Goal: Task Accomplishment & Management: Use online tool/utility

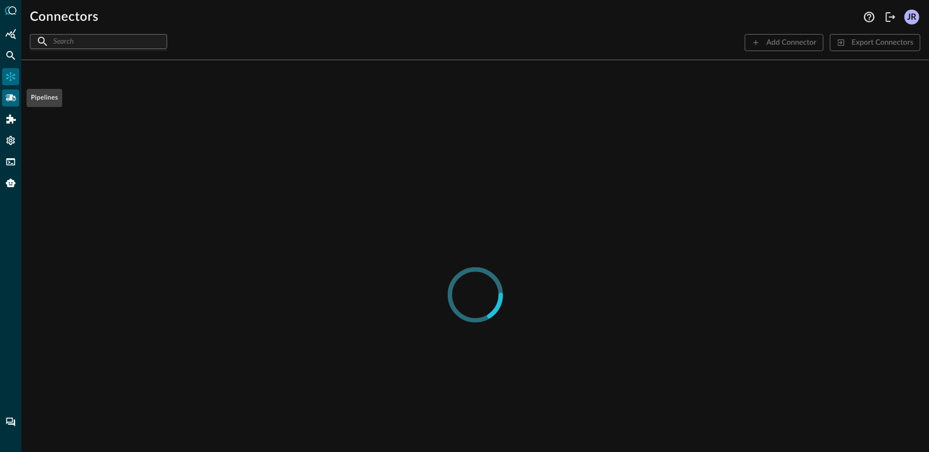
click at [10, 98] on icon "Pipelines" at bounding box center [10, 97] width 11 height 7
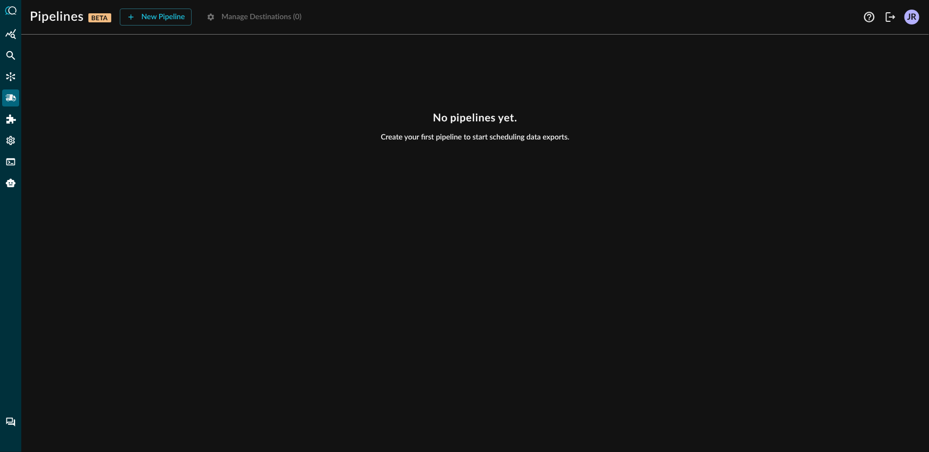
click at [207, 125] on div "No pipelines yet. Create your first pipeline to start scheduling data exports." at bounding box center [475, 126] width 891 height 31
click at [153, 13] on button "New Pipeline" at bounding box center [156, 17] width 72 height 17
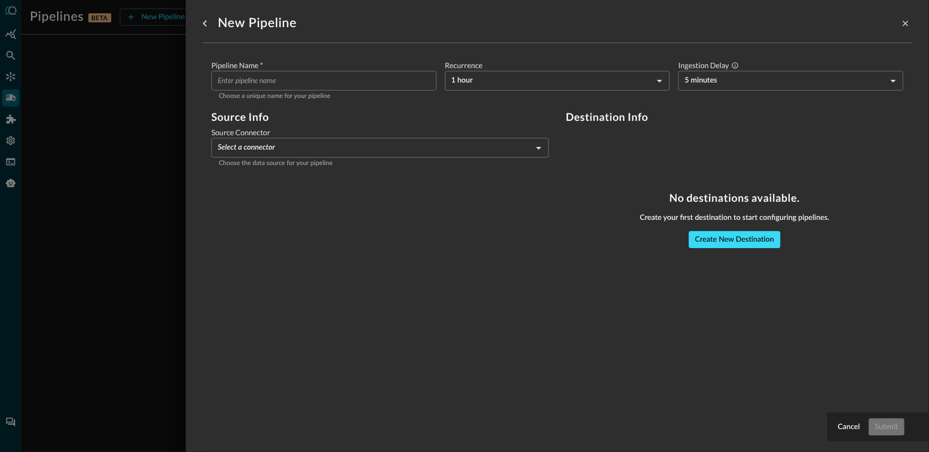
click at [736, 243] on button "Create New Destination" at bounding box center [735, 239] width 92 height 17
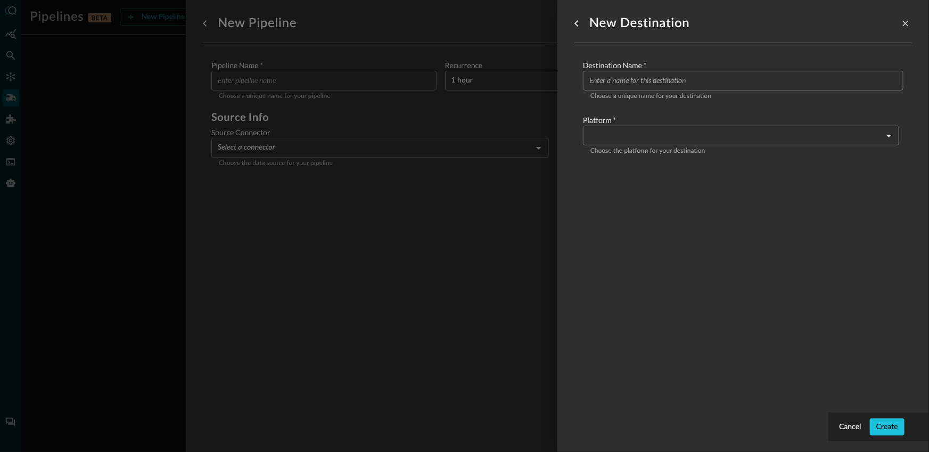
click at [646, 144] on body "Pipelines BETA New Pipeline Manage Destinations ( 0 ) JR No pipelines yet. Crea…" at bounding box center [464, 226] width 929 height 452
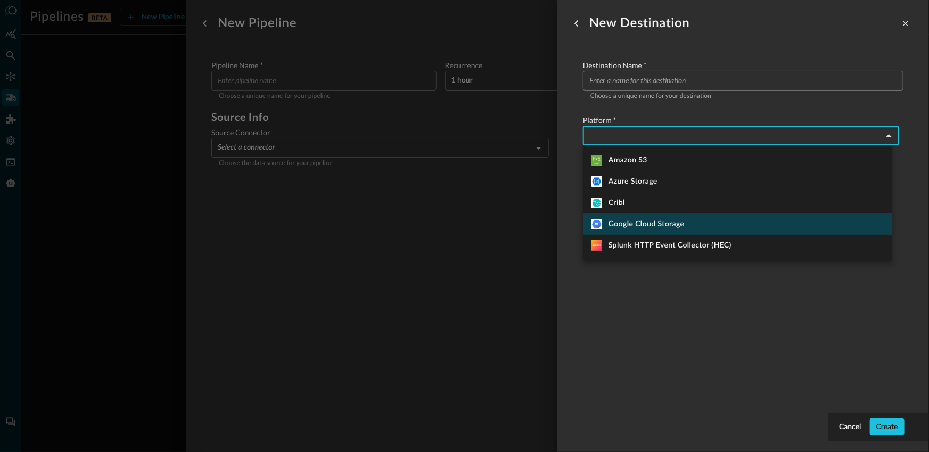
click at [644, 216] on li "Google Cloud Storage" at bounding box center [737, 224] width 309 height 21
type input "google_cloud_storage"
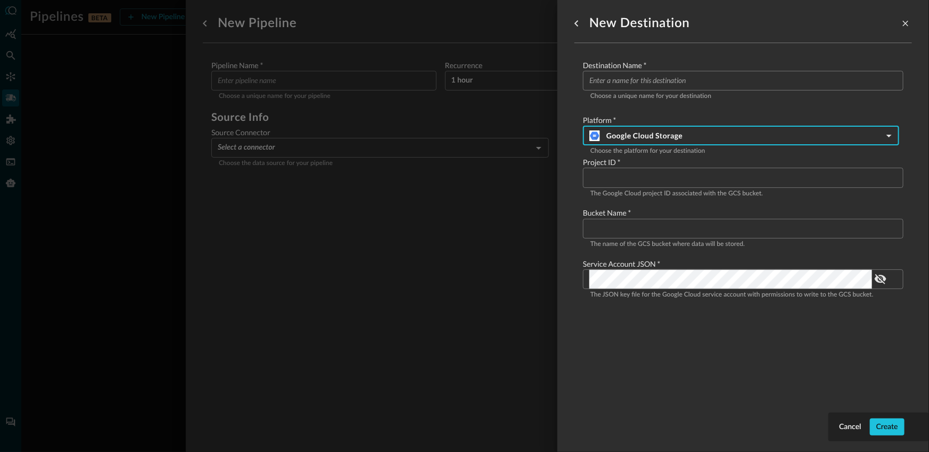
click at [457, 239] on div at bounding box center [464, 226] width 929 height 452
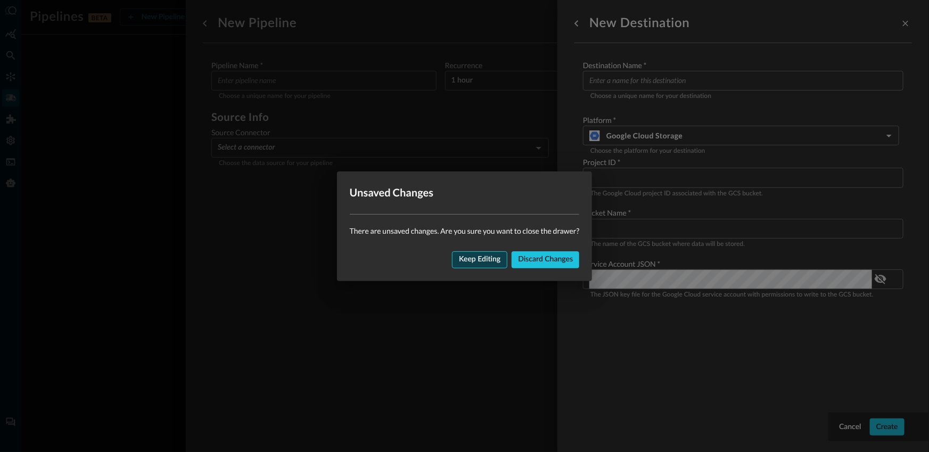
click at [470, 253] on button "Keep editing" at bounding box center [479, 259] width 55 height 17
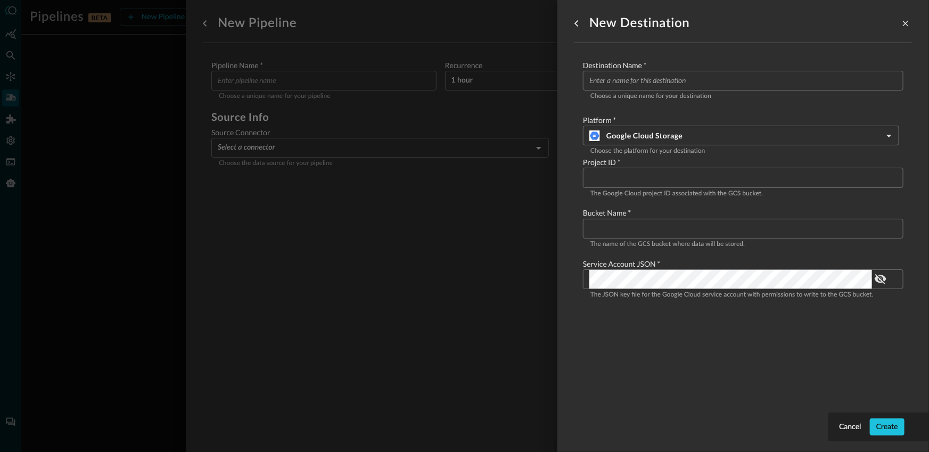
click at [662, 370] on div "New Destination Destination Name   * ​ Choose a unique name for your destinatio…" at bounding box center [743, 219] width 338 height 439
click at [669, 329] on div "New Destination Destination Name   * ​ Choose a unique name for your destinatio…" at bounding box center [743, 219] width 338 height 439
click at [125, 161] on div at bounding box center [464, 226] width 929 height 452
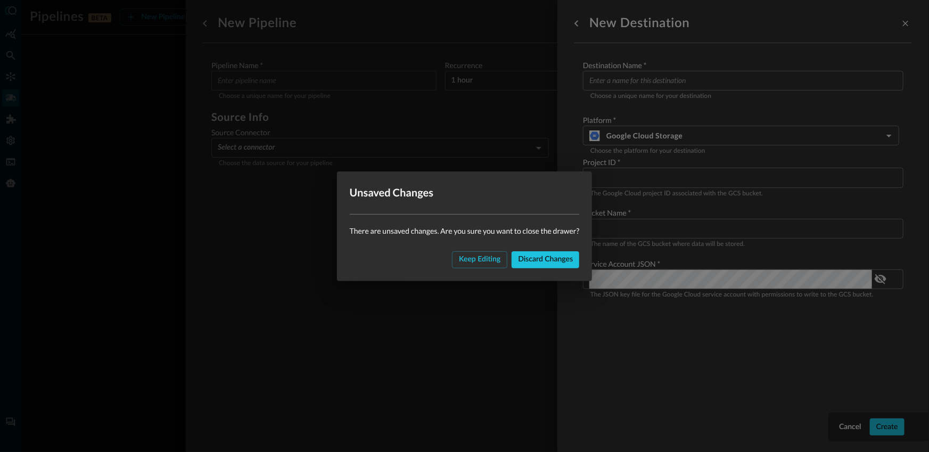
click at [147, 160] on div "Unsaved Changes There are unsaved changes. Are you sure you want to close the d…" at bounding box center [464, 226] width 929 height 452
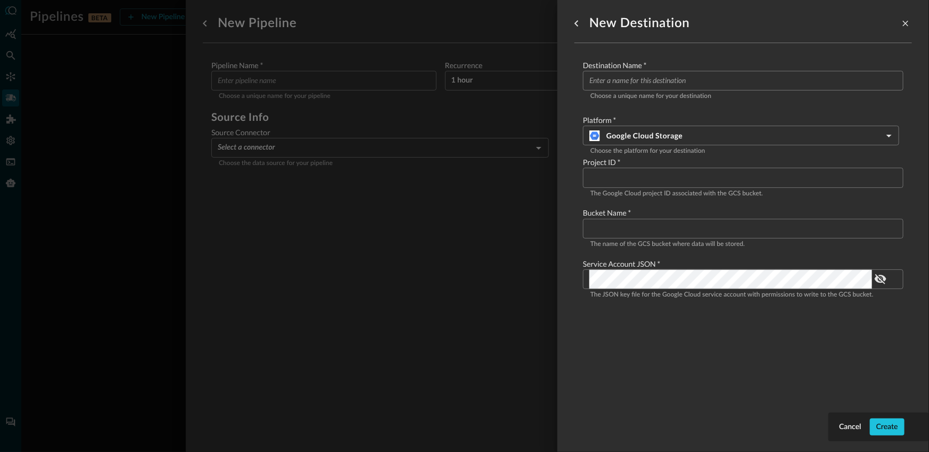
click at [504, 255] on div at bounding box center [464, 226] width 929 height 452
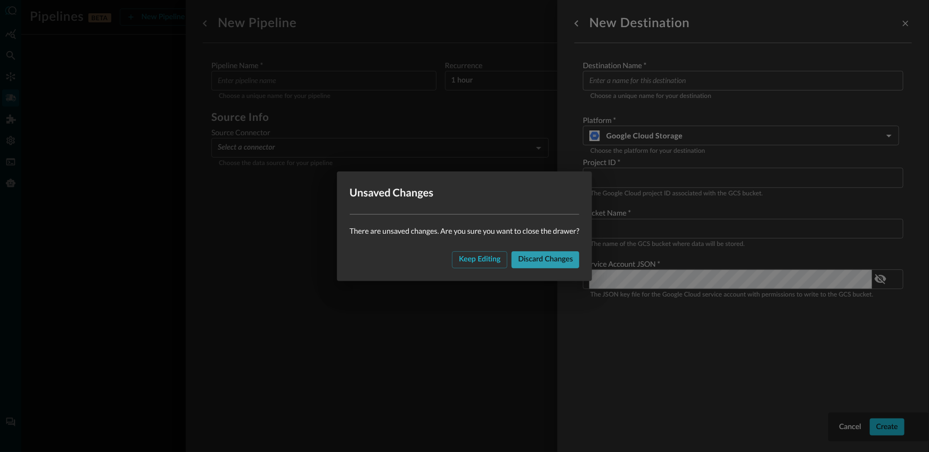
click at [573, 259] on button "Discard changes" at bounding box center [546, 259] width 68 height 17
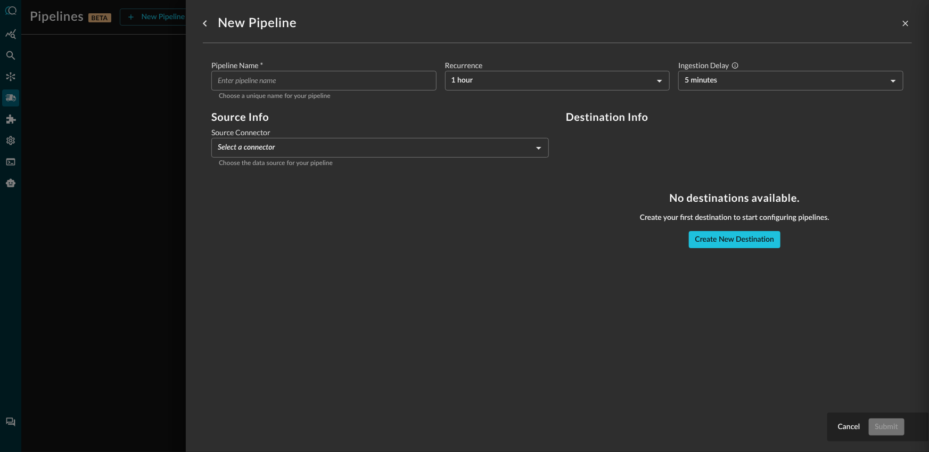
click at [124, 187] on div at bounding box center [464, 226] width 929 height 452
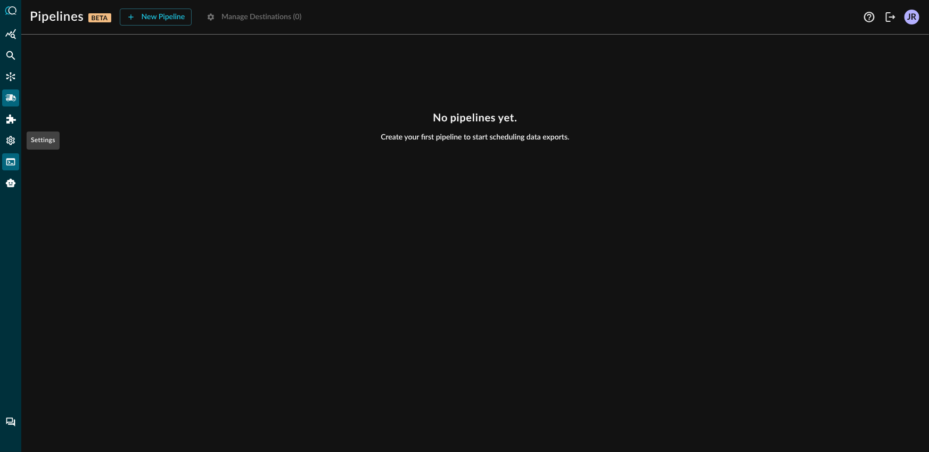
click at [9, 157] on icon "FSQL" at bounding box center [10, 162] width 11 height 11
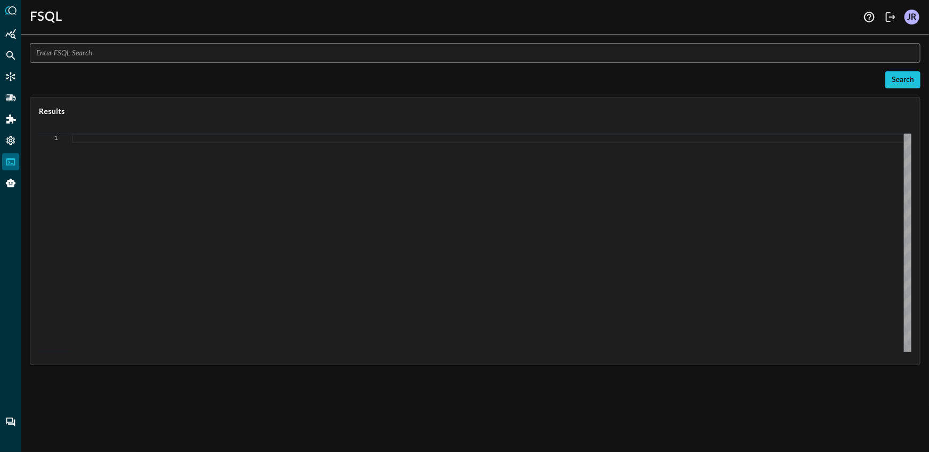
click at [169, 53] on input "text" at bounding box center [478, 53] width 884 height 20
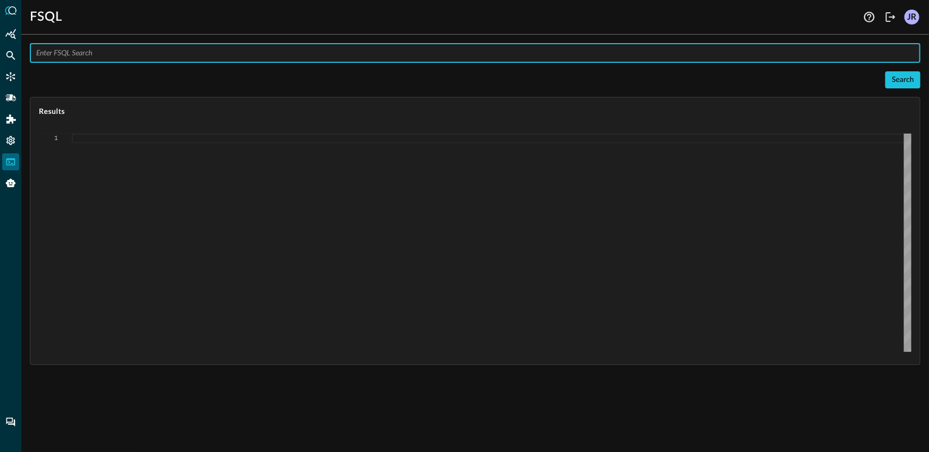
paste input "QUERY file_system_activity.file.*, file_system_activity.device.hostname, file_s…"
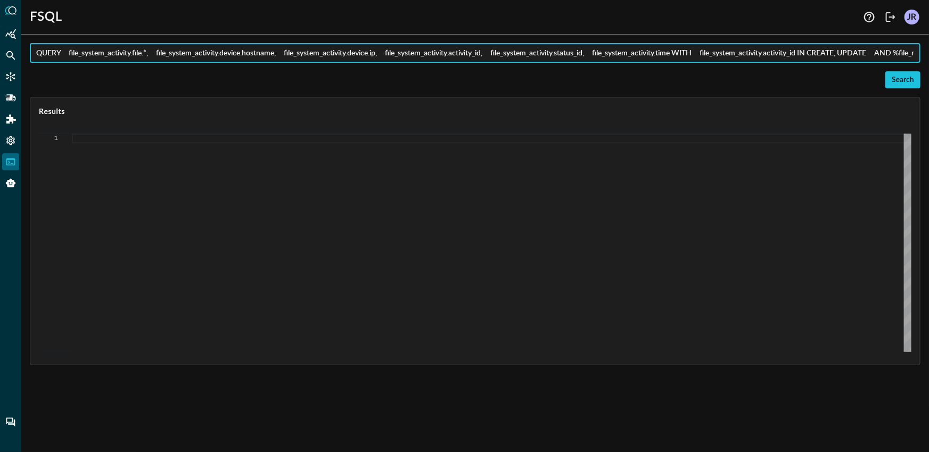
scroll to position [0, 1130]
type input "QUERY file_system_activity.file.*, file_system_activity.device.hostname, file_s…"
click at [897, 84] on button "Search" at bounding box center [902, 79] width 35 height 17
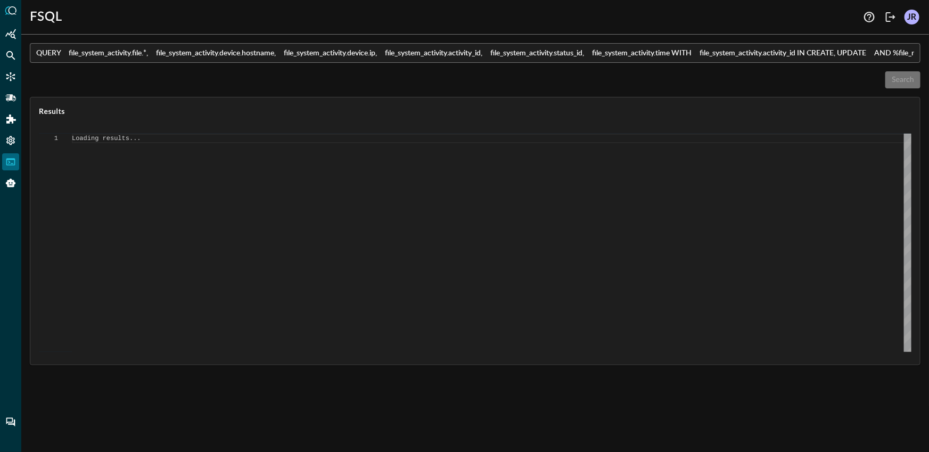
type textarea "{ "response": [ { "status": "connected" }, { "error": "Failed to execute comman…"
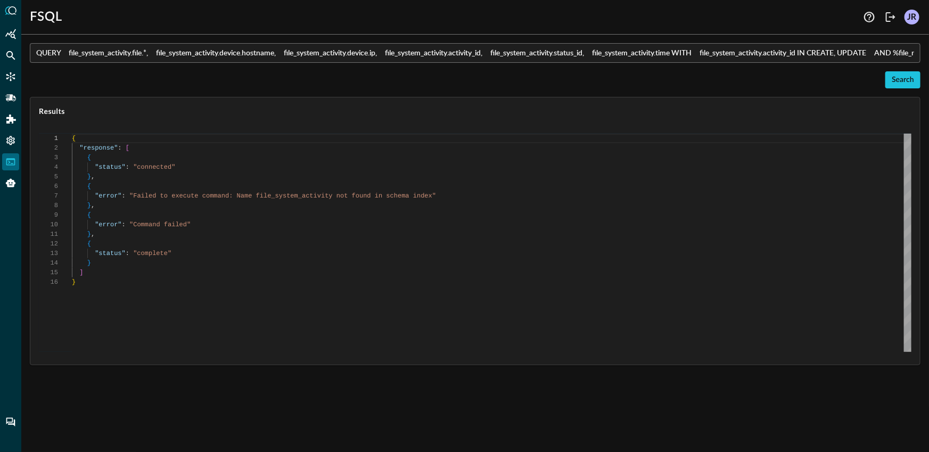
scroll to position [96, 0]
click at [453, 58] on input "QUERY file_system_activity.file.*, file_system_activity.device.hostname, file_s…" at bounding box center [478, 53] width 884 height 20
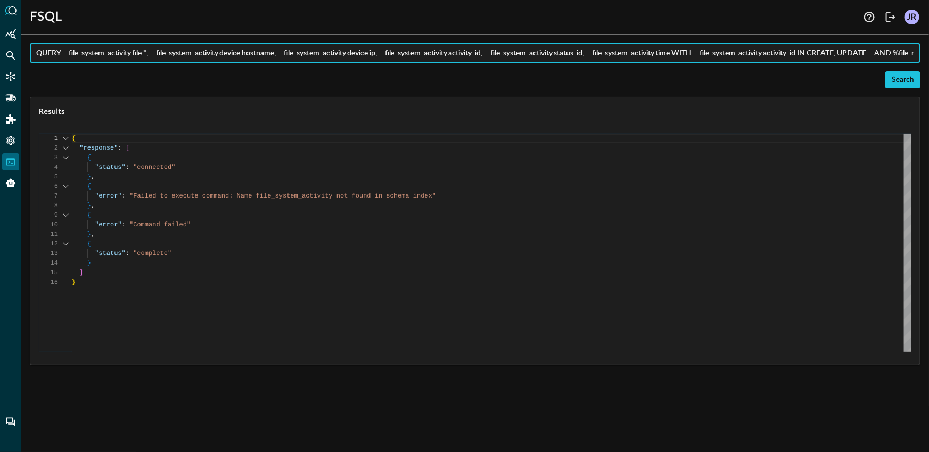
paste input "activity.file.*, file_activity.device.hostname, file_activity.device.ip, file_a…"
type input "QUERY file_activity.file.*, file_activity.device.hostname, file_activity.device…"
click at [901, 80] on button "Search" at bounding box center [902, 79] width 35 height 17
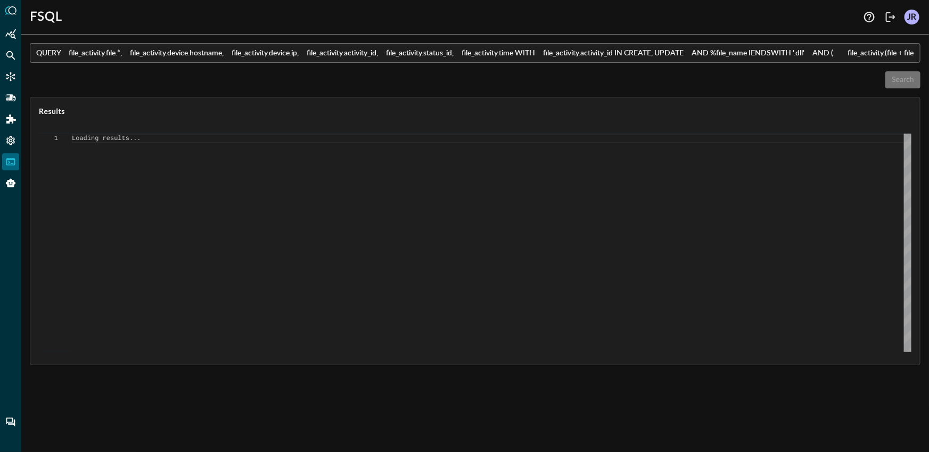
scroll to position [0, 0]
type textarea "{ "response": [ { "status": "connected" }, { "command": "QUERY" }, { "search_id…"
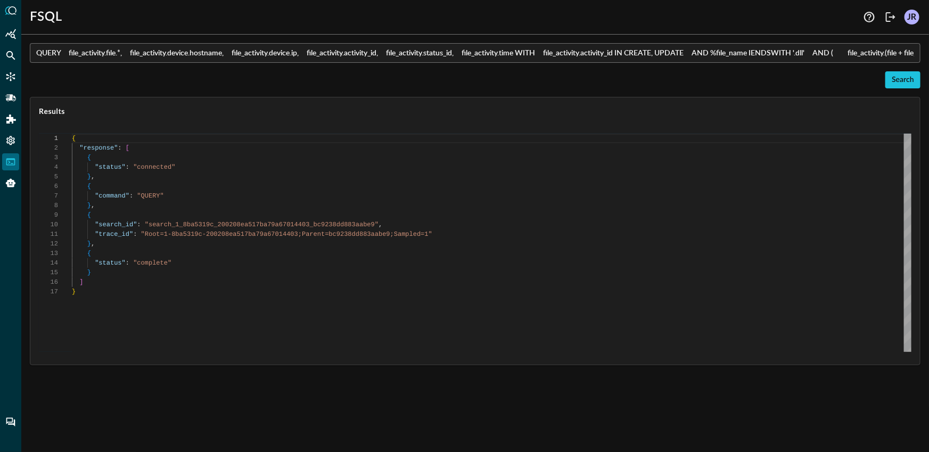
scroll to position [96, 0]
click at [10, 94] on icon "Pipelines" at bounding box center [10, 98] width 11 height 11
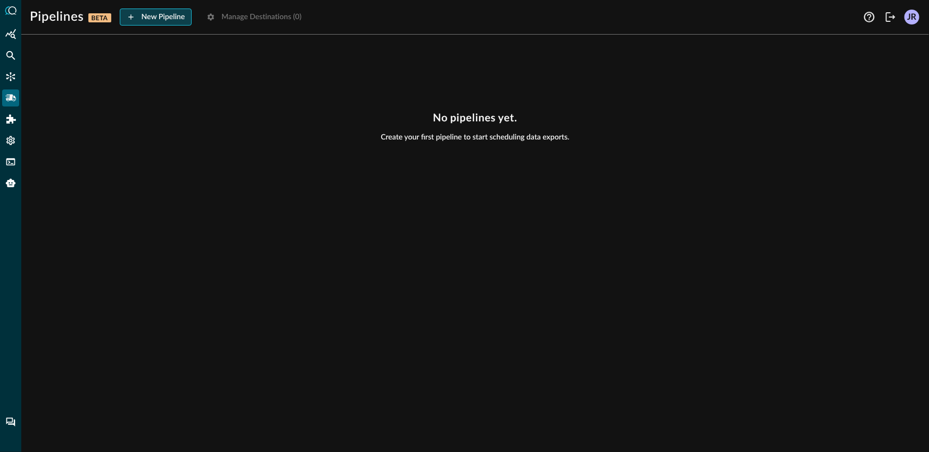
click at [142, 20] on button "New Pipeline" at bounding box center [156, 17] width 72 height 17
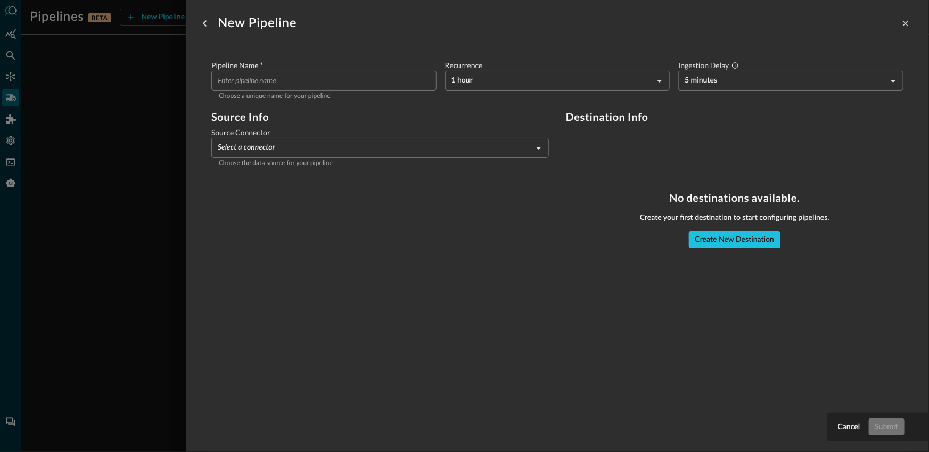
click at [732, 250] on main "Pipeline Name   * ​ Choose a unique name for your pipeline Recurrence 1 hour HO…" at bounding box center [557, 154] width 709 height 205
click at [733, 244] on button "Create New Destination" at bounding box center [735, 239] width 92 height 17
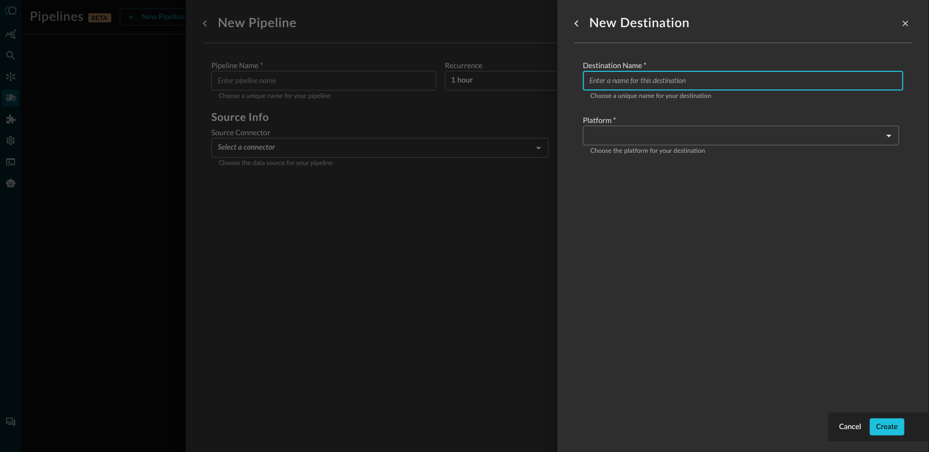
click at [655, 79] on input "Configure pipeline destination" at bounding box center [746, 81] width 314 height 20
type input "QSB-GCS"
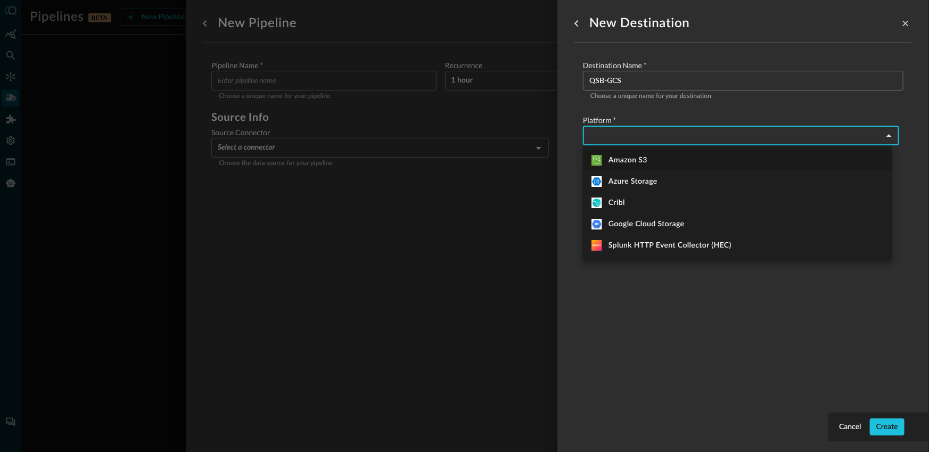
click at [719, 133] on body "Pipelines BETA New Pipeline Manage Destinations ( 0 ) JR No pipelines yet. Crea…" at bounding box center [464, 226] width 929 height 452
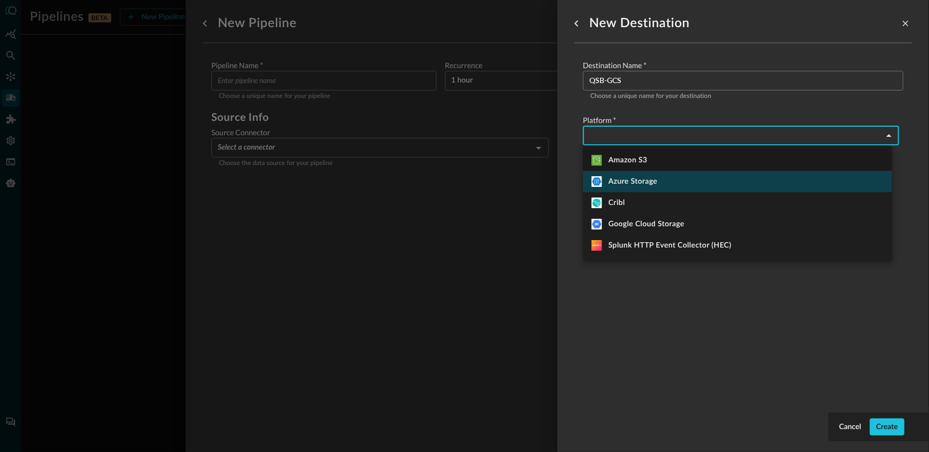
click at [639, 178] on div "Azure Storage" at bounding box center [625, 181] width 66 height 11
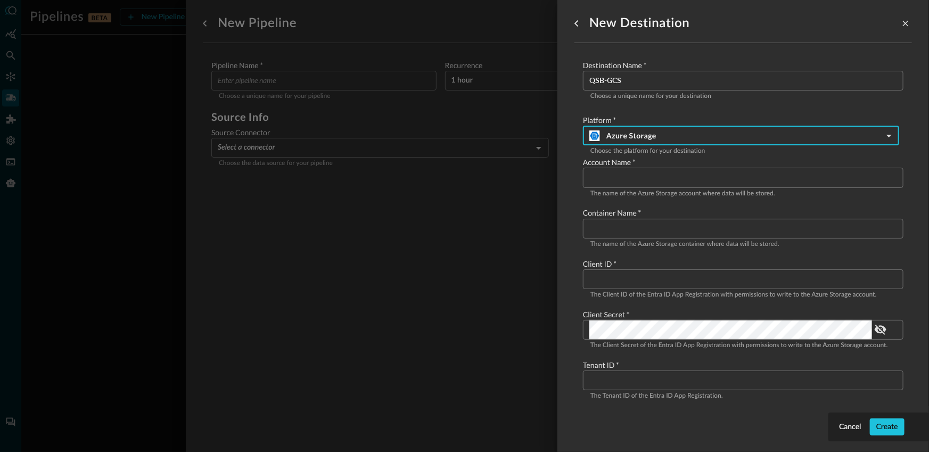
click at [662, 138] on body "Pipelines BETA New Pipeline Manage Destinations ( 0 ) JR No pipelines yet. Crea…" at bounding box center [464, 226] width 929 height 452
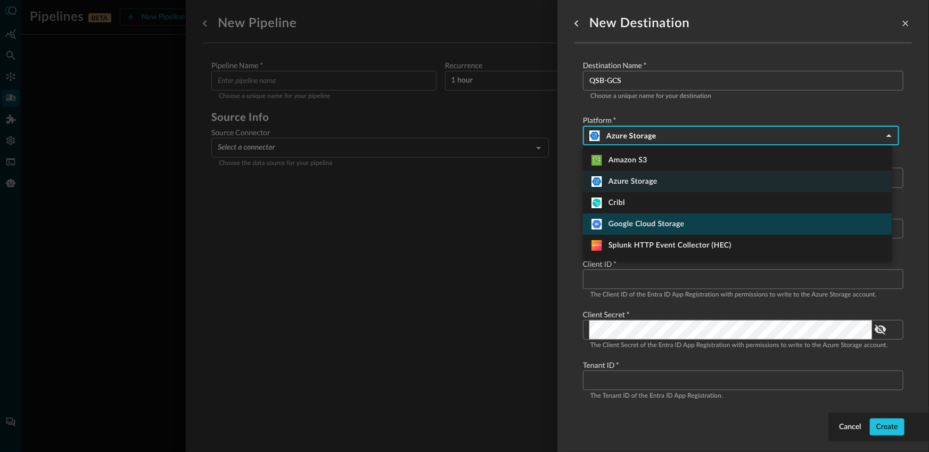
click at [630, 222] on div "Google Cloud Storage" at bounding box center [638, 224] width 93 height 11
type input "google_cloud_storage"
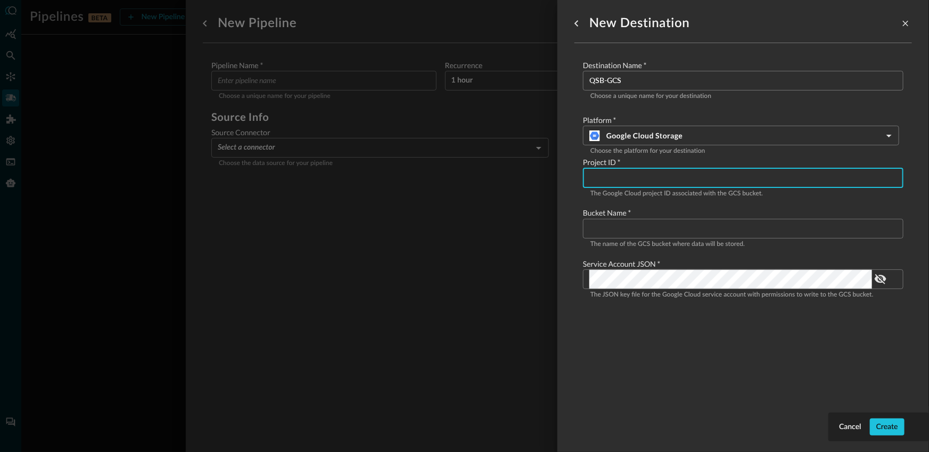
click at [639, 173] on input "Configure pipeline destination" at bounding box center [746, 178] width 314 height 20
paste input "distinguished-engineer-sandbox"
type input "distinguished-engineer-sandbox"
paste input "distinguished-engineer-sandbox"
type input "distinguished-engineer-sandbox"
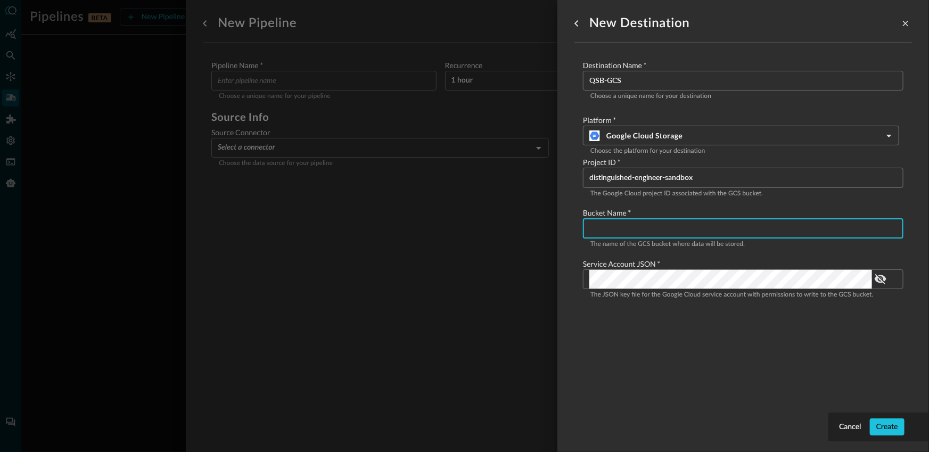
paste input "qsb-qsdp-bucket"
type input "qsb-qsdp-bucket"
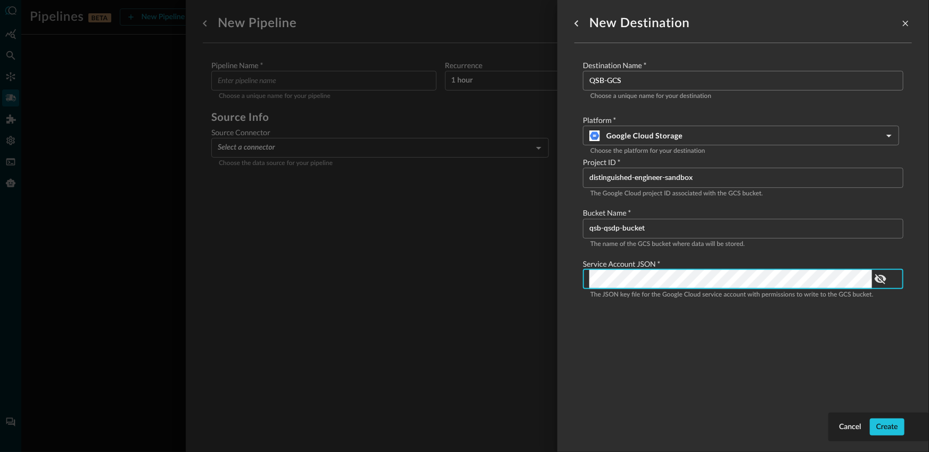
scroll to position [0, 10260]
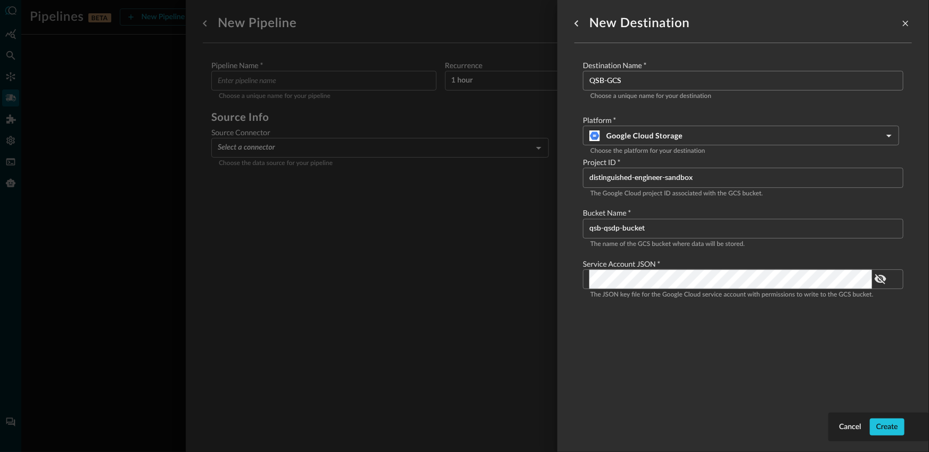
click at [672, 363] on div "New Destination Destination Name   * QSB-GCS ​ Choose a unique name for your de…" at bounding box center [743, 219] width 338 height 439
click at [884, 423] on button "Create" at bounding box center [887, 426] width 35 height 17
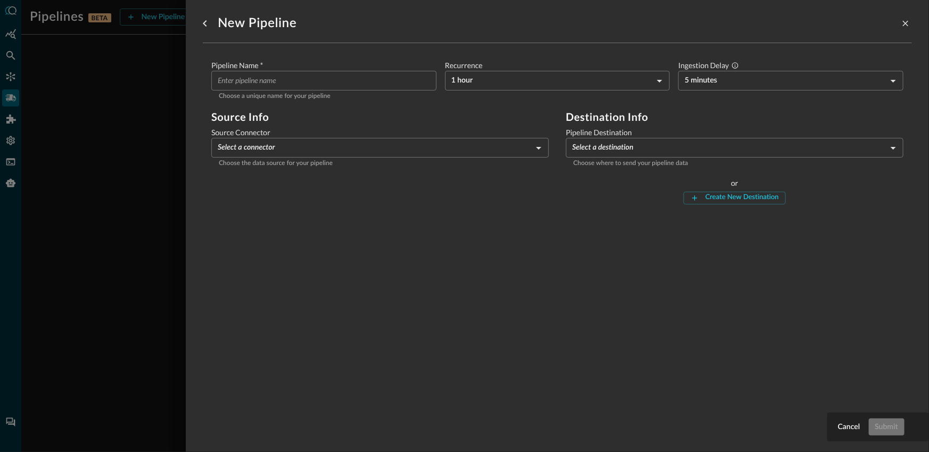
click at [335, 80] on input "Pipeline Name   *" at bounding box center [327, 81] width 219 height 20
click at [373, 160] on p "Choose the data source for your pipeline" at bounding box center [380, 164] width 323 height 11
click at [377, 150] on body "Pipelines BETA New Pipeline Manage Destinations ( 1 ) JR No pipelines yet. Crea…" at bounding box center [464, 226] width 929 height 452
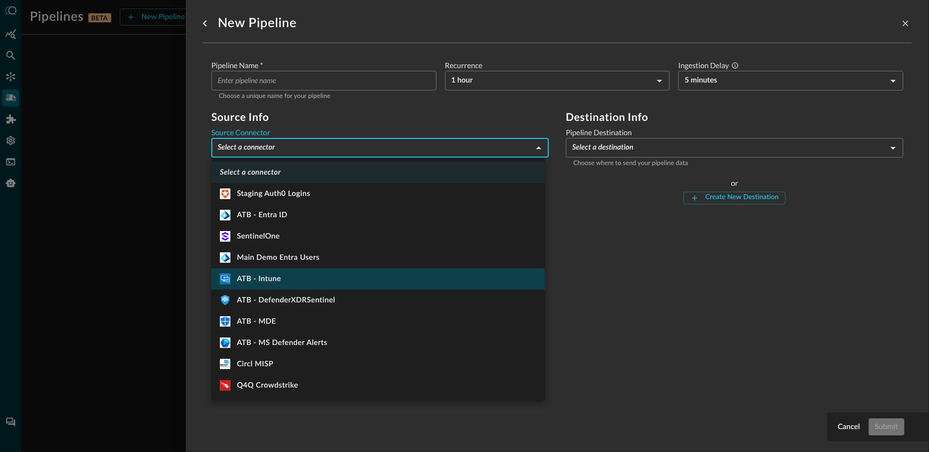
click at [311, 280] on li ".MicrosoftIntune_svg__st1{fill:#fff} ATB - Intune" at bounding box center [378, 278] width 334 height 21
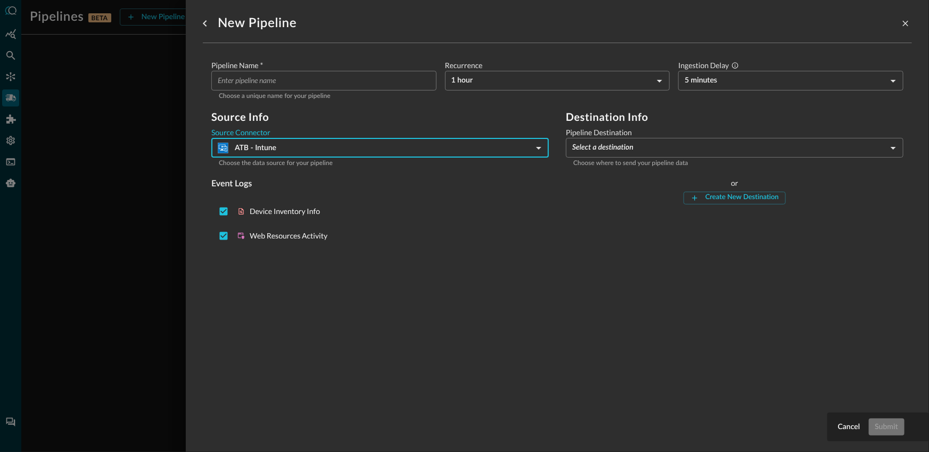
click at [297, 146] on body "Pipelines BETA New Pipeline Manage Destinations ( 1 ) JR No pipelines yet. Crea…" at bounding box center [464, 226] width 929 height 452
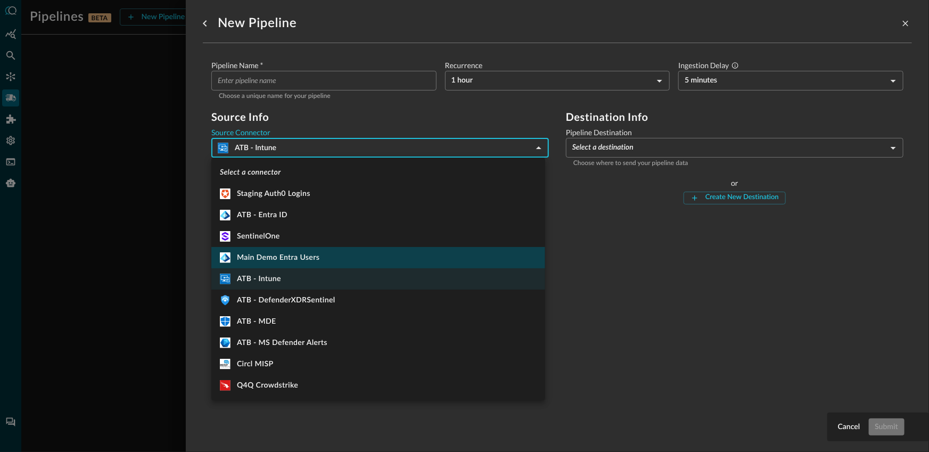
click at [332, 256] on li "Main Demo Entra Users" at bounding box center [378, 257] width 334 height 21
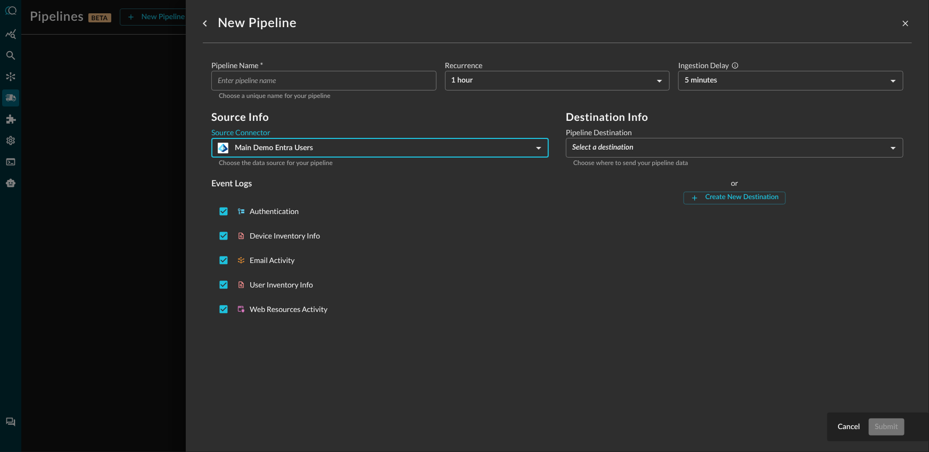
click at [322, 158] on div "Source Connector Main Demo Entra Users 395 ​ Choose the data source for your pi…" at bounding box center [380, 148] width 338 height 42
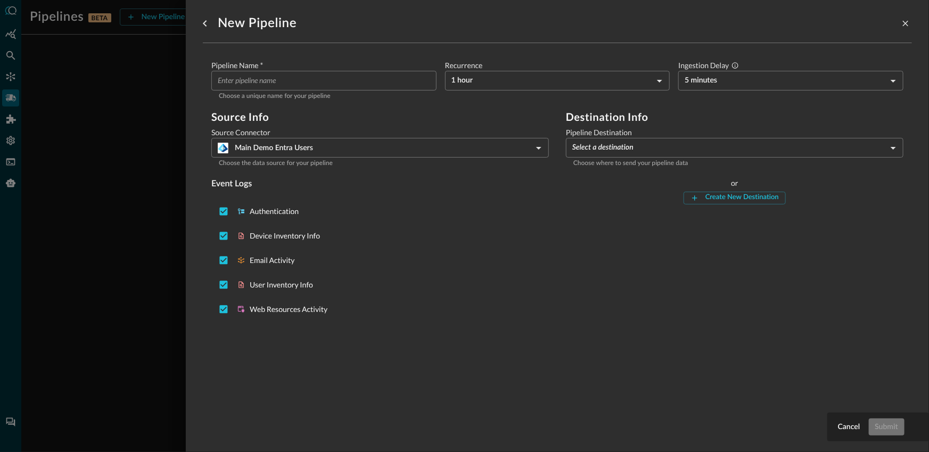
click at [326, 153] on body "Pipelines BETA New Pipeline Manage Destinations ( 1 ) JR No pipelines yet. Crea…" at bounding box center [464, 226] width 929 height 452
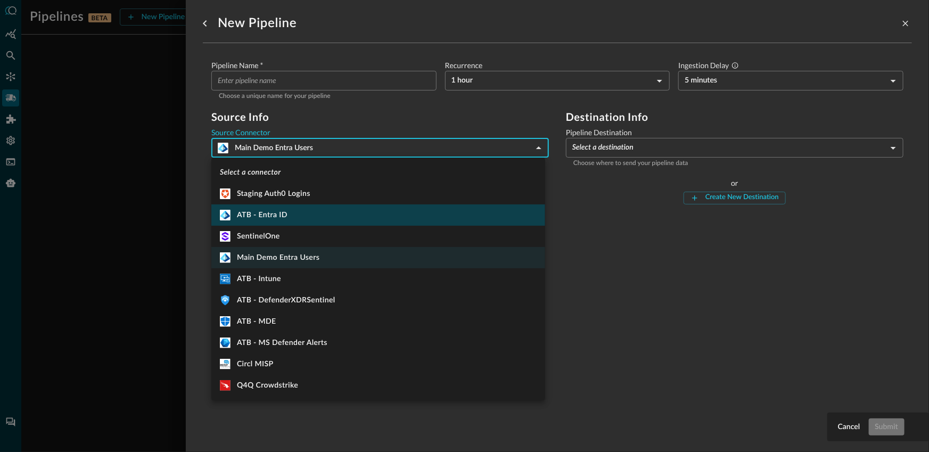
click at [296, 214] on li "ATB - Entra ID" at bounding box center [378, 214] width 334 height 21
type input "394"
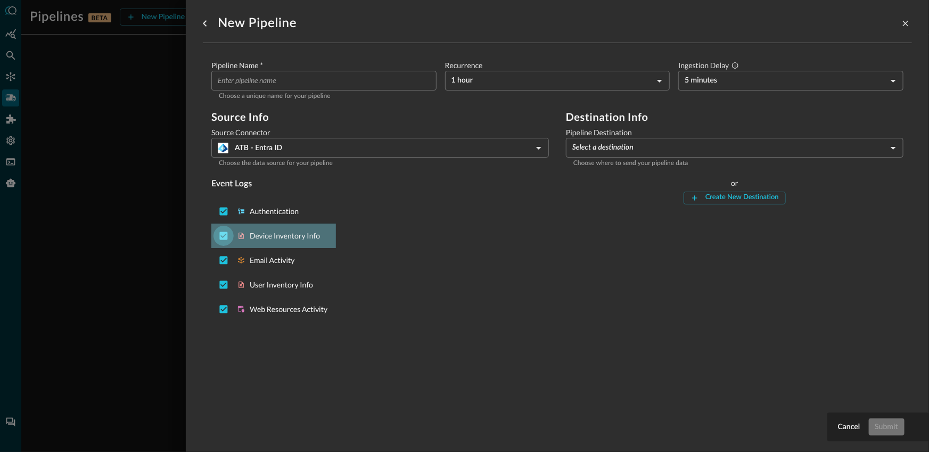
click at [221, 235] on input "Deselect Device Inventory Info event type" at bounding box center [224, 236] width 20 height 20
checkbox input "false"
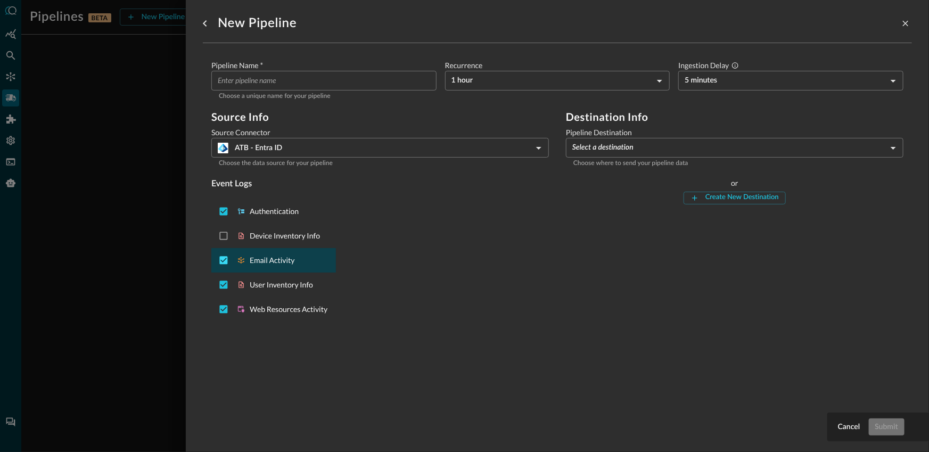
click at [221, 256] on input "Deselect Email Activity event type" at bounding box center [224, 260] width 20 height 20
checkbox input "false"
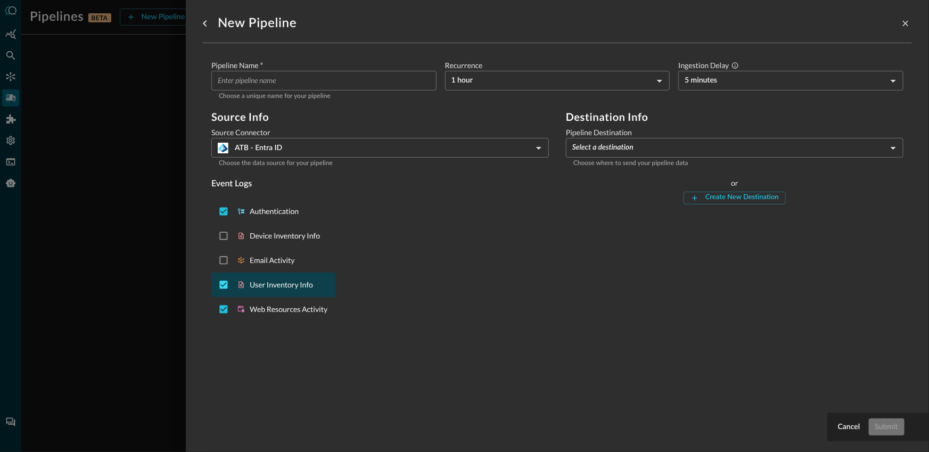
click at [225, 286] on input "Deselect User Inventory Info event type" at bounding box center [224, 285] width 20 height 20
checkbox input "false"
click at [311, 81] on input "Pipeline Name   *" at bounding box center [327, 81] width 219 height 20
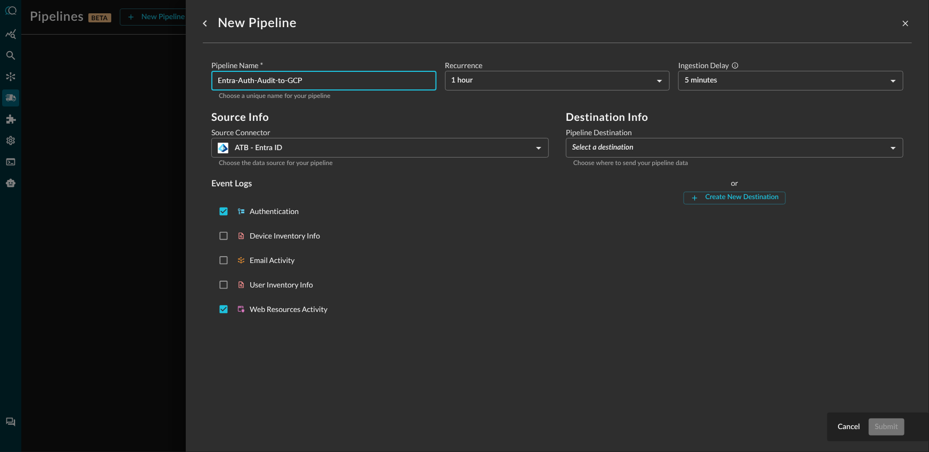
type input "Entra-Auth-Audit-to-GCP"
click at [325, 54] on main "Pipeline Name   * Entra-Auth-Audit-to-GCP ​ Choose a unique name for your pipel…" at bounding box center [557, 193] width 709 height 283
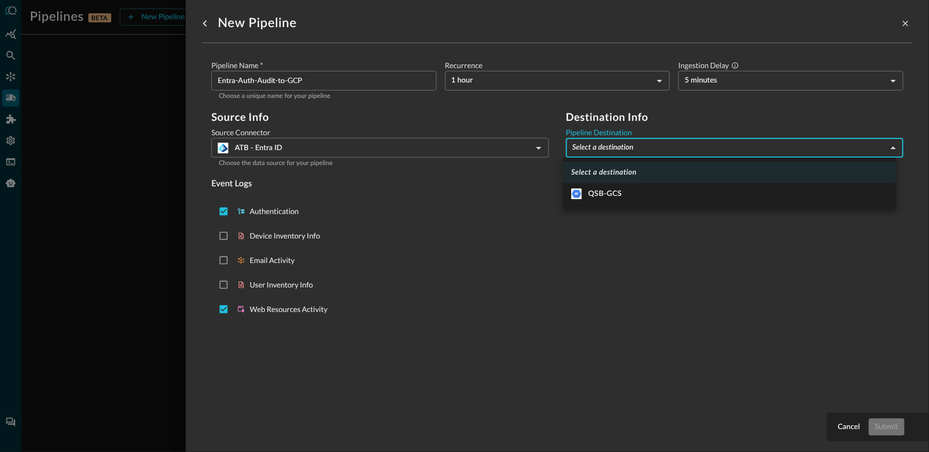
click at [654, 149] on body "Pipelines BETA New Pipeline Manage Destinations ( 1 ) JR No pipelines yet. Crea…" at bounding box center [464, 226] width 929 height 452
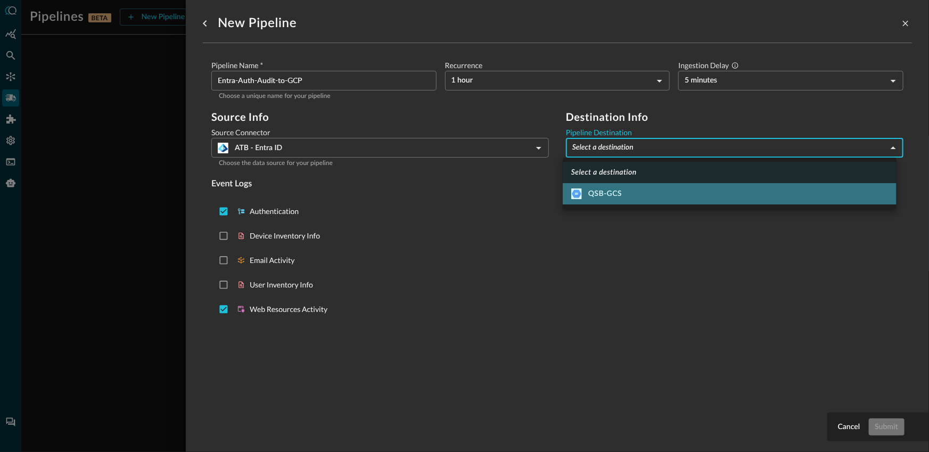
click at [620, 191] on div "QSB-GCS" at bounding box center [596, 193] width 51 height 11
type input "1"
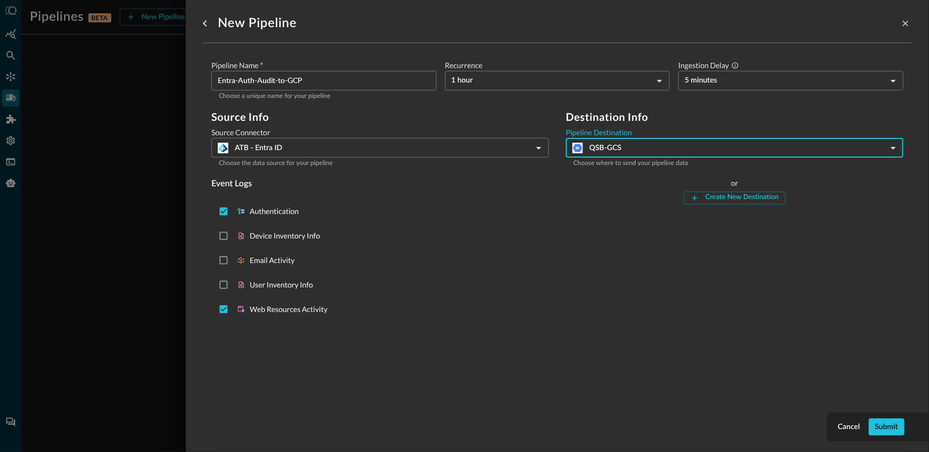
click at [549, 265] on div "Source Info Source Connector ATB - Entra ID 394 ​ Choose the data source for yo…" at bounding box center [557, 218] width 692 height 215
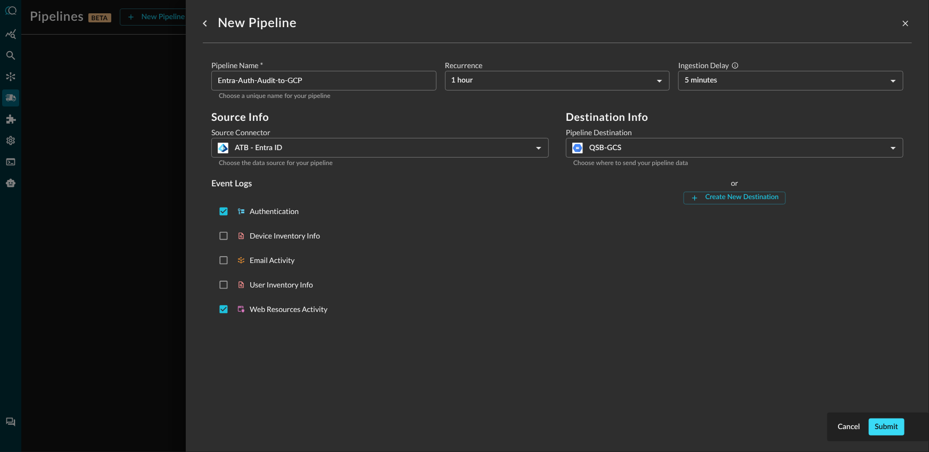
click at [890, 428] on button "Submit" at bounding box center [887, 426] width 36 height 17
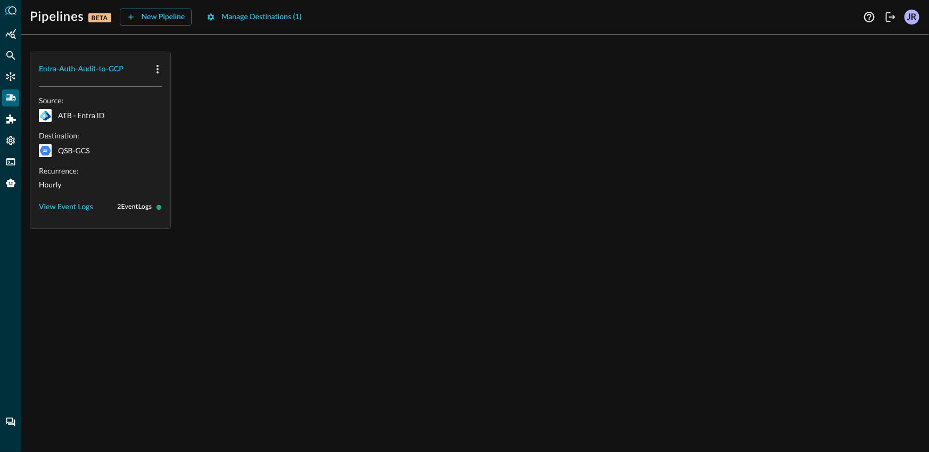
click at [299, 146] on div "Entra-Auth-Audit-to-GCP Source: ATB - Entra ID Destination: QSB-GCS Recurrence:…" at bounding box center [475, 140] width 891 height 177
click at [250, 21] on button "Manage Destinations ( 1 )" at bounding box center [254, 17] width 108 height 17
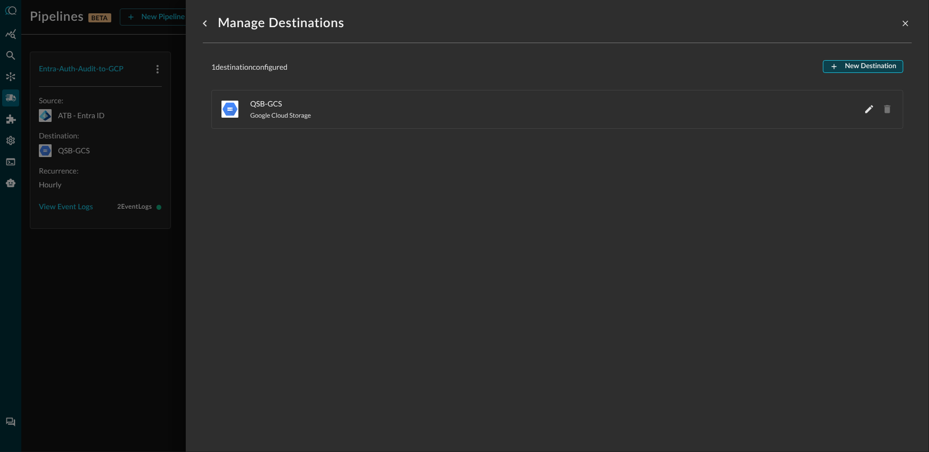
click at [839, 66] on button "New Destination" at bounding box center [863, 66] width 80 height 13
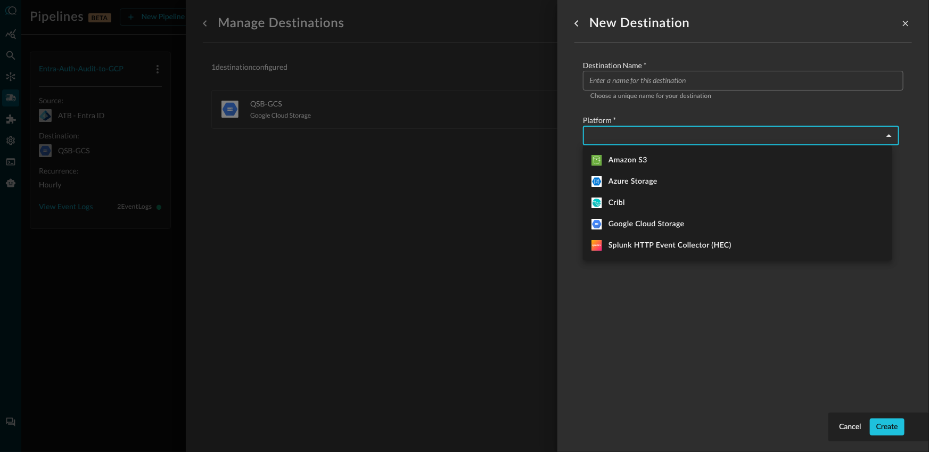
click at [652, 133] on body "Pipelines BETA New Pipeline Manage Destinations ( 1 ) JR Entra-Auth-Audit-to-GC…" at bounding box center [464, 226] width 929 height 452
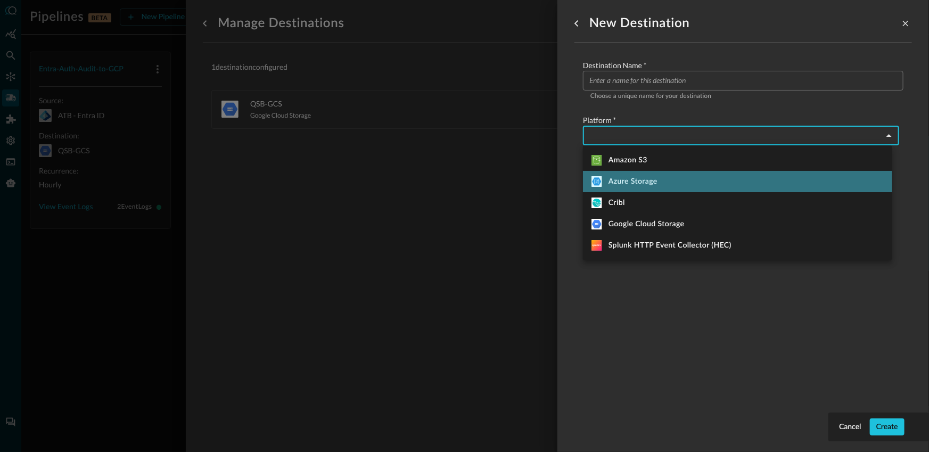
click at [653, 186] on div "Azure Storage" at bounding box center [625, 181] width 66 height 11
type input "azure_storage"
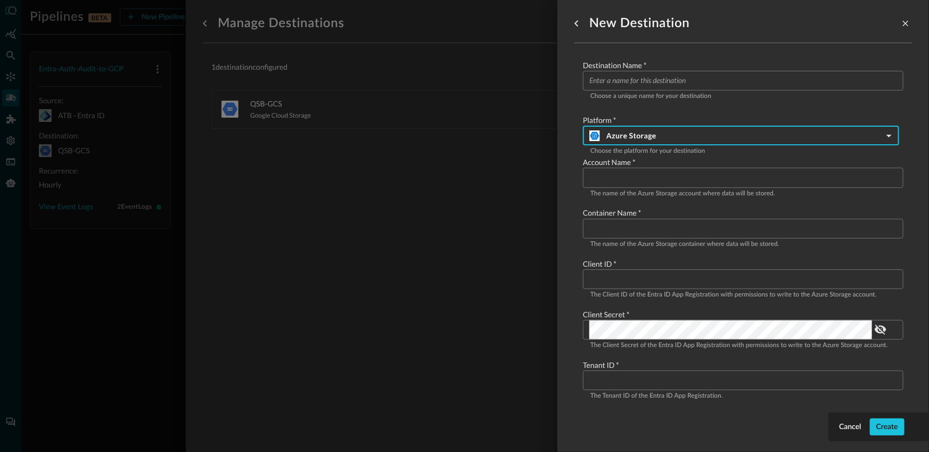
click at [635, 184] on input "Configure pipeline destination" at bounding box center [746, 178] width 314 height 20
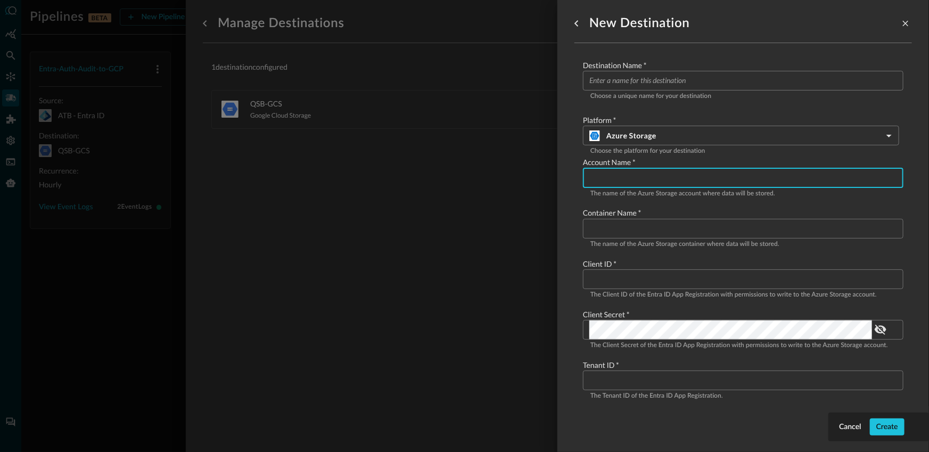
paste input "qsdplake"
type input "qsdplake"
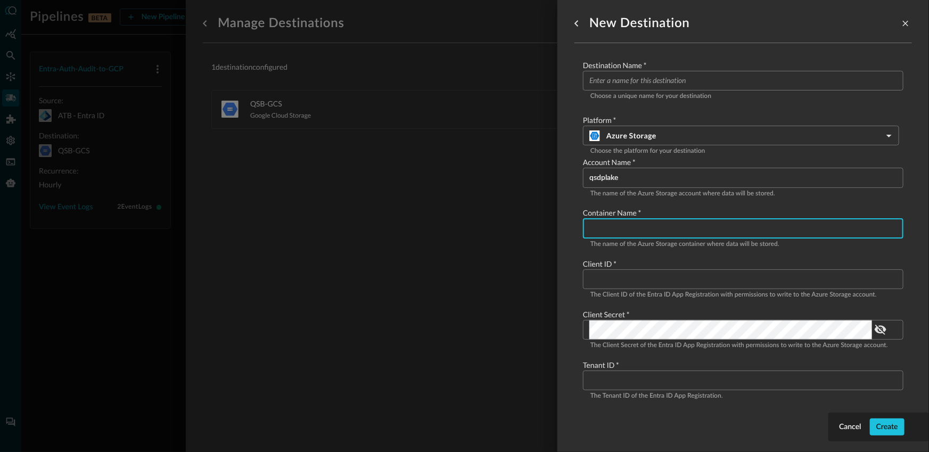
paste input "thepipelines"
type input "thepipelines"
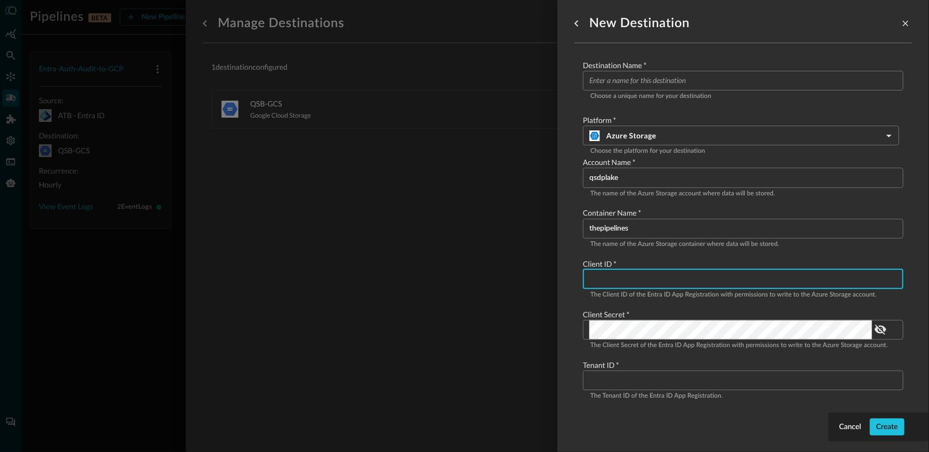
paste input "52d8ea3c-eda3-4a26-9cf8-346bbaf8fa5d"
type input "52d8ea3c-eda3-4a26-9cf8-346bbaf8fa5d"
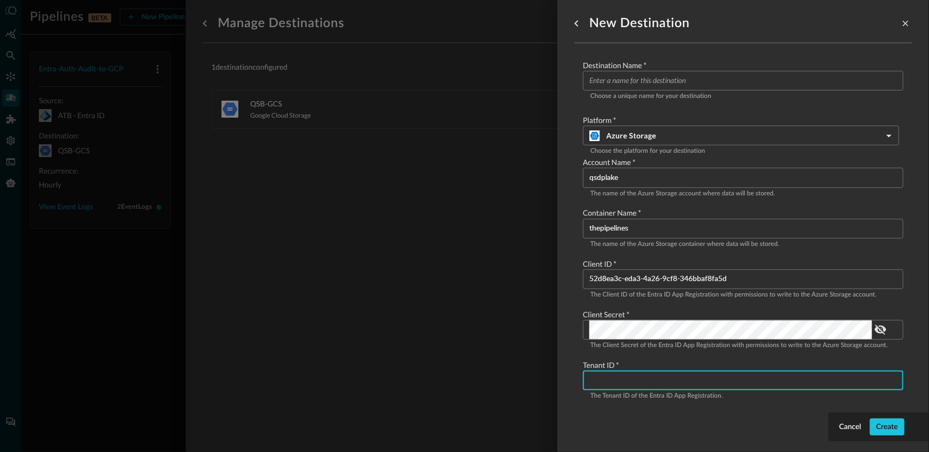
paste input "11925307-86e5-4a24-ac99-31d7c159ad2b"
type input "11925307-86e5-4a24-ac99-31d7c159ad2b"
click at [655, 69] on label "Destination Name   *" at bounding box center [743, 65] width 321 height 11
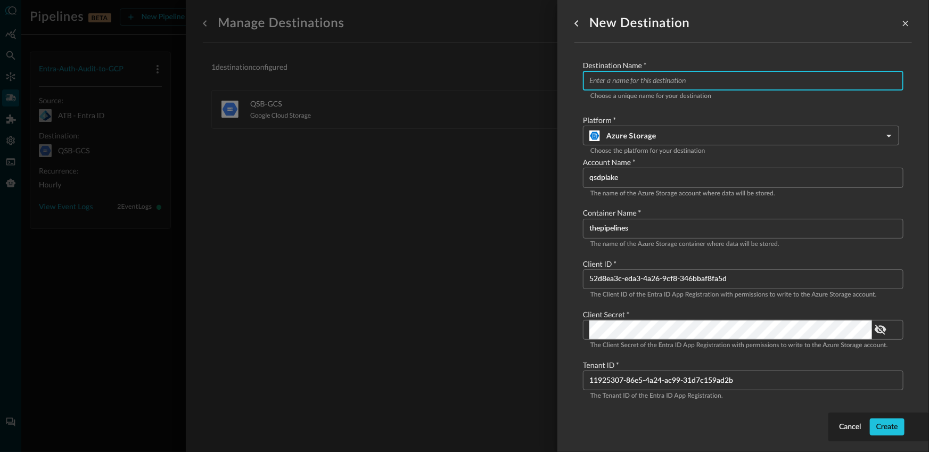
click at [660, 80] on input "Configure pipeline destination" at bounding box center [746, 81] width 314 height 20
type input "QSB-ADLSv2"
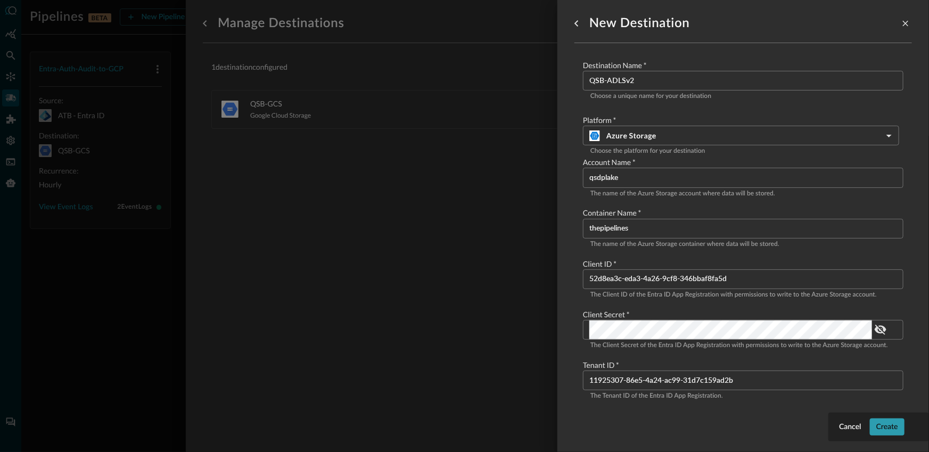
click at [891, 426] on button "Create" at bounding box center [887, 426] width 35 height 17
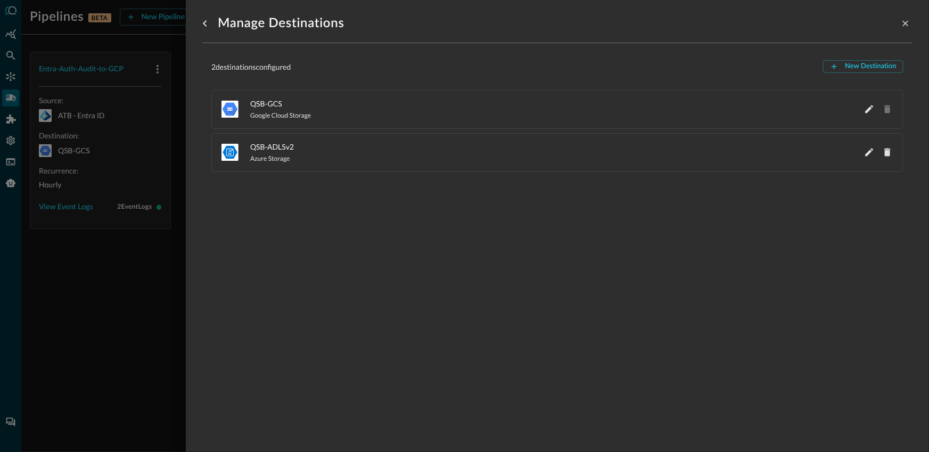
click at [108, 254] on div at bounding box center [464, 226] width 929 height 452
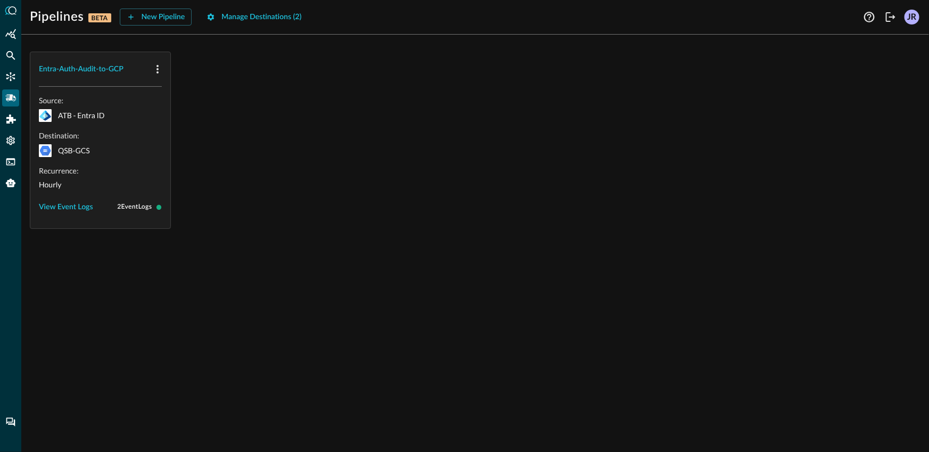
click at [237, 248] on div "Entra-Auth-Audit-to-GCP Source: ATB - Entra ID Destination: QSB-GCS Recurrence:…" at bounding box center [475, 247] width 908 height 409
click at [167, 18] on button "New Pipeline" at bounding box center [156, 17] width 72 height 17
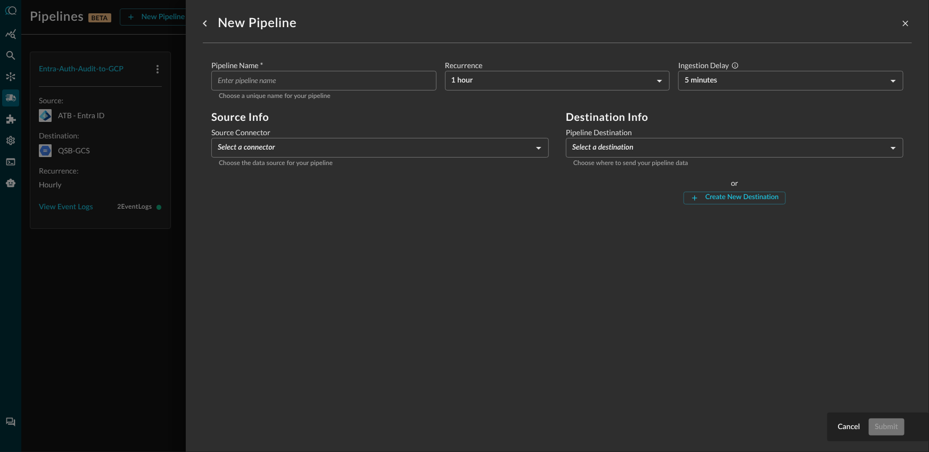
click at [313, 81] on input "Pipeline Name   *" at bounding box center [327, 81] width 219 height 20
click at [329, 146] on body "Pipelines BETA New Pipeline Manage Destinations ( 2 ) JR Entra-Auth-Audit-to-GC…" at bounding box center [464, 226] width 929 height 452
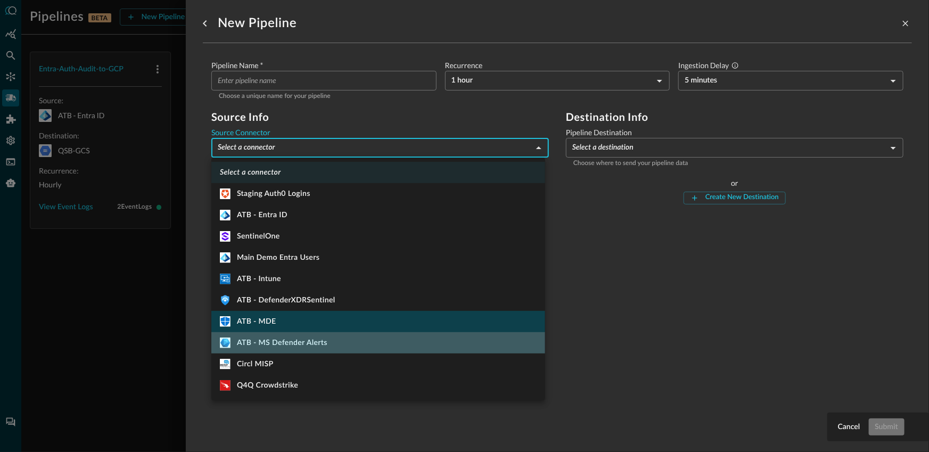
drag, startPoint x: 351, startPoint y: 342, endPoint x: 349, endPoint y: 325, distance: 16.6
click at [351, 342] on li "ATB - MS Defender Alerts" at bounding box center [378, 342] width 334 height 21
type input "506"
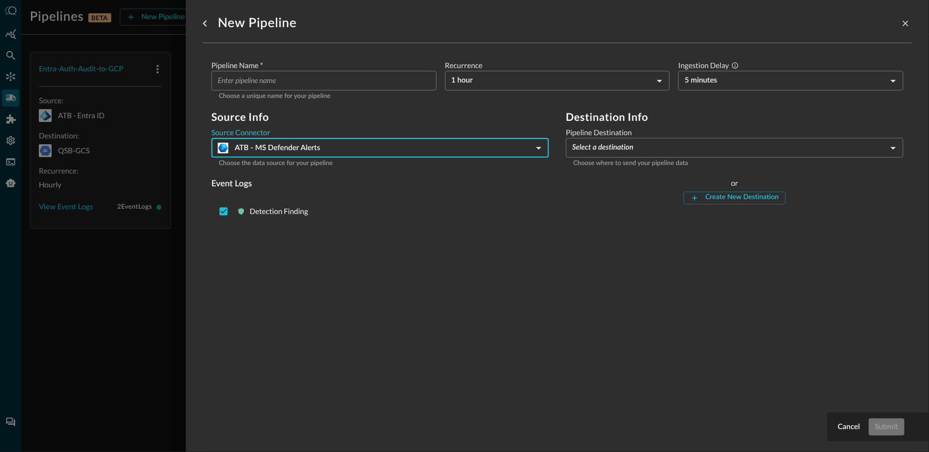
click at [293, 85] on input "Pipeline Name   *" at bounding box center [327, 81] width 219 height 20
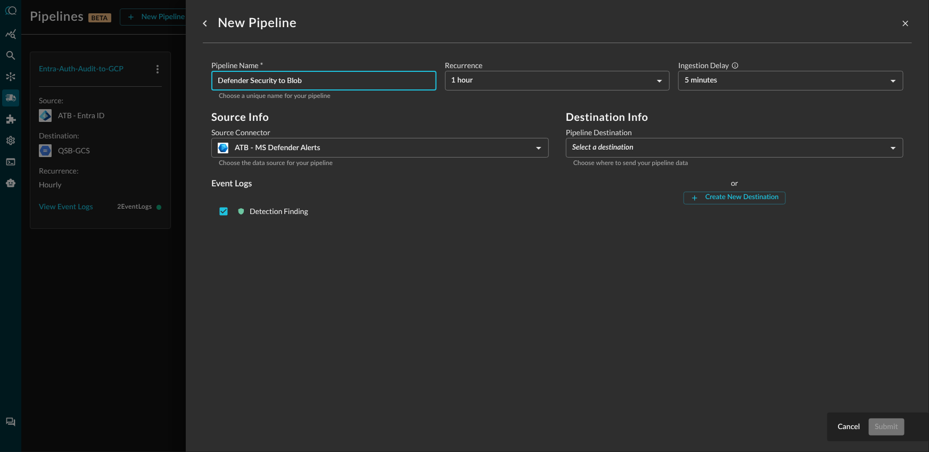
type input "Defender Security to Blob"
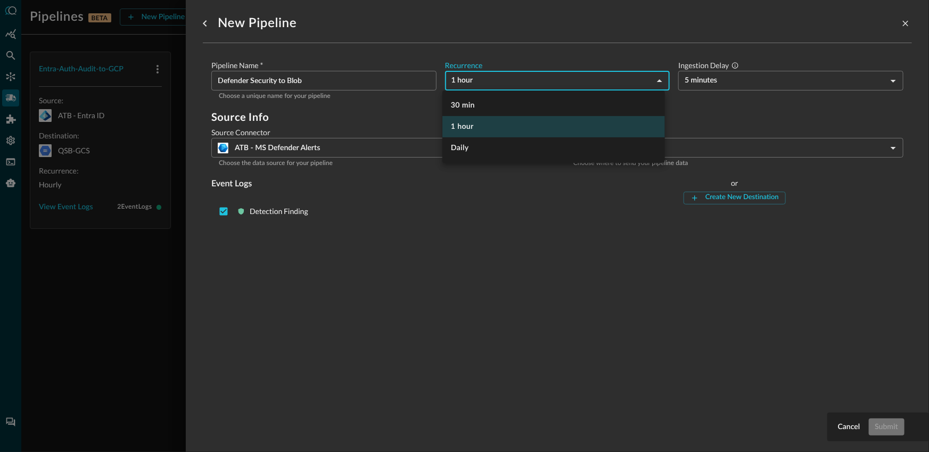
click at [578, 79] on body "Pipelines BETA New Pipeline Manage Destinations ( 2 ) JR Entra-Auth-Audit-to-GC…" at bounding box center [464, 226] width 929 height 452
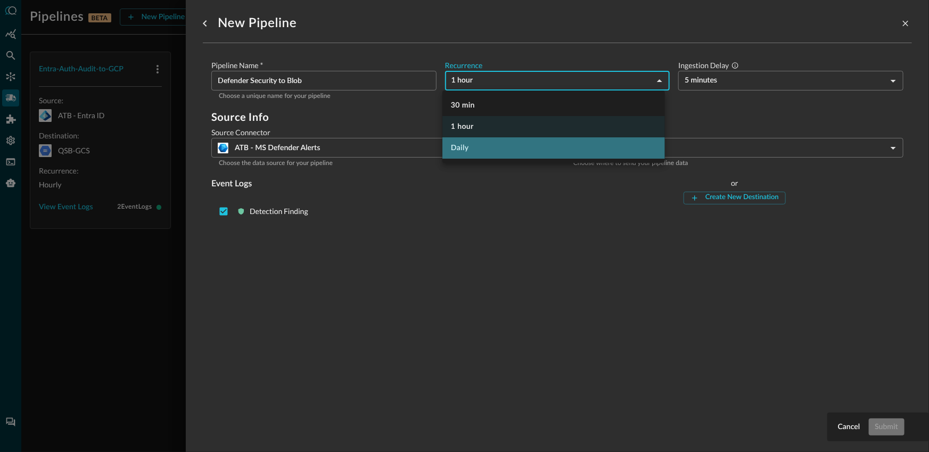
click at [472, 151] on li "Daily" at bounding box center [553, 147] width 223 height 21
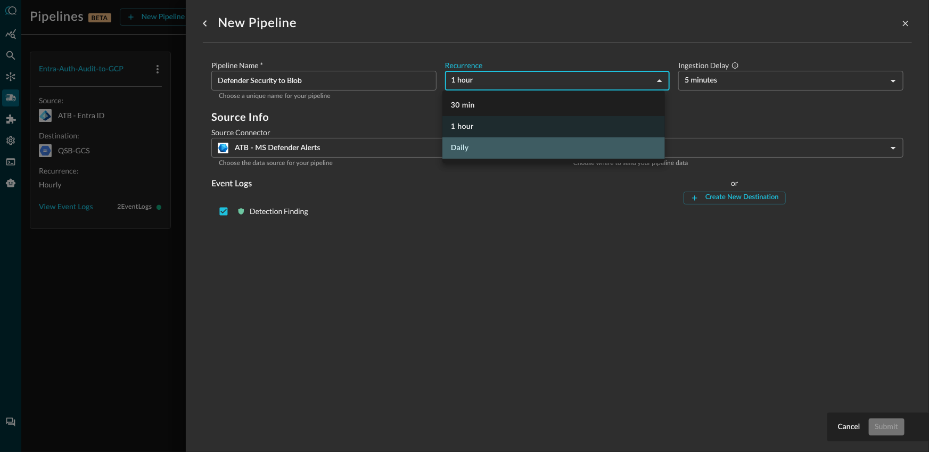
type input "DAY_1"
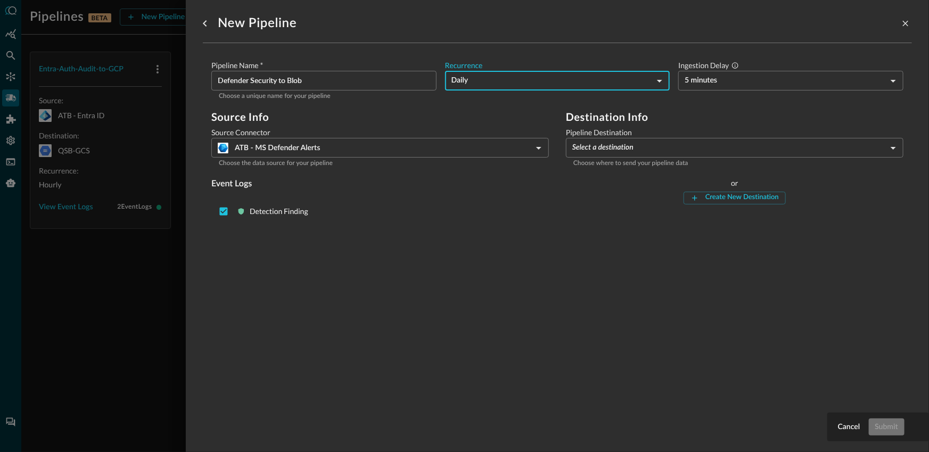
click at [364, 86] on input "Defender Security to Blob" at bounding box center [327, 81] width 219 height 20
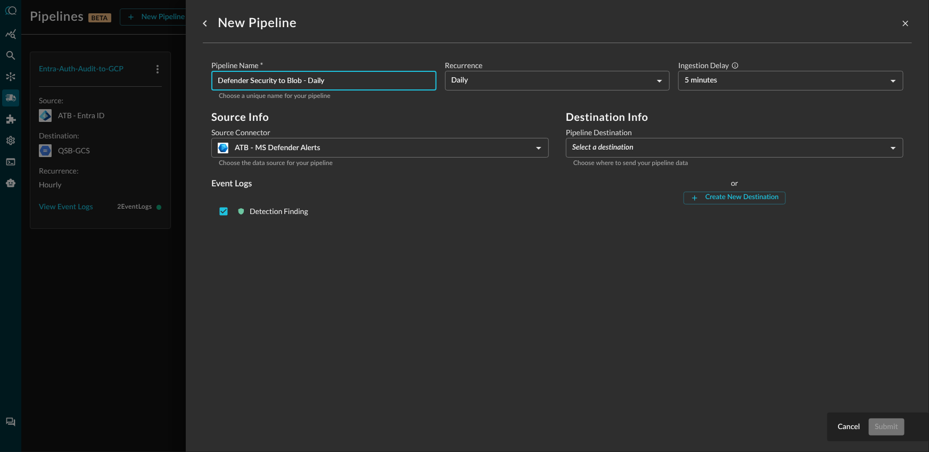
type input "Defender Security to Blob - Daily"
click at [753, 86] on body "Pipelines BETA New Pipeline Manage Destinations ( 2 ) JR Entra-Auth-Audit-to-GC…" at bounding box center [464, 226] width 929 height 452
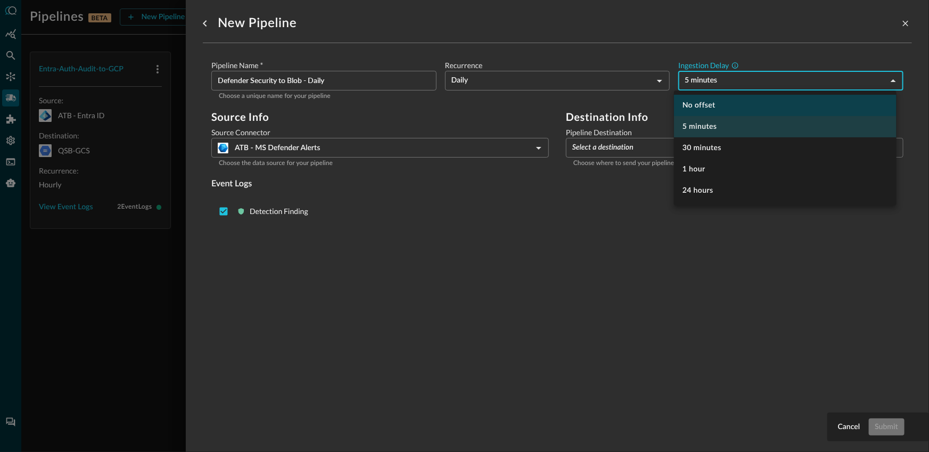
click at [718, 103] on li "No offset" at bounding box center [785, 105] width 223 height 21
type input "0"
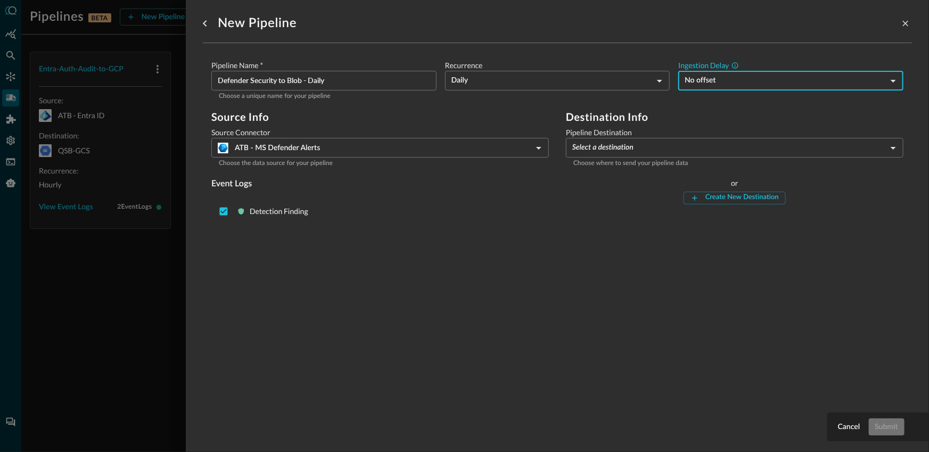
click at [633, 145] on body "Pipelines BETA New Pipeline Manage Destinations ( 2 ) JR Entra-Auth-Audit-to-GC…" at bounding box center [464, 226] width 929 height 452
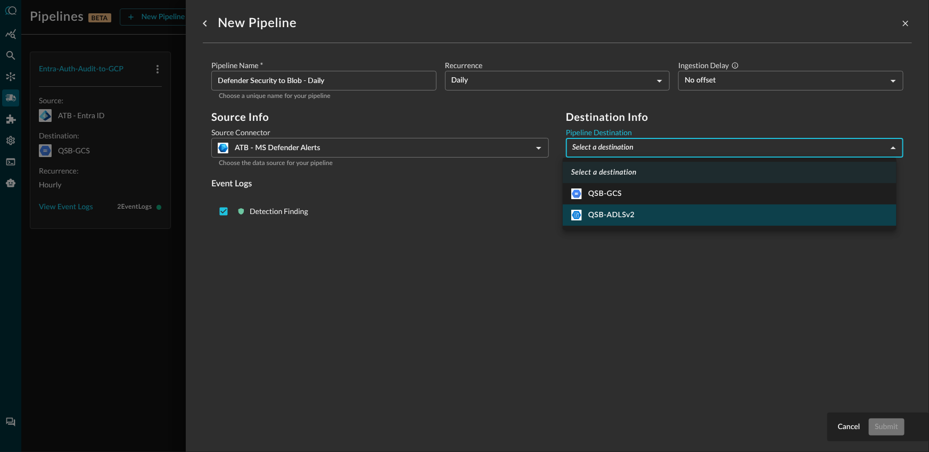
click at [610, 216] on div "QSB-ADLSv2" at bounding box center [602, 215] width 63 height 11
type input "2"
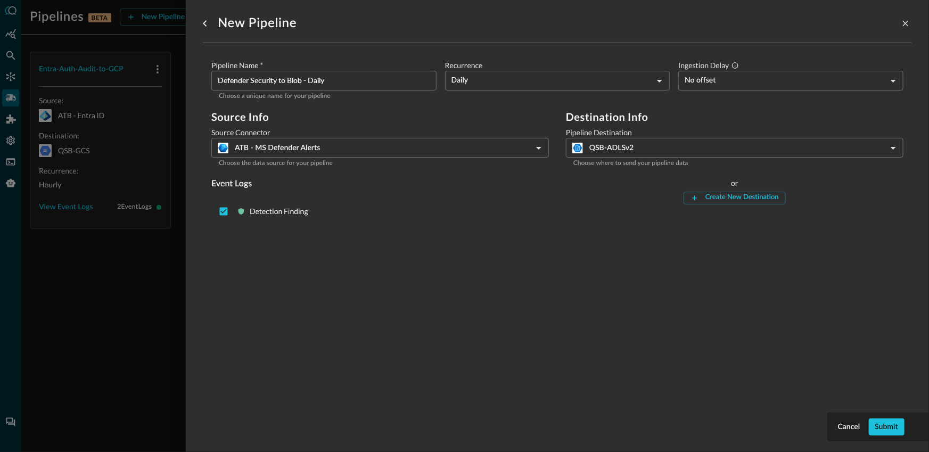
click at [572, 302] on div "New Pipeline Pipeline Name   * Defender Security to Blob - Daily ​ Choose a uni…" at bounding box center [557, 219] width 709 height 439
click at [894, 420] on button "Submit" at bounding box center [887, 426] width 36 height 17
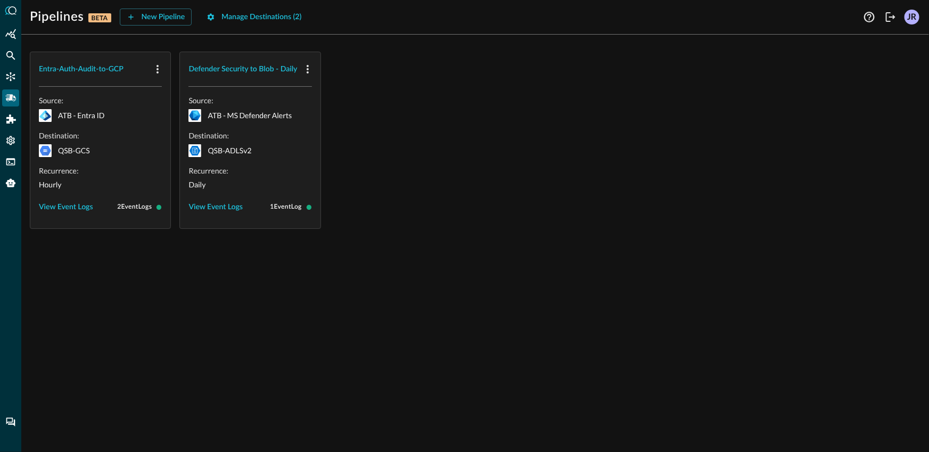
click at [411, 332] on div "Entra-Auth-Audit-to-GCP Source: ATB - Entra ID Destination: QSB-GCS Recurrence:…" at bounding box center [475, 247] width 908 height 409
click at [395, 165] on div "Entra-Auth-Audit-to-GCP Source: ATB - Entra ID Destination: QSB-GCS Recurrence:…" at bounding box center [475, 140] width 891 height 177
click at [373, 93] on div "Entra-Auth-Audit-to-GCP Source: ATB - Entra ID Destination: QSB-GCS Recurrence:…" at bounding box center [475, 140] width 891 height 177
click at [395, 201] on div "Entra-Auth-Audit-to-GCP Source: ATB - Entra ID Destination: QSB-GCS Recurrence:…" at bounding box center [475, 140] width 891 height 177
click at [477, 139] on div "Entra-Auth-Audit-to-GCP Source: ATB - Entra ID Destination: QSB-GCS Recurrence:…" at bounding box center [475, 140] width 891 height 177
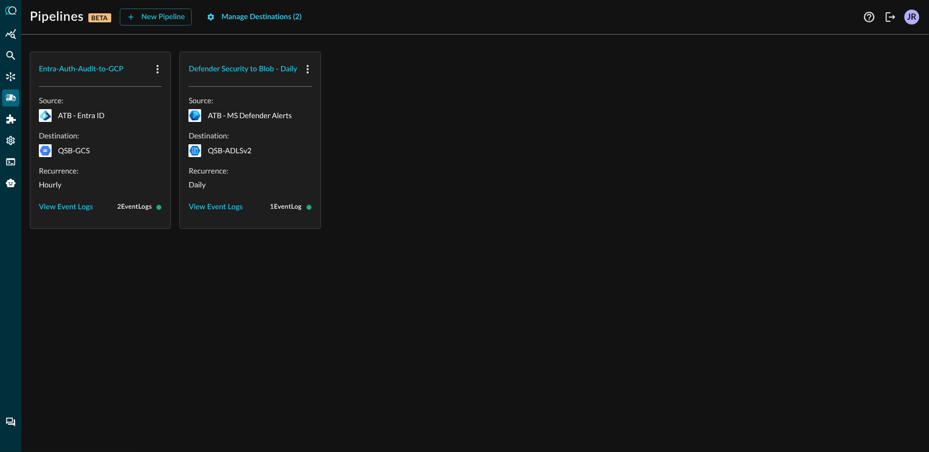
click at [238, 16] on button "Manage Destinations ( 2 )" at bounding box center [254, 17] width 108 height 17
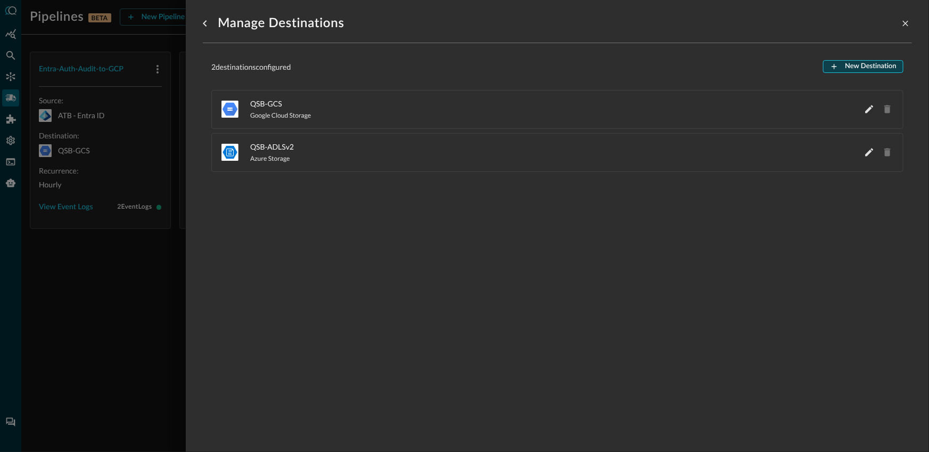
click at [859, 69] on button "New Destination" at bounding box center [863, 66] width 80 height 13
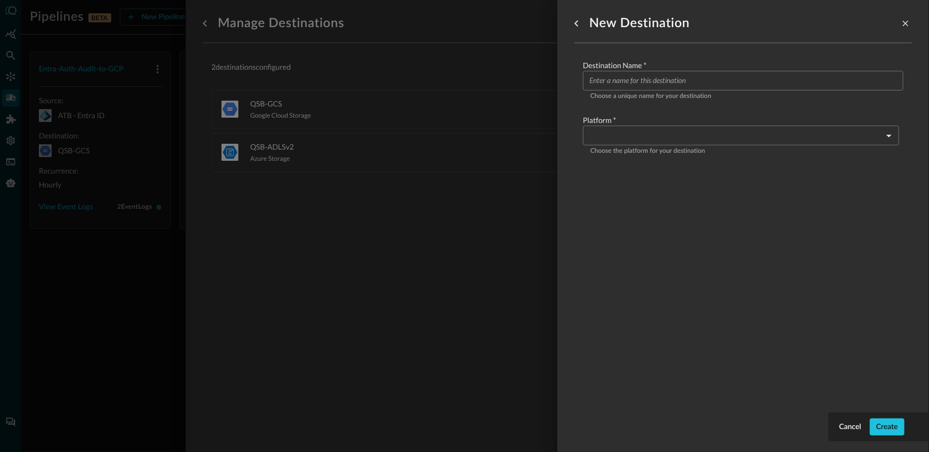
click at [677, 85] on input "Configure pipeline destination" at bounding box center [746, 81] width 314 height 20
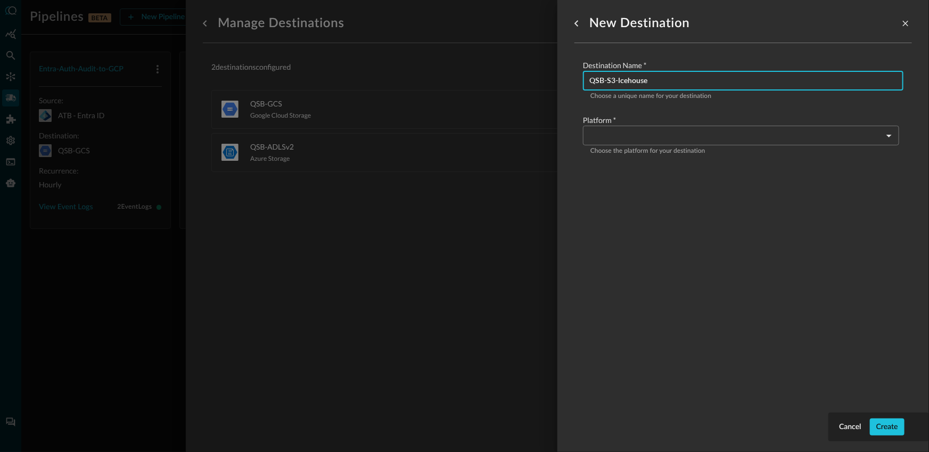
type input "QSB-S3-Icehouse"
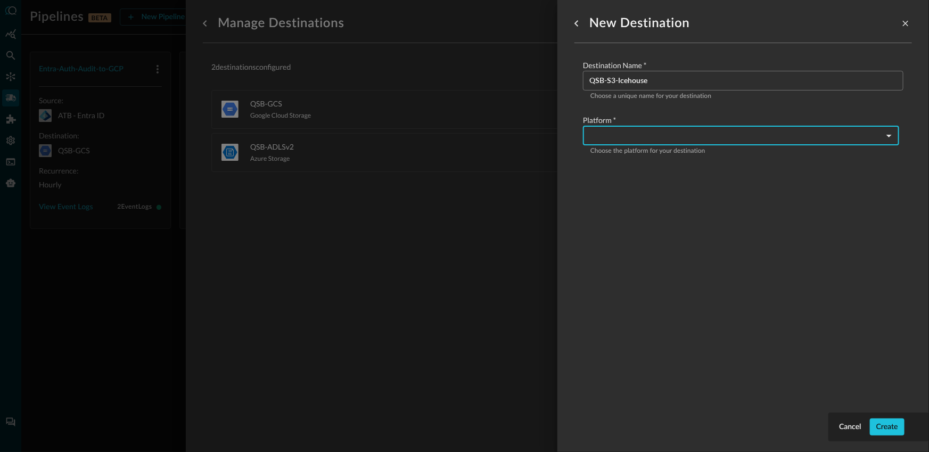
click at [609, 132] on body "Pipelines BETA New Pipeline Manage Destinations ( 2 ) JR Entra-Auth-Audit-to-GC…" at bounding box center [464, 226] width 929 height 452
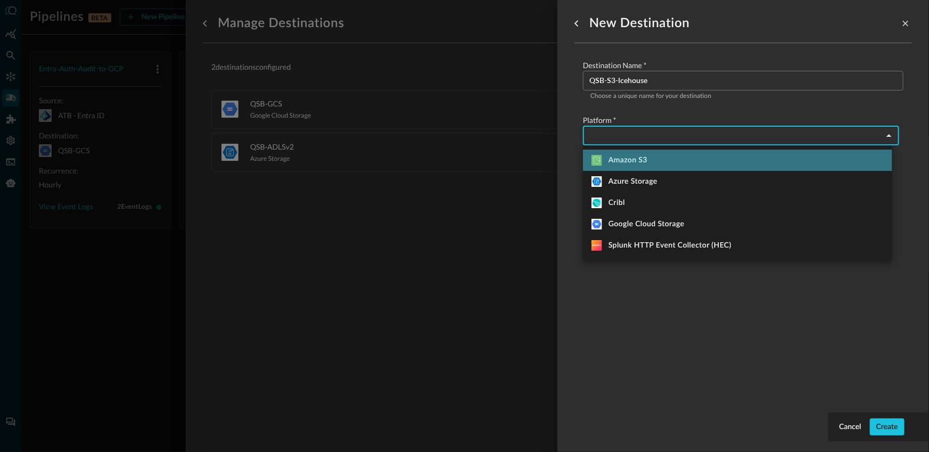
click at [640, 167] on li "Amazon S3" at bounding box center [737, 160] width 309 height 21
type input "amazon_s3"
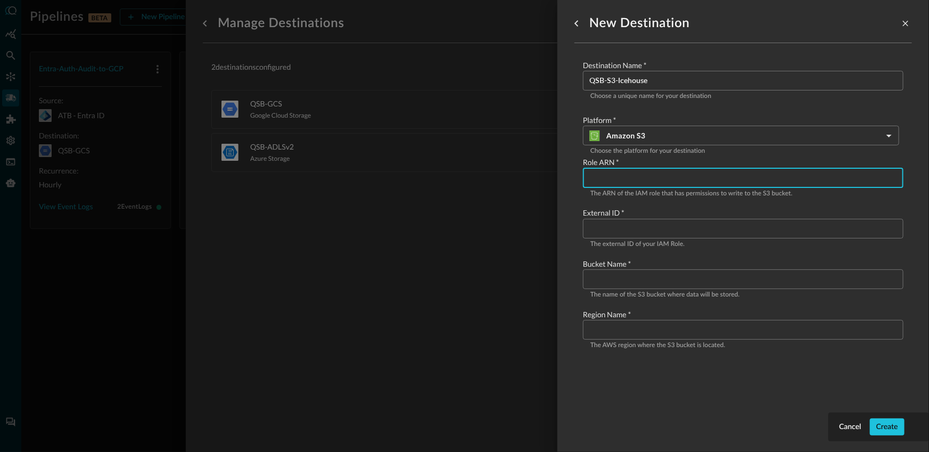
click at [636, 178] on input "Configure pipeline destination" at bounding box center [746, 178] width 314 height 20
paste input "arn:aws:iam::179877429183:role/QSPTesting"
type input "arn:aws:iam::179877429183:role/QSPTesting"
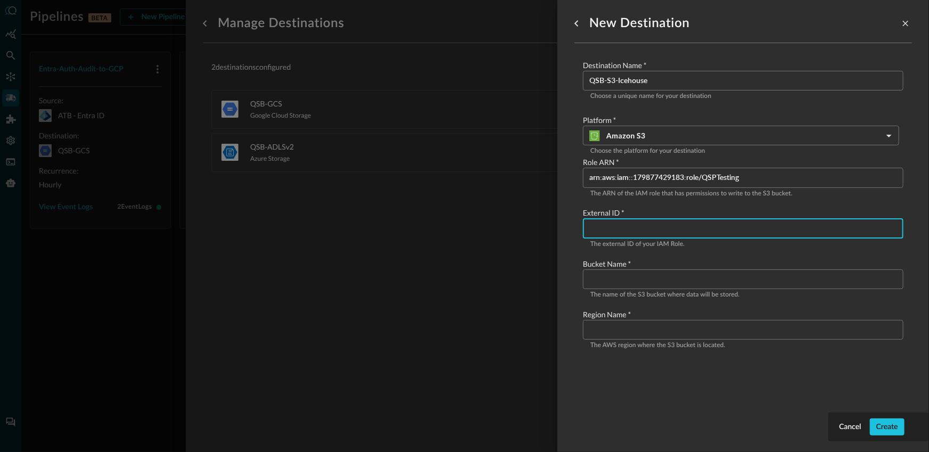
paste input "bigchungus123"
type input "bigchungus123"
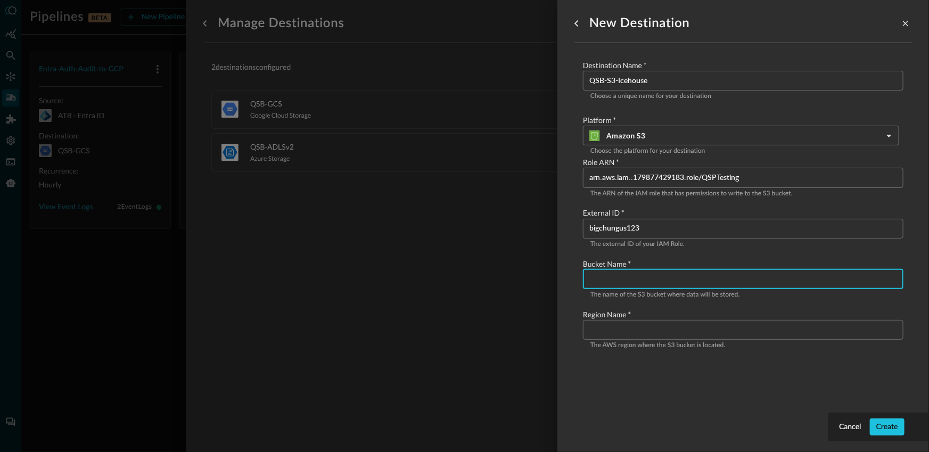
paste input "qsb-de1-mock-seclake"
type input "qsb-de1-mock-seclake"
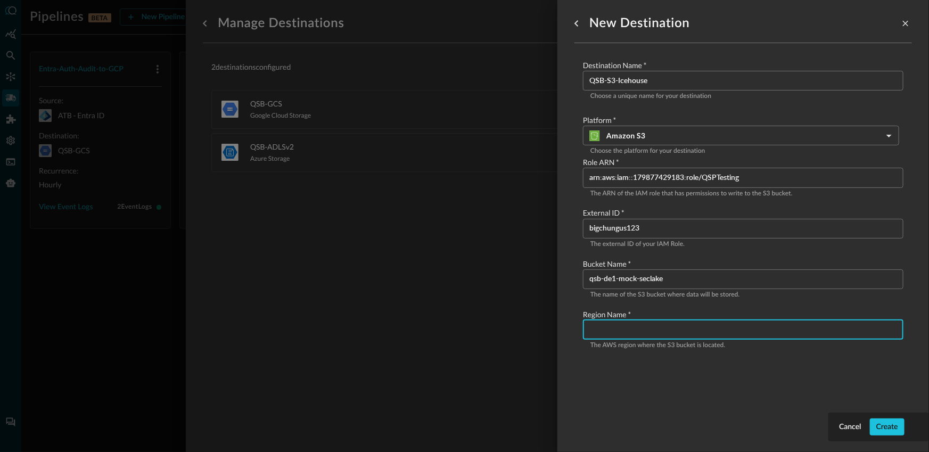
paste input "us-east-2"
type input "us-east-2"
click at [685, 396] on div "New Destination Destination Name   * QSB-S3-Icehouse ​ Choose a unique name for…" at bounding box center [743, 219] width 338 height 439
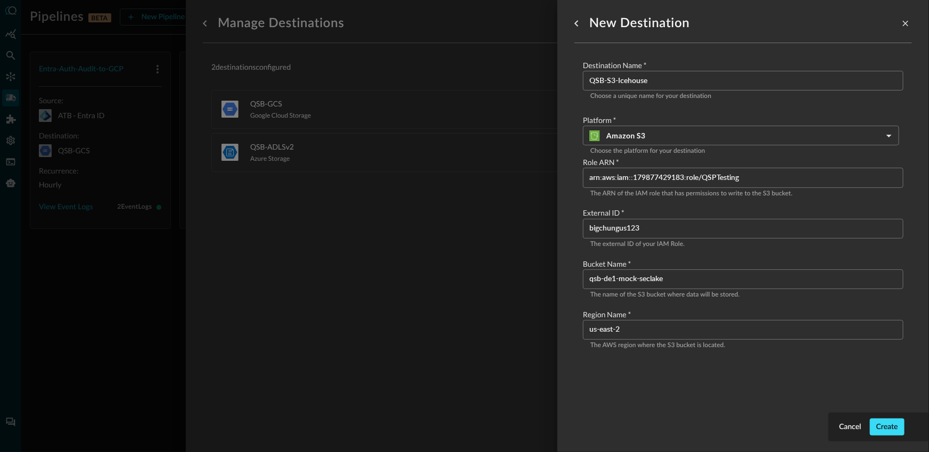
click at [884, 425] on button "Create" at bounding box center [887, 426] width 35 height 17
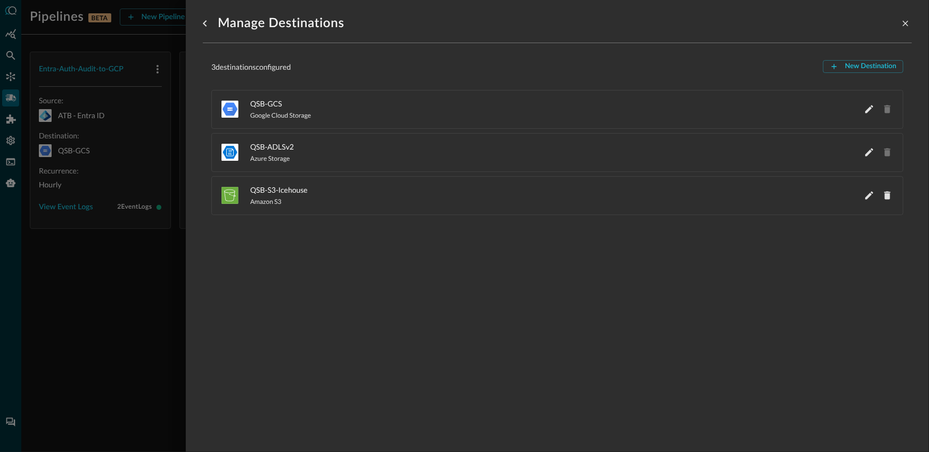
click at [151, 261] on div at bounding box center [464, 226] width 929 height 452
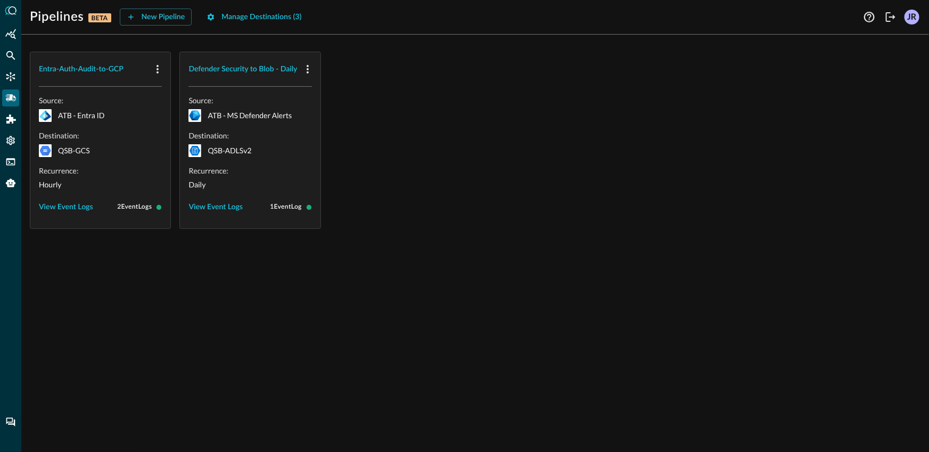
click at [150, 258] on div "Entra-Auth-Audit-to-GCP Source: ATB - Entra ID Destination: QSB-GCS Recurrence:…" at bounding box center [475, 247] width 908 height 409
click at [431, 125] on div "Entra-Auth-Audit-to-GCP Source: ATB - Entra ID Destination: QSB-GCS Recurrence:…" at bounding box center [475, 140] width 891 height 177
click at [12, 76] on icon "Connectors" at bounding box center [10, 76] width 9 height 9
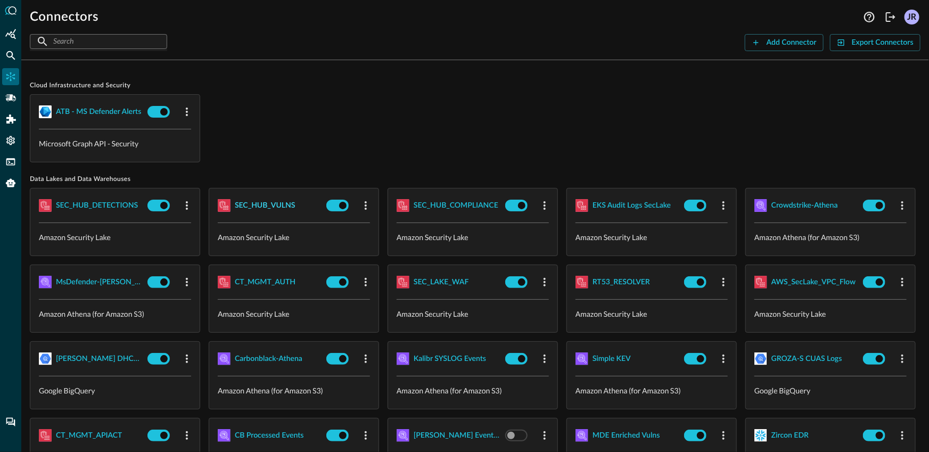
click at [275, 207] on div "SEC_HUB_VULNS" at bounding box center [265, 205] width 61 height 13
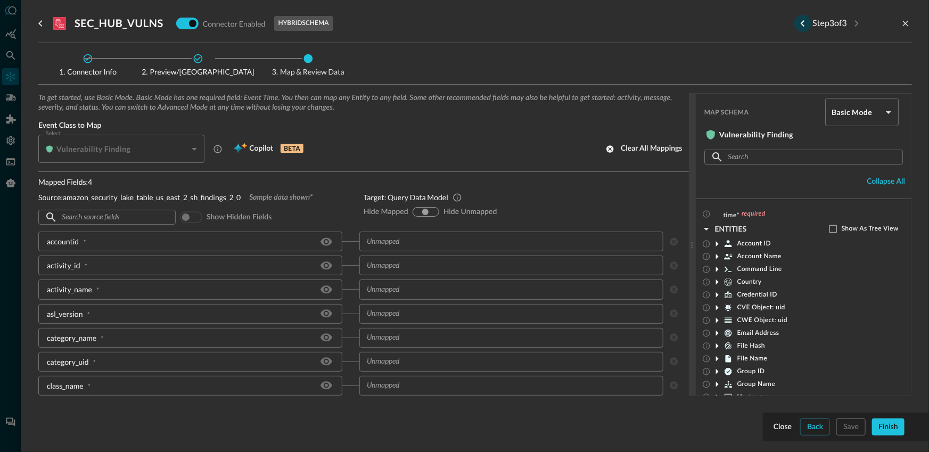
drag, startPoint x: 784, startPoint y: 18, endPoint x: 793, endPoint y: 22, distance: 10.7
click at [784, 18] on div "SEC_HUB_VULNS Connector Enabled hybrid schema Step 3 of 3" at bounding box center [475, 23] width 874 height 21
click at [797, 22] on icon "Previous step" at bounding box center [803, 23] width 13 height 13
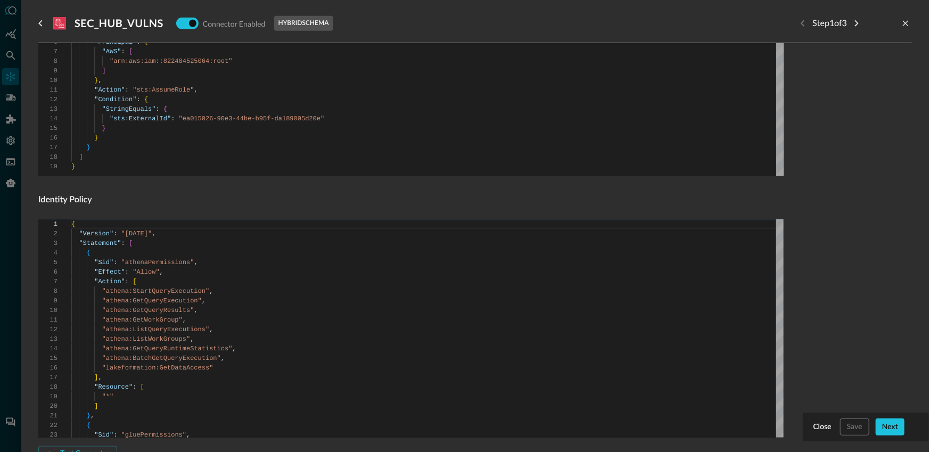
scroll to position [531, 0]
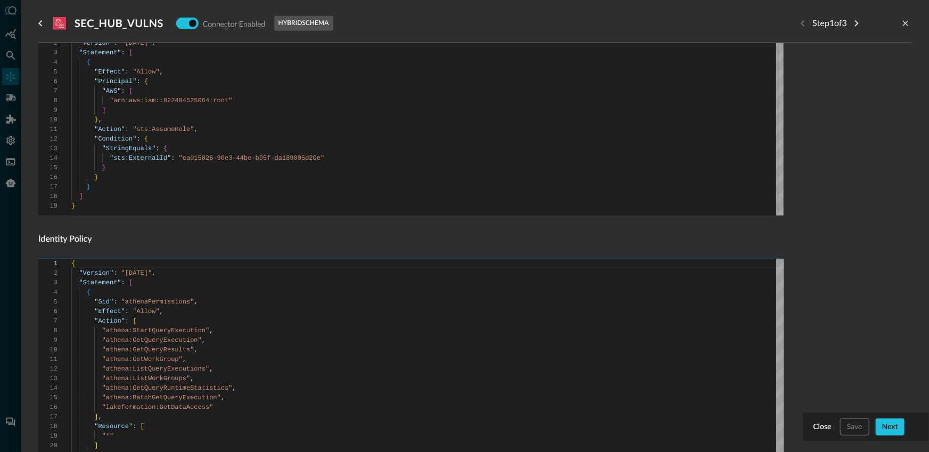
type textarea "{ "Version": "2012-10-17", "Statement": [ { "Effect": "Allow", "Principal": { "…"
drag, startPoint x: 229, startPoint y: 101, endPoint x: 114, endPoint y: 103, distance: 115.6
click at [114, 103] on div "{ "Version" : "2012-10-17" , "Statement" : [ { "Effect" : "Allow" , "Principal"…" at bounding box center [427, 122] width 712 height 187
click at [7, 41] on div at bounding box center [464, 226] width 929 height 452
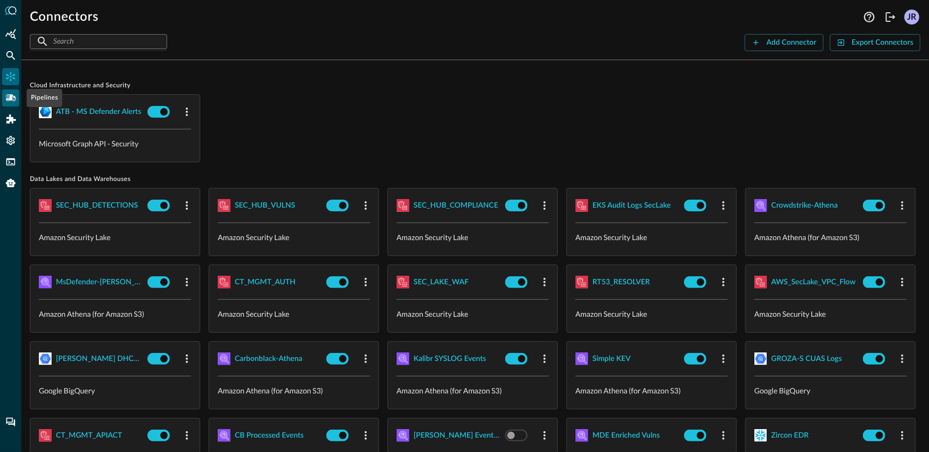
click at [6, 100] on icon "Pipelines" at bounding box center [10, 98] width 11 height 11
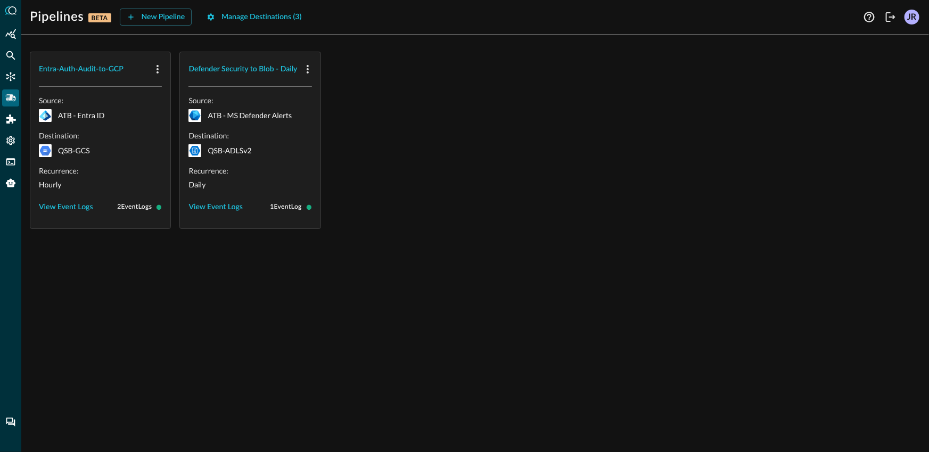
click at [482, 168] on div "Entra-Auth-Audit-to-GCP Source: ATB - Entra ID Destination: QSB-GCS Recurrence:…" at bounding box center [475, 140] width 891 height 177
click at [135, 20] on button "New Pipeline" at bounding box center [156, 17] width 72 height 17
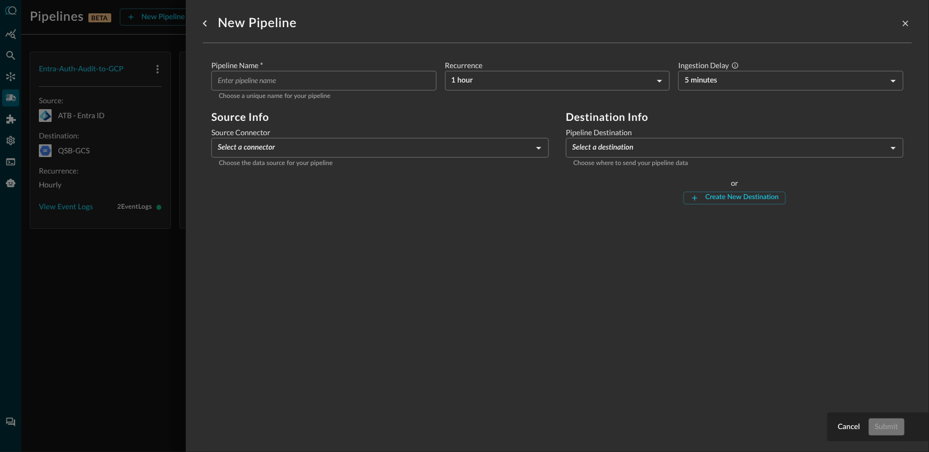
click at [327, 93] on p "Choose a unique name for your pipeline" at bounding box center [324, 97] width 210 height 11
click at [323, 144] on body "Pipelines BETA New Pipeline Manage Destinations ( 3 ) JR Entra-Auth-Audit-to-GC…" at bounding box center [464, 226] width 929 height 452
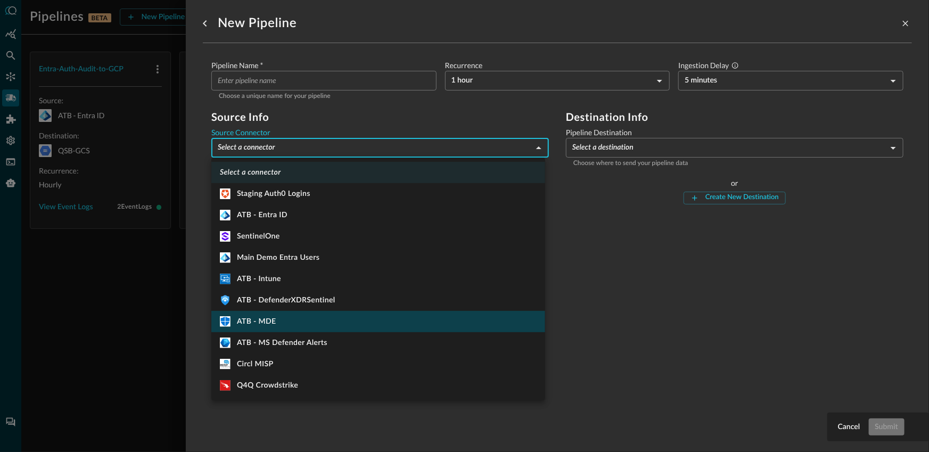
click at [329, 327] on li "ATB - MDE" at bounding box center [378, 321] width 334 height 21
type input "360"
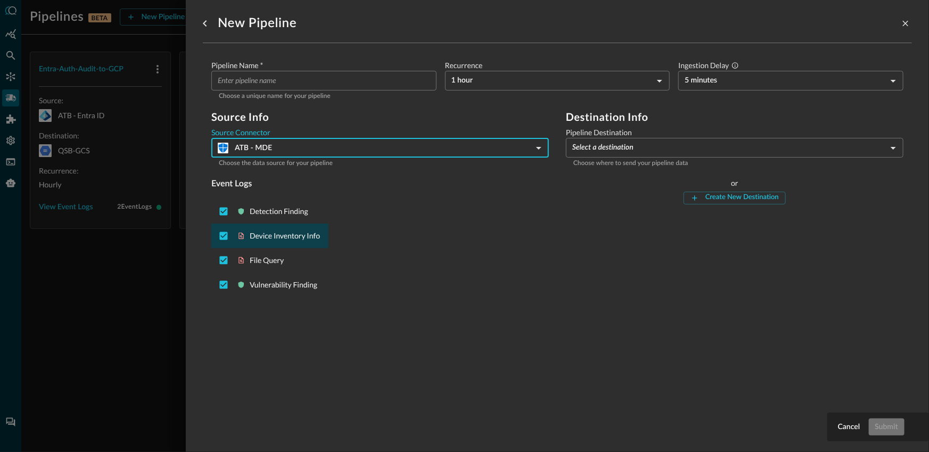
click at [282, 231] on p "Device Inventory Info" at bounding box center [285, 236] width 70 height 11
checkbox input "false"
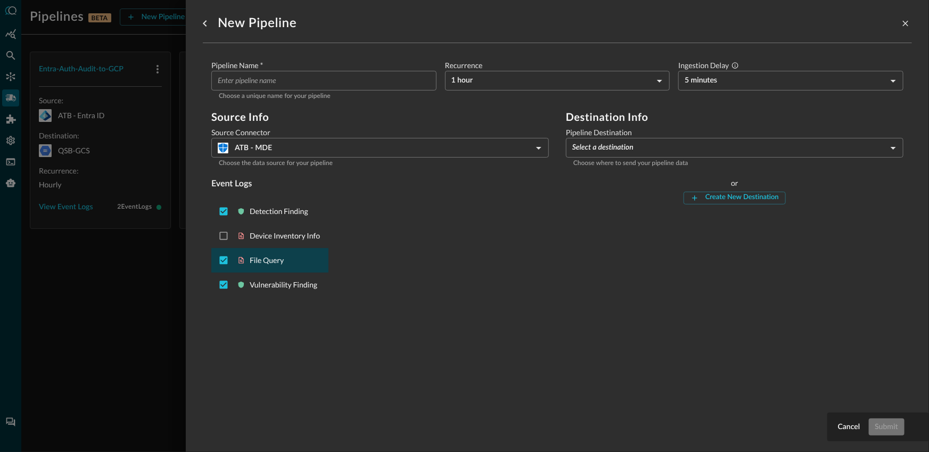
click at [269, 258] on p "File Query" at bounding box center [285, 260] width 70 height 11
checkbox input "false"
click at [287, 281] on p "Vulnerability Finding" at bounding box center [285, 285] width 70 height 11
checkbox input "false"
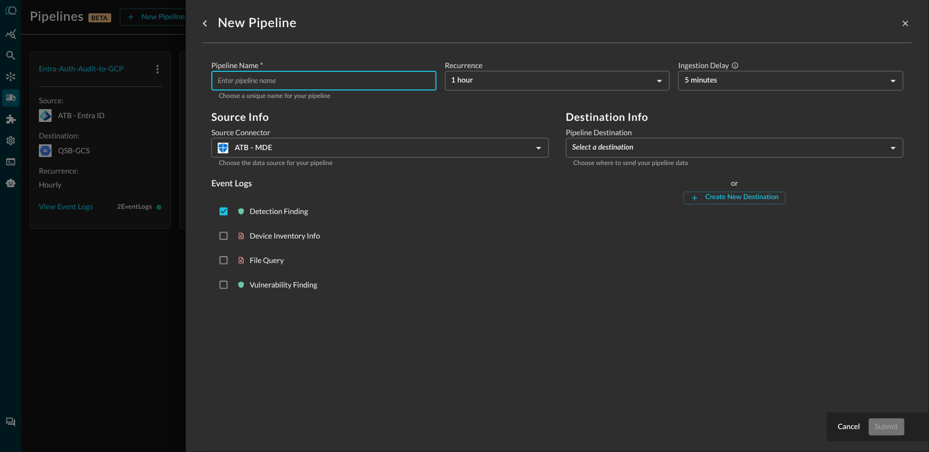
click at [314, 79] on input "Pipeline Name   *" at bounding box center [327, 81] width 219 height 20
type input "Daily MDE Alerts 2 Icehouse"
click at [480, 77] on body "Pipelines BETA New Pipeline Manage Destinations ( 3 ) JR Entra-Auth-Audit-to-GC…" at bounding box center [464, 226] width 929 height 452
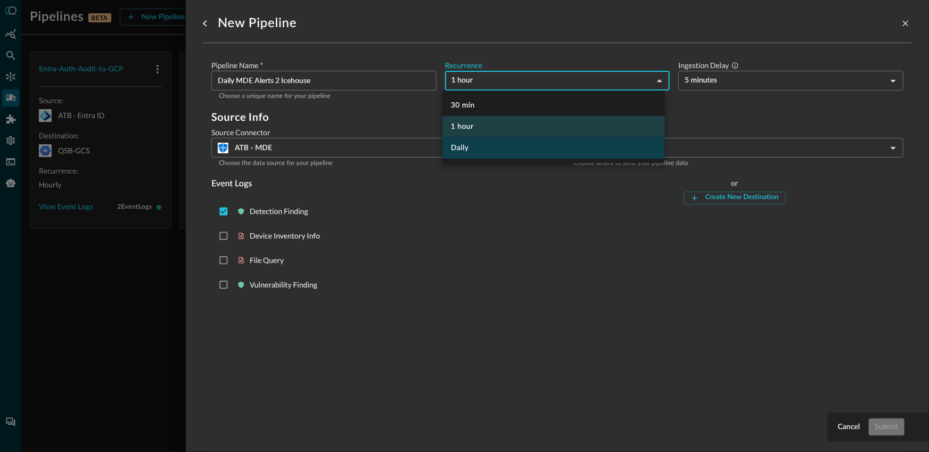
click at [473, 147] on li "Daily" at bounding box center [553, 147] width 223 height 21
type input "DAY_1"
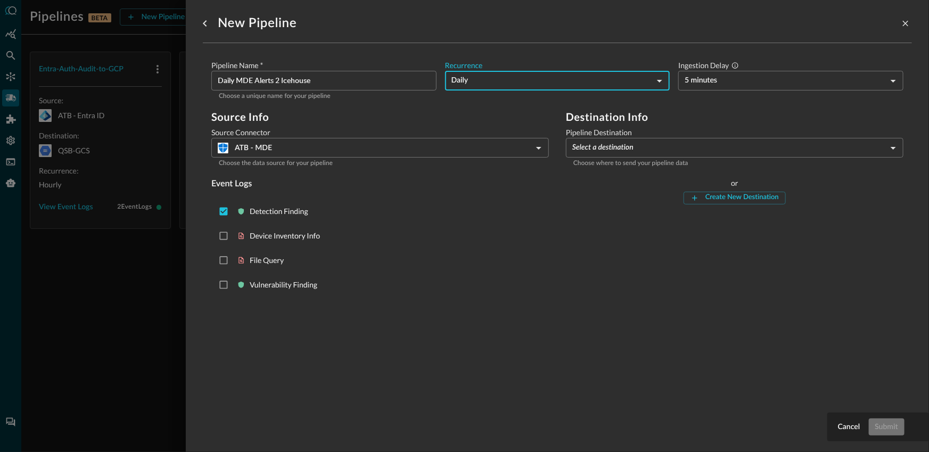
click at [704, 85] on body "Pipelines BETA New Pipeline Manage Destinations ( 3 ) JR Entra-Auth-Audit-to-GC…" at bounding box center [464, 226] width 929 height 452
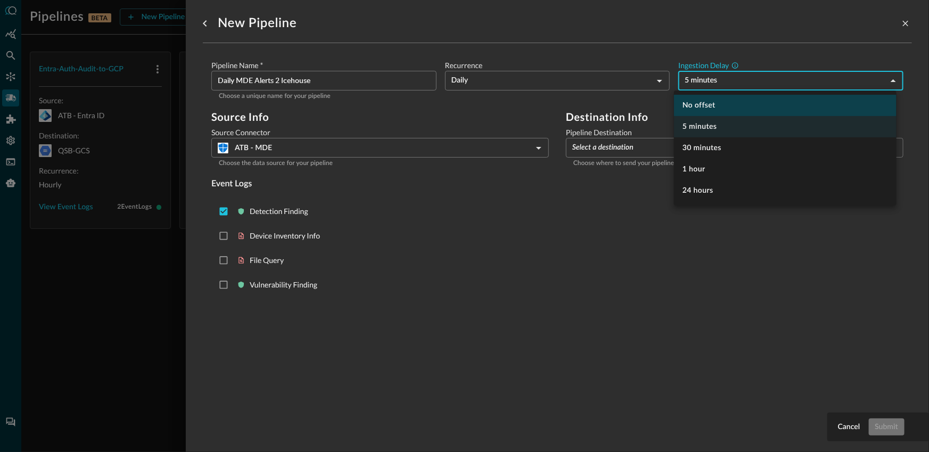
click at [704, 103] on li "No offset" at bounding box center [785, 105] width 223 height 21
type input "0"
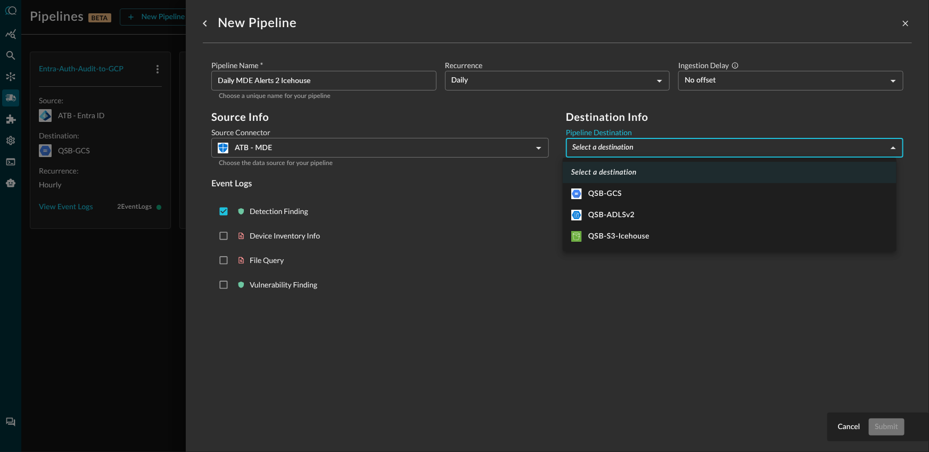
click at [631, 152] on body "Pipelines BETA New Pipeline Manage Destinations ( 3 ) JR Entra-Auth-Audit-to-GC…" at bounding box center [464, 226] width 929 height 452
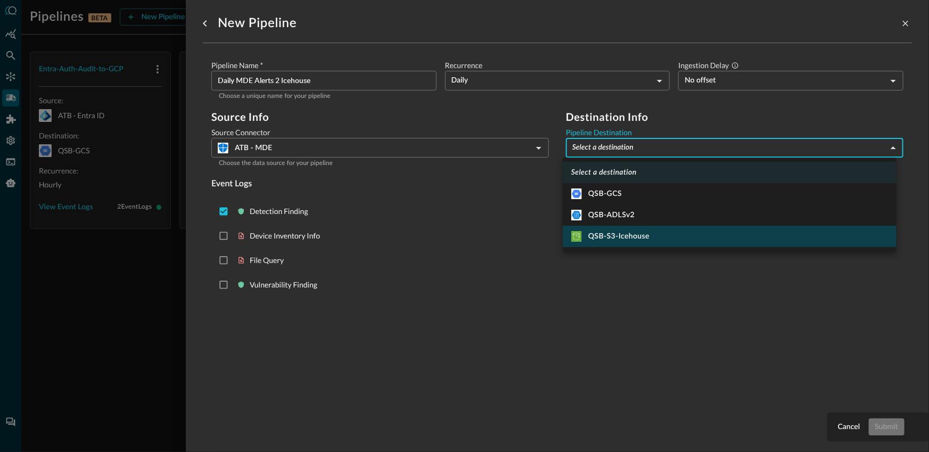
click at [617, 237] on div "QSB-S3-Icehouse" at bounding box center [610, 236] width 78 height 11
type input "3"
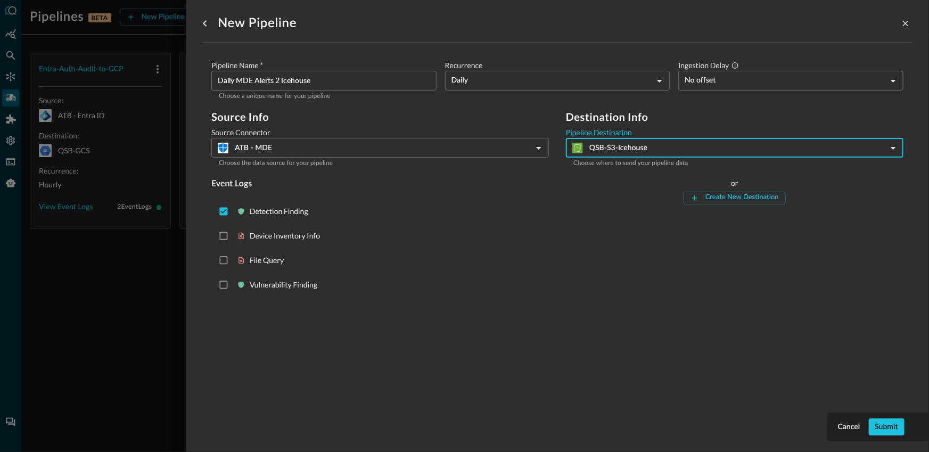
click at [421, 225] on div "Detection Finding Device Inventory Info File Query Vulnerability Finding" at bounding box center [380, 248] width 338 height 106
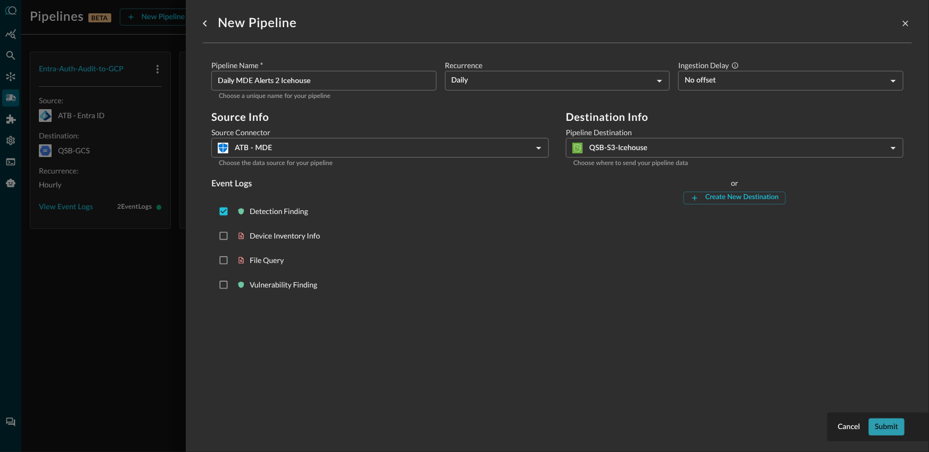
click at [896, 431] on button "Submit" at bounding box center [887, 426] width 36 height 17
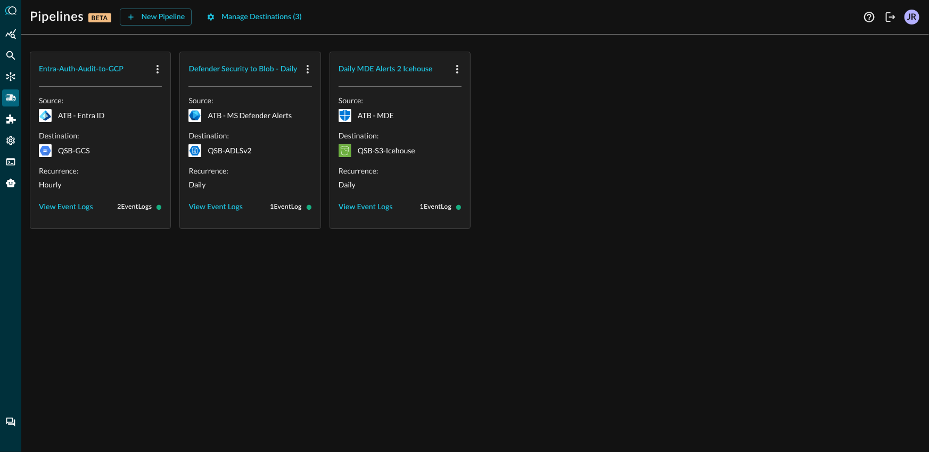
click at [316, 283] on div "Entra-Auth-Audit-to-GCP Source: ATB - Entra ID Destination: QSB-GCS Recurrence:…" at bounding box center [475, 247] width 908 height 409
click at [574, 144] on div "Entra-Auth-Audit-to-GCP Source: ATB - Entra ID Destination: QSB-GCS Recurrence:…" at bounding box center [475, 140] width 891 height 177
click at [676, 185] on div "Entra-Auth-Audit-to-GCP Source: ATB - Entra ID Destination: QSB-GCS Recurrence:…" at bounding box center [475, 140] width 891 height 177
click at [461, 283] on div "Entra-Auth-Audit-to-GCP Source: ATB - Entra ID Destination: QSB-GCS Recurrence:…" at bounding box center [475, 247] width 908 height 409
click at [594, 219] on div "Entra-Auth-Audit-to-GCP Source: ATB - Entra ID Destination: QSB-GCS Recurrence:…" at bounding box center [475, 140] width 891 height 177
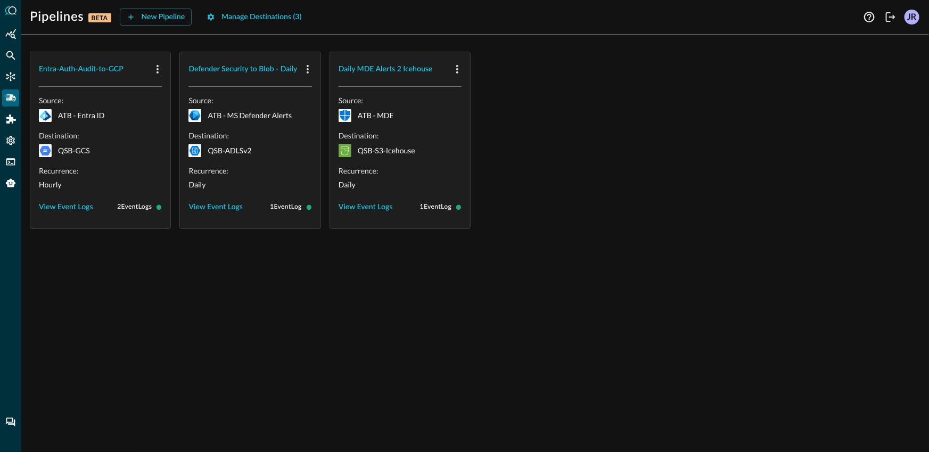
click at [594, 219] on div "Entra-Auth-Audit-to-GCP Source: ATB - Entra ID Destination: QSB-GCS Recurrence:…" at bounding box center [475, 140] width 891 height 177
click at [587, 137] on div "Entra-Auth-Audit-to-GCP Source: ATB - Entra ID Destination: QSB-GCS Recurrence:…" at bounding box center [475, 140] width 891 height 177
click at [143, 17] on button "New Pipeline" at bounding box center [156, 17] width 72 height 17
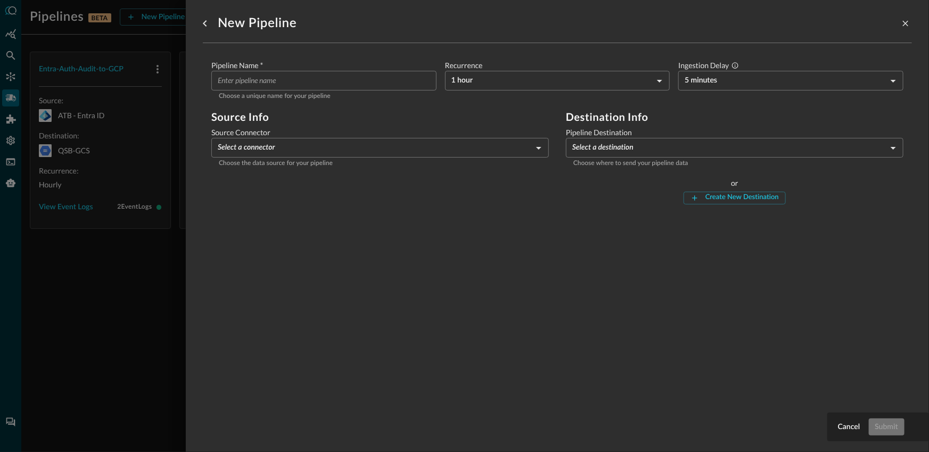
click at [331, 152] on body "Pipelines BETA New Pipeline Manage Destinations ( 3 ) JR Entra-Auth-Audit-to-GC…" at bounding box center [464, 226] width 929 height 452
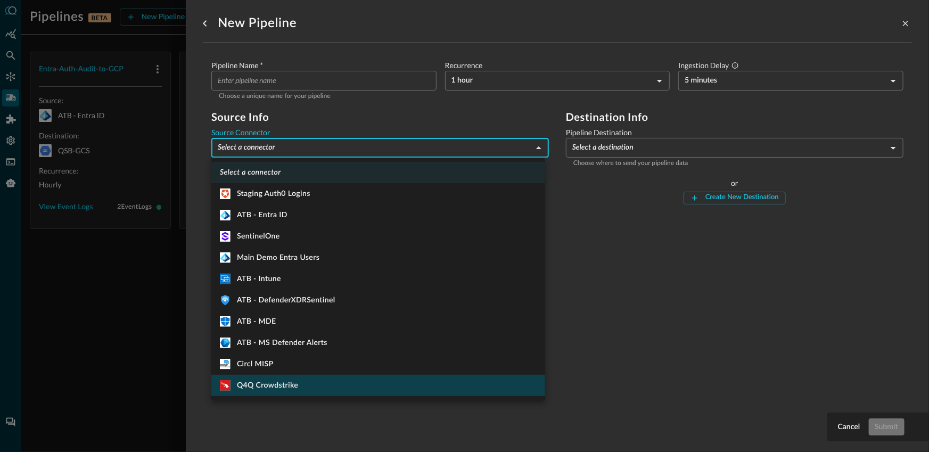
click at [418, 384] on li ".CrowdStrikeFalcon_svg__st1{fill:#fff} Q4Q Crowdstrike" at bounding box center [378, 385] width 334 height 21
type input "569"
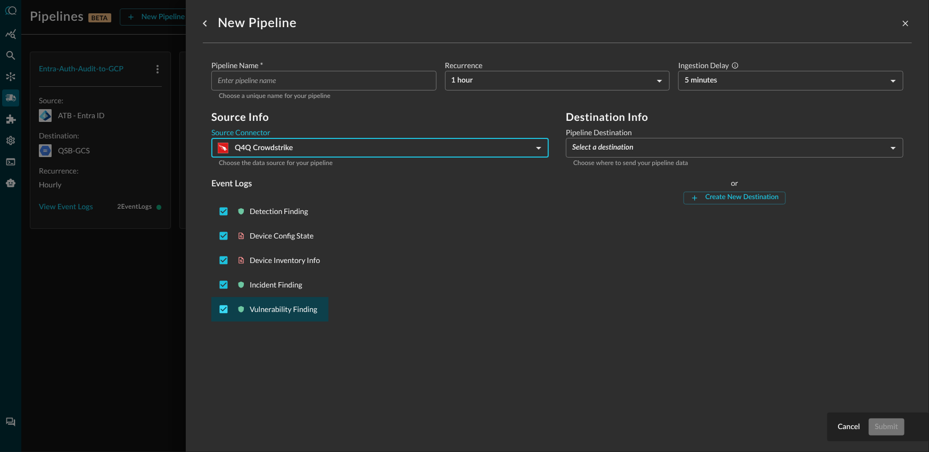
click at [220, 307] on input "Deselect Vulnerability Finding event type" at bounding box center [224, 309] width 20 height 20
checkbox input "false"
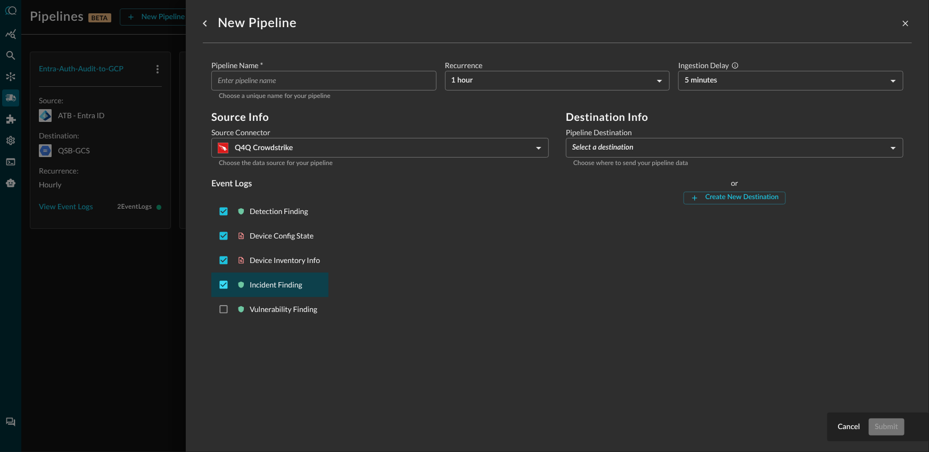
click at [221, 284] on input "Deselect Incident Finding event type" at bounding box center [224, 285] width 20 height 20
checkbox input "false"
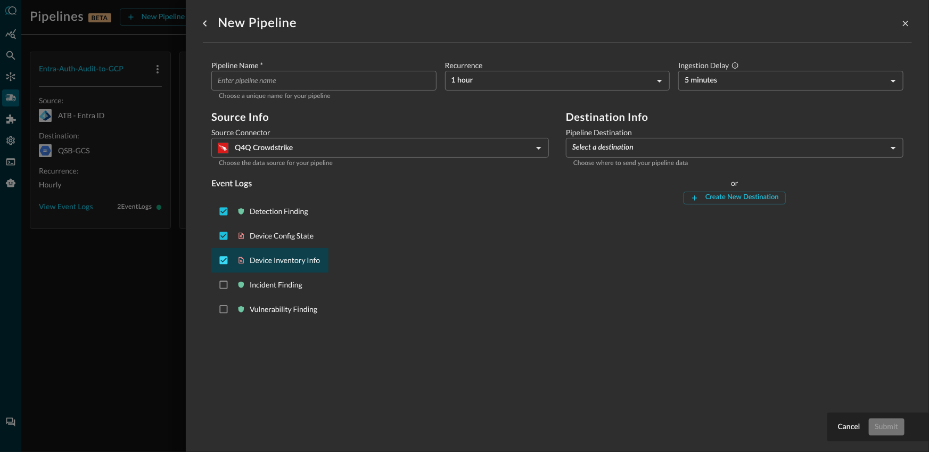
click at [222, 259] on input "Deselect Device Inventory Info event type" at bounding box center [224, 260] width 20 height 20
checkbox input "false"
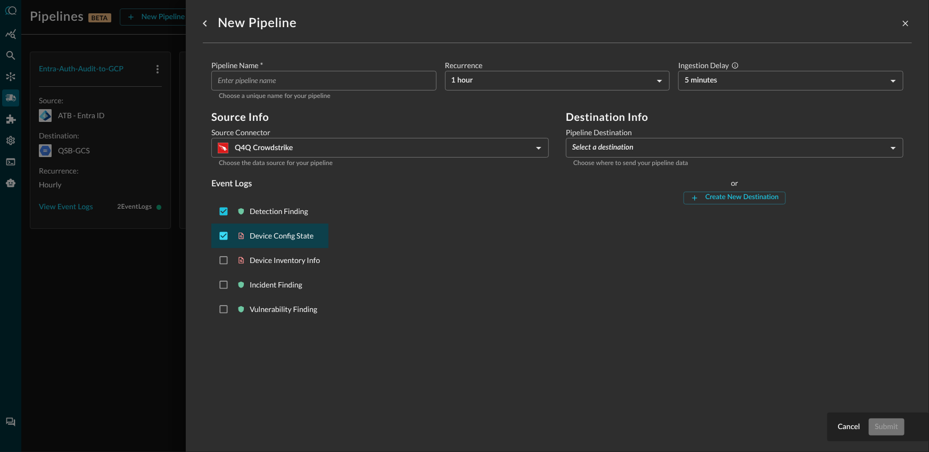
click at [223, 236] on input "Deselect Device Config State event type" at bounding box center [224, 236] width 20 height 20
checkbox input "false"
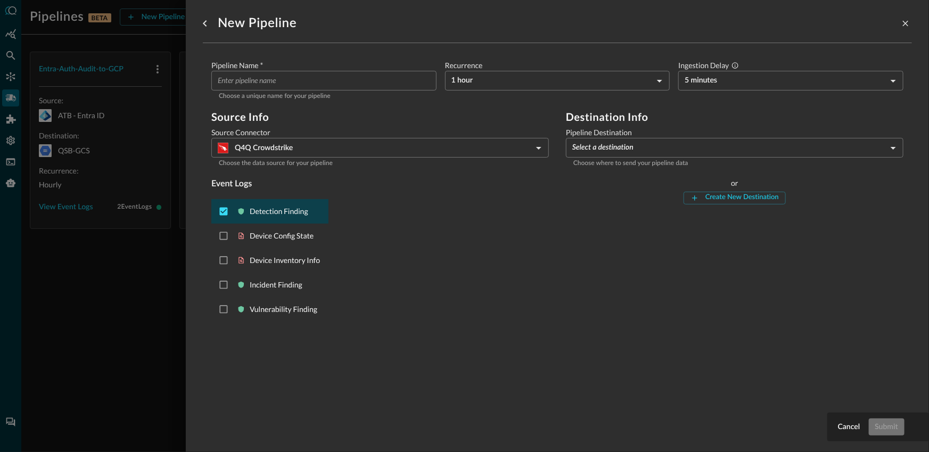
click at [219, 212] on input "Deselect Detection Finding event type" at bounding box center [224, 211] width 20 height 20
checkbox input "false"
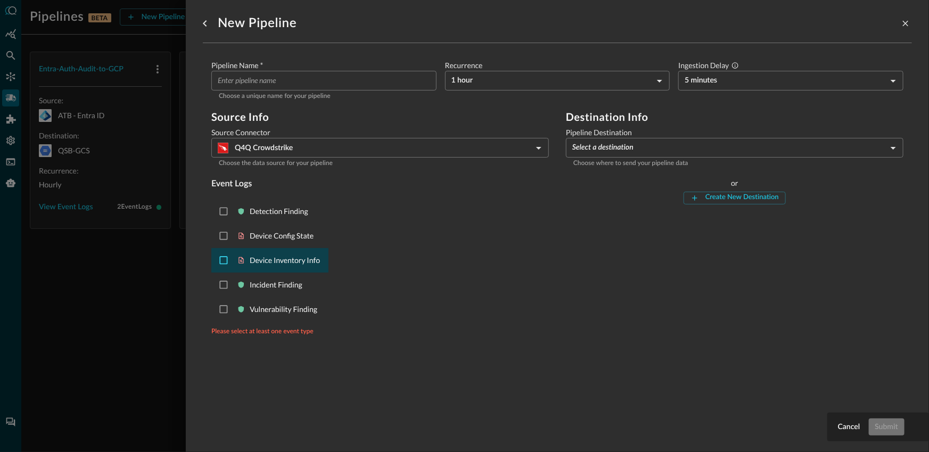
click at [221, 267] on input "Select Device Inventory Info event type" at bounding box center [224, 260] width 20 height 20
checkbox input "true"
click at [333, 79] on input "Pipeline Name   *" at bounding box center [327, 81] width 219 height 20
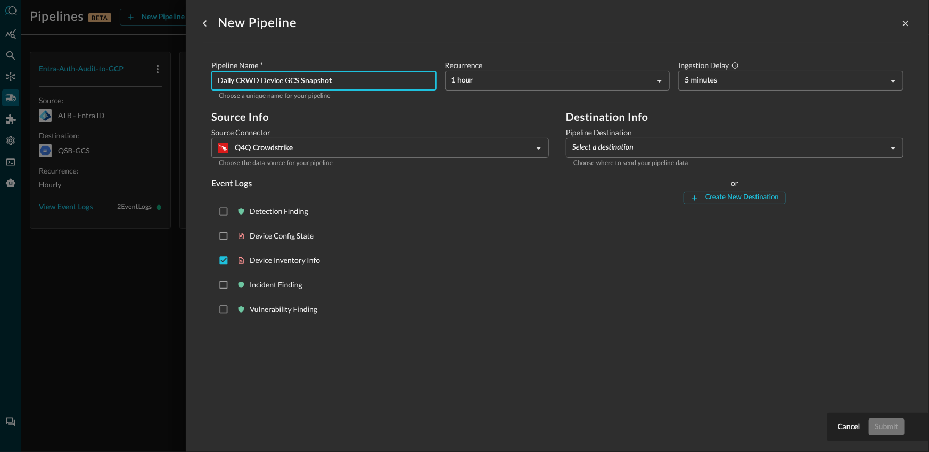
type input "Daily CRWD Device GCS Snapshot"
click at [502, 68] on label "Recurrence" at bounding box center [557, 65] width 225 height 11
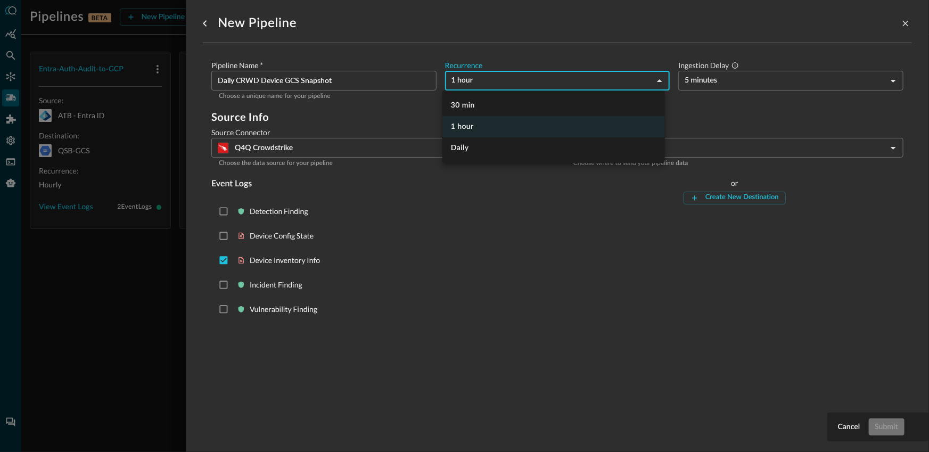
click at [499, 76] on body "Pipelines BETA New Pipeline Manage Destinations ( 3 ) JR Entra-Auth-Audit-to-GC…" at bounding box center [464, 226] width 929 height 452
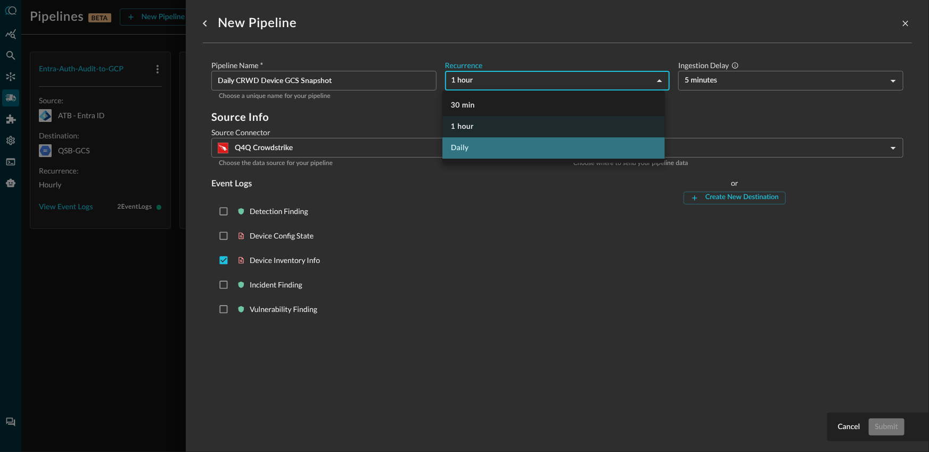
click at [487, 147] on li "Daily" at bounding box center [553, 147] width 223 height 21
type input "DAY_1"
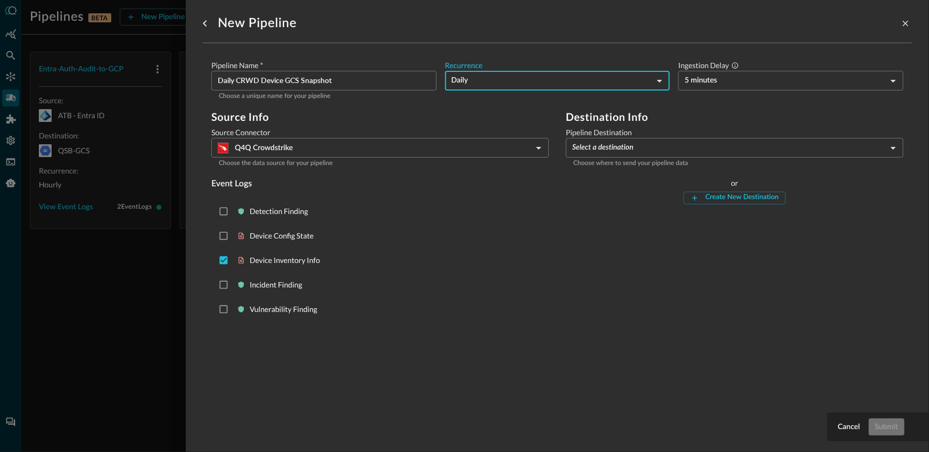
click at [722, 70] on label "Ingestion Delay" at bounding box center [790, 65] width 225 height 11
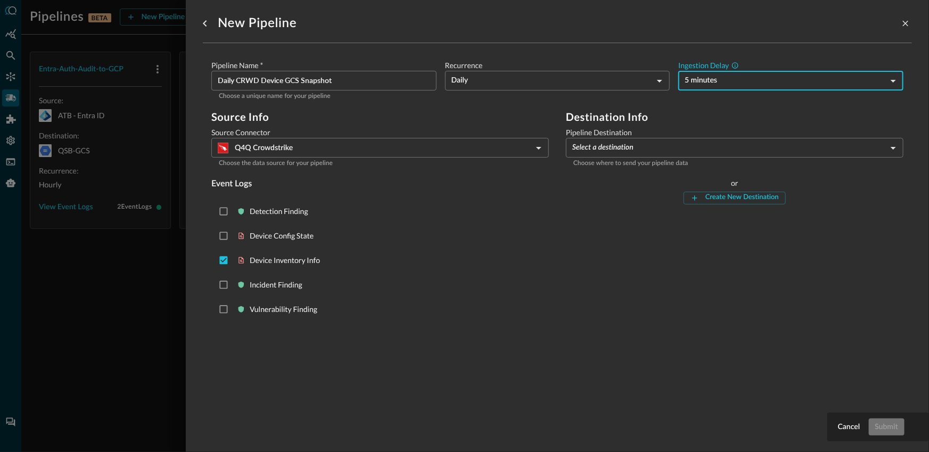
click at [722, 78] on body "Pipelines BETA New Pipeline Manage Destinations ( 3 ) JR Entra-Auth-Audit-to-GC…" at bounding box center [464, 226] width 929 height 452
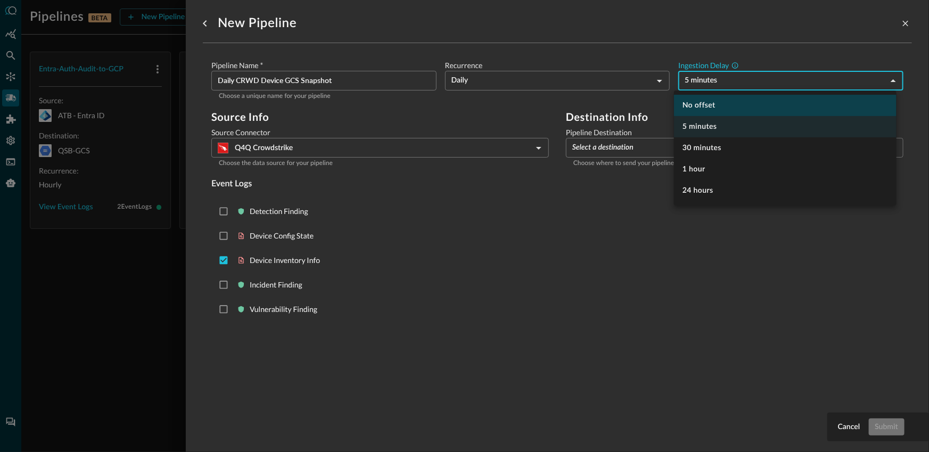
click at [688, 102] on li "No offset" at bounding box center [785, 105] width 223 height 21
type input "0"
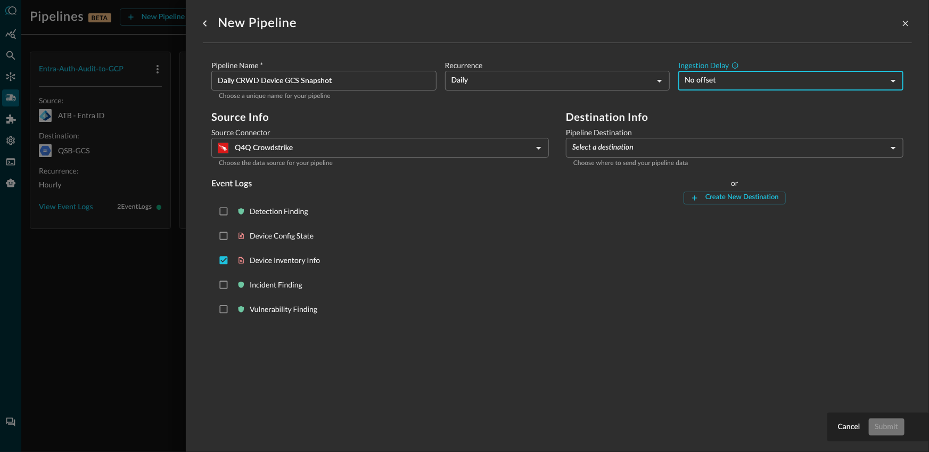
click at [595, 153] on body "Pipelines BETA New Pipeline Manage Destinations ( 3 ) JR Entra-Auth-Audit-to-GC…" at bounding box center [464, 226] width 929 height 452
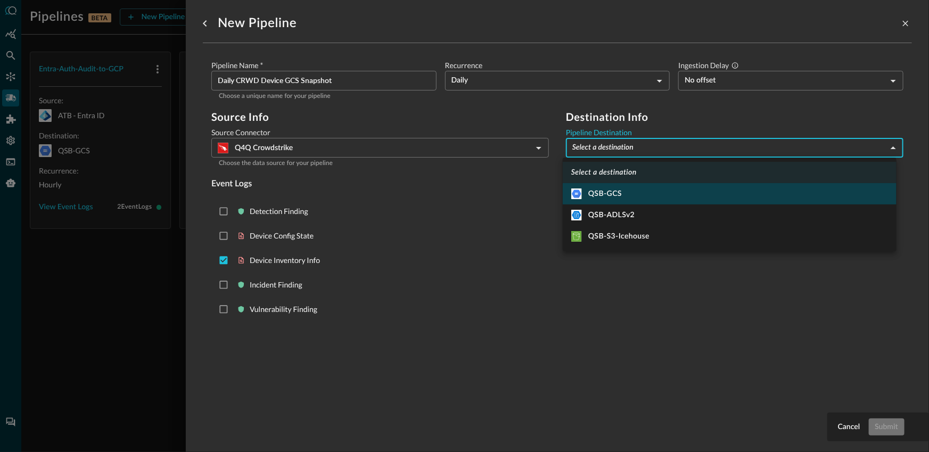
click at [623, 197] on li "QSB-GCS" at bounding box center [730, 193] width 334 height 21
type input "1"
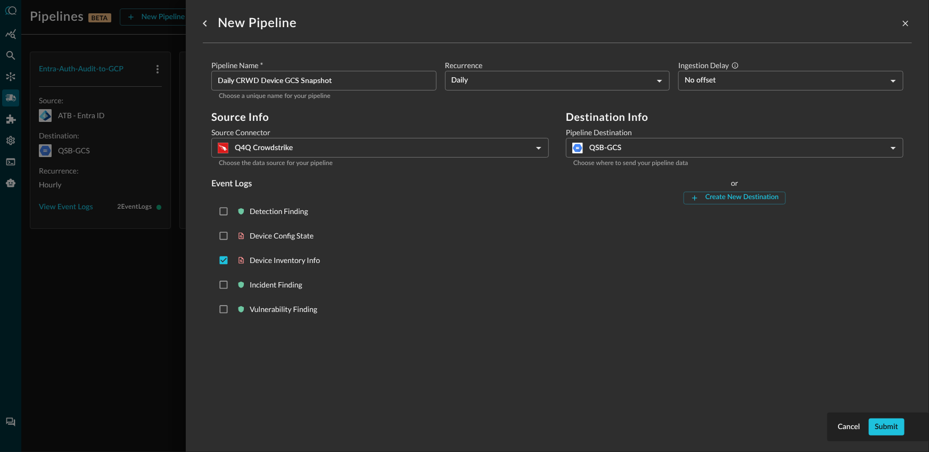
click at [469, 237] on div "Detection Finding Device Config State Device Inventory Info Incident Finding Vu…" at bounding box center [380, 260] width 338 height 131
click at [900, 431] on button "Submit" at bounding box center [887, 426] width 36 height 17
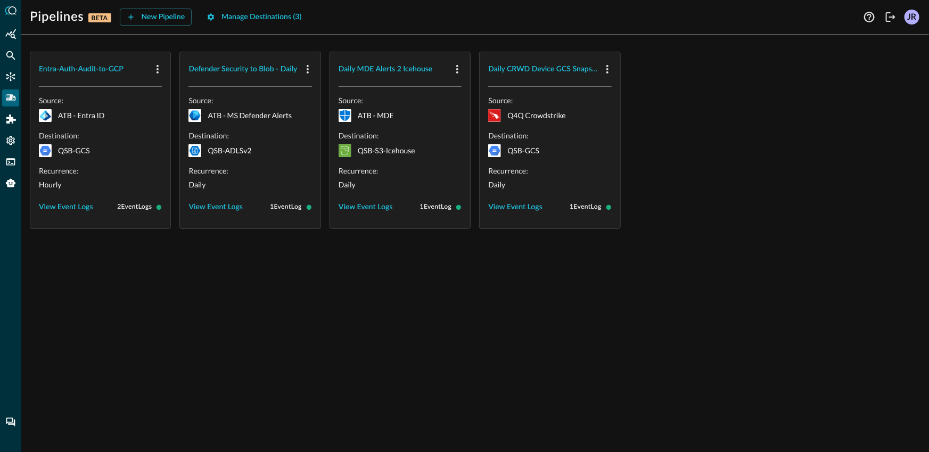
click at [417, 299] on div "Entra-Auth-Audit-to-GCP Source: ATB - Entra ID Destination: QSB-GCS Recurrence:…" at bounding box center [475, 247] width 908 height 409
click at [300, 256] on div "Entra-Auth-Audit-to-GCP Source: ATB - Entra ID Destination: QSB-GCS Recurrence:…" at bounding box center [475, 247] width 908 height 409
click at [87, 67] on div "Entra-Auth-Audit-to-GCP" at bounding box center [81, 69] width 85 height 13
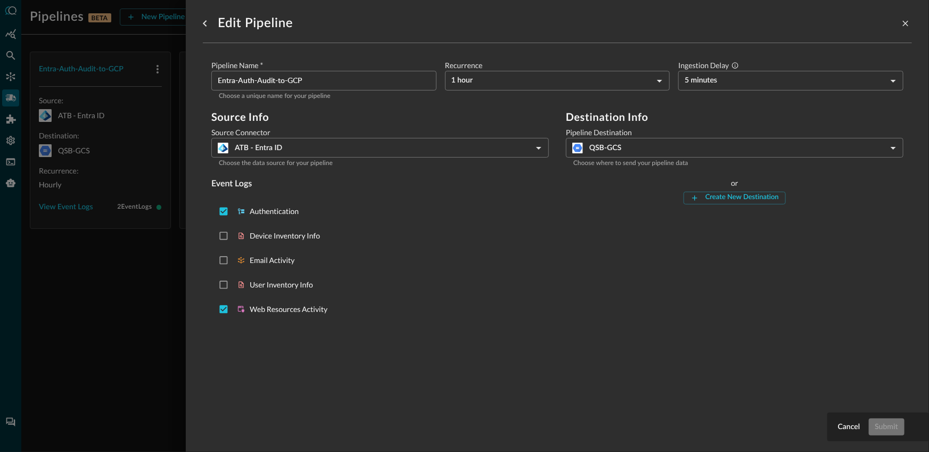
click at [98, 264] on div at bounding box center [464, 226] width 929 height 452
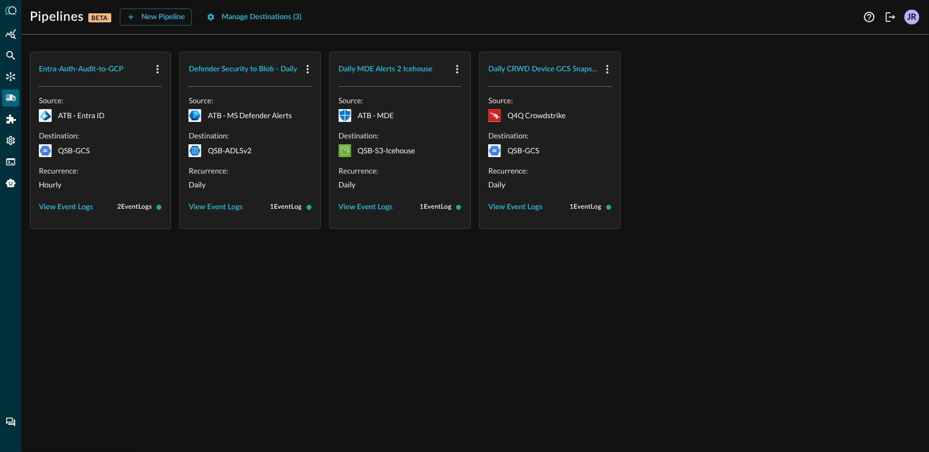
drag, startPoint x: 380, startPoint y: 409, endPoint x: 337, endPoint y: 322, distance: 97.4
click at [380, 409] on div "Entra-Auth-Audit-to-GCP Source: ATB - Entra ID Destination: QSB-GCS Recurrence:…" at bounding box center [475, 247] width 908 height 409
click at [323, 275] on div "Entra-Auth-Audit-to-GCP Source: ATB - Entra ID Destination: QSB-GCS Recurrence:…" at bounding box center [475, 247] width 908 height 409
click at [207, 336] on div "Entra-Auth-Audit-to-GCP Source: ATB - Entra ID Destination: QSB-GCS Recurrence:…" at bounding box center [475, 247] width 908 height 409
click at [556, 70] on div "Daily CRWD Device GCS Snapshot" at bounding box center [543, 69] width 110 height 13
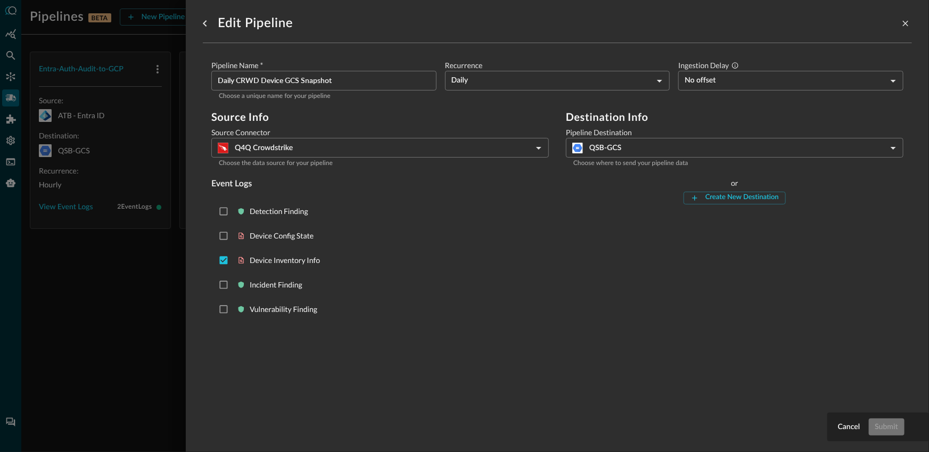
click at [72, 290] on div at bounding box center [464, 226] width 929 height 452
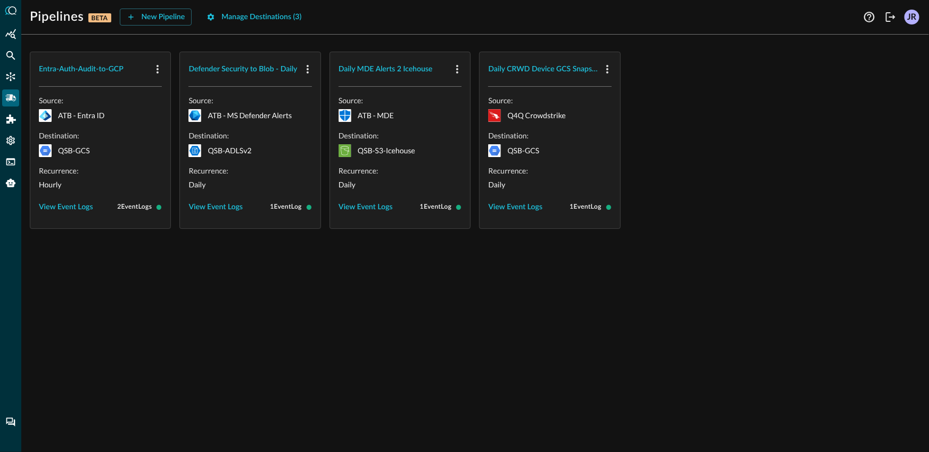
drag, startPoint x: 225, startPoint y: 275, endPoint x: 275, endPoint y: 260, distance: 51.9
click at [227, 275] on div "Entra-Auth-Audit-to-GCP Source: ATB - Entra ID Destination: QSB-GCS Recurrence:…" at bounding box center [475, 247] width 908 height 409
click at [513, 206] on button "View Event Logs" at bounding box center [515, 207] width 54 height 17
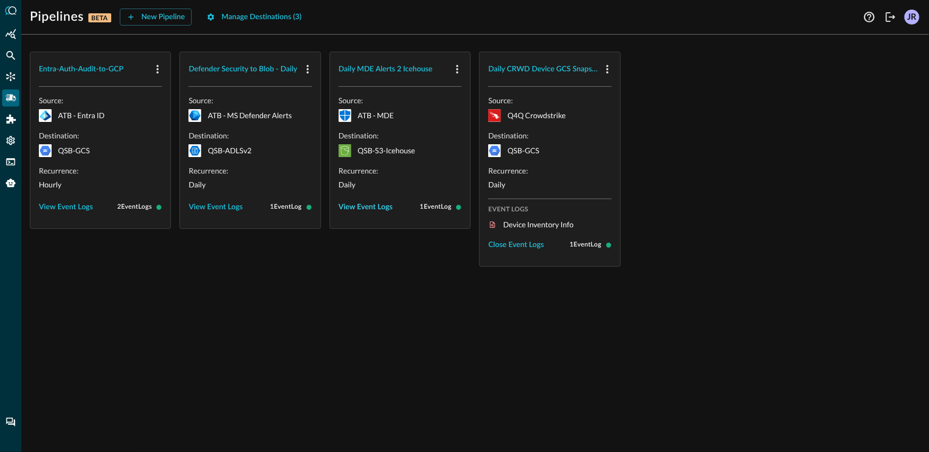
click at [375, 207] on button "View Event Logs" at bounding box center [366, 207] width 54 height 17
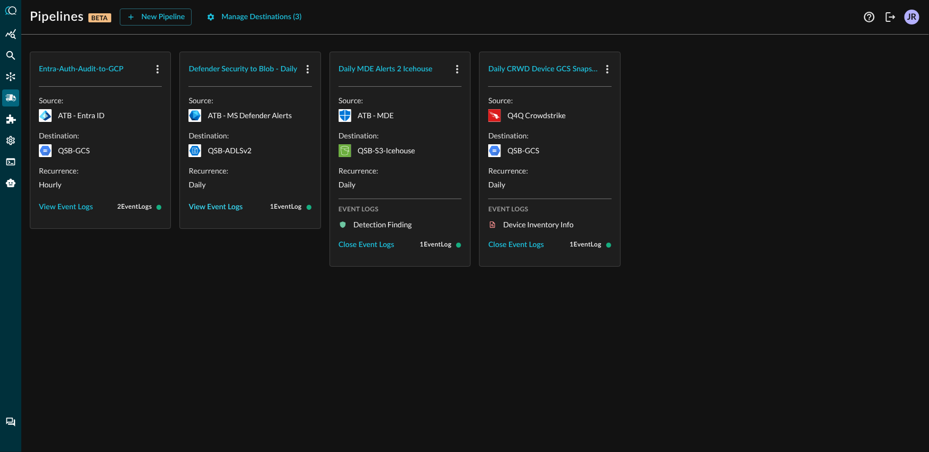
click at [226, 208] on button "View Event Logs" at bounding box center [215, 207] width 54 height 17
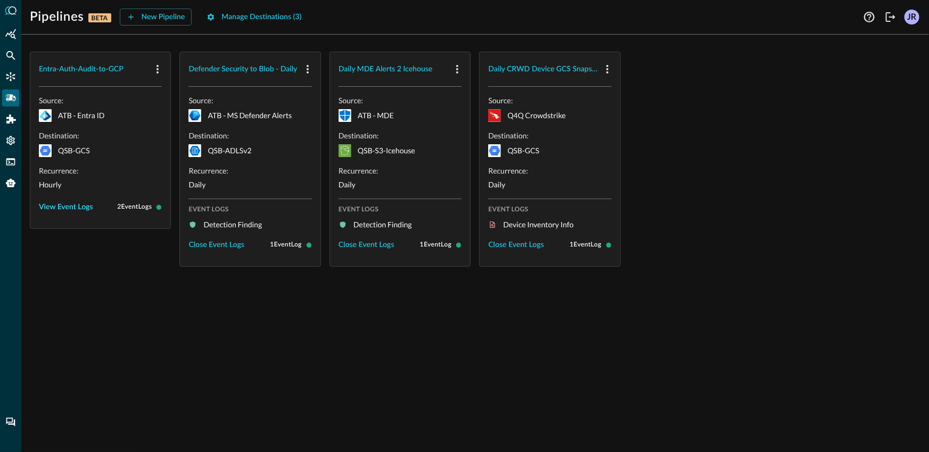
click at [69, 204] on button "View Event Logs" at bounding box center [66, 207] width 54 height 17
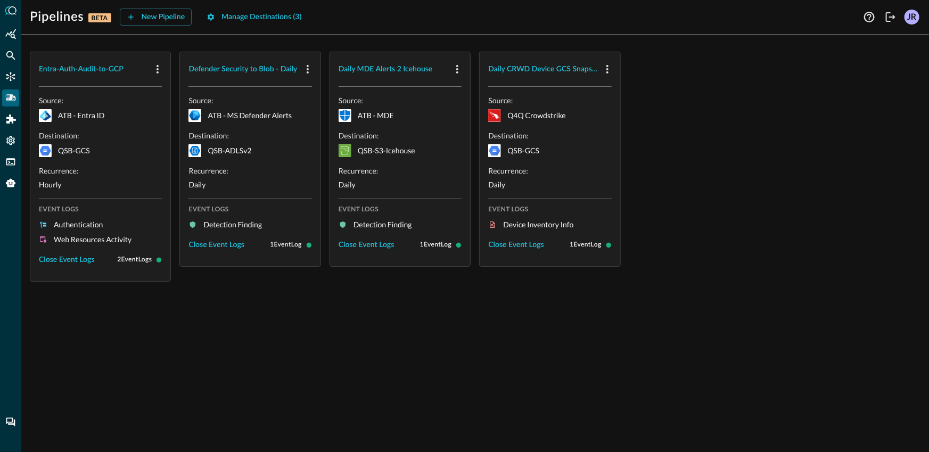
click at [265, 330] on div "Entra-Auth-Audit-to-GCP Source: ATB - Entra ID Destination: QSB-GCS Recurrence:…" at bounding box center [475, 247] width 908 height 409
click at [75, 260] on button "Close Event Logs" at bounding box center [67, 259] width 56 height 17
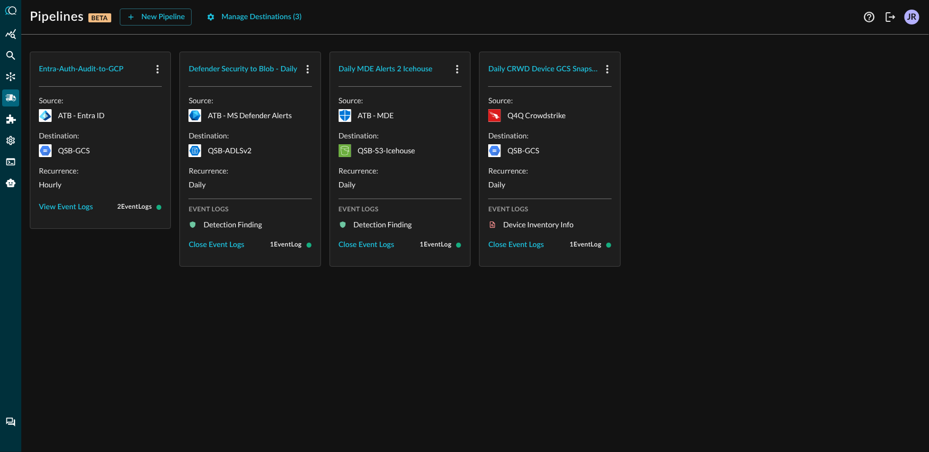
click at [226, 298] on div "Entra-Auth-Audit-to-GCP Source: ATB - Entra ID Destination: QSB-GCS Recurrence:…" at bounding box center [475, 247] width 908 height 409
click at [226, 250] on button "Close Event Logs" at bounding box center [216, 244] width 56 height 17
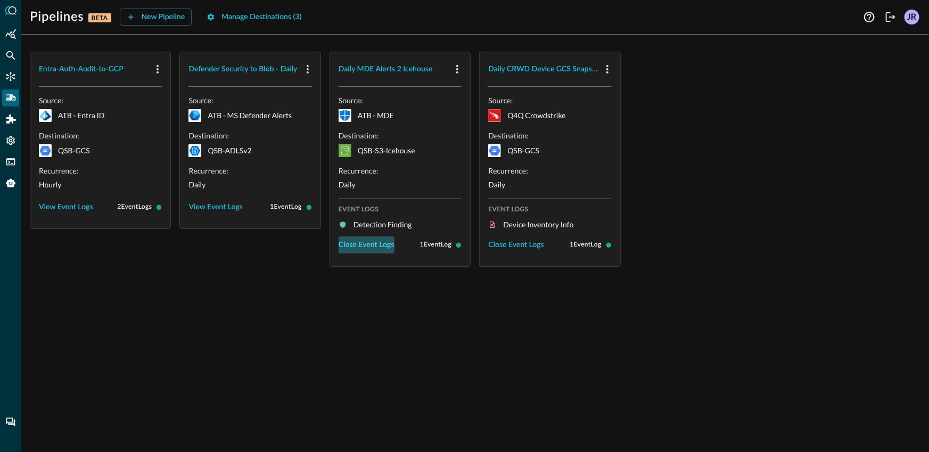
click at [352, 248] on button "Close Event Logs" at bounding box center [367, 244] width 56 height 17
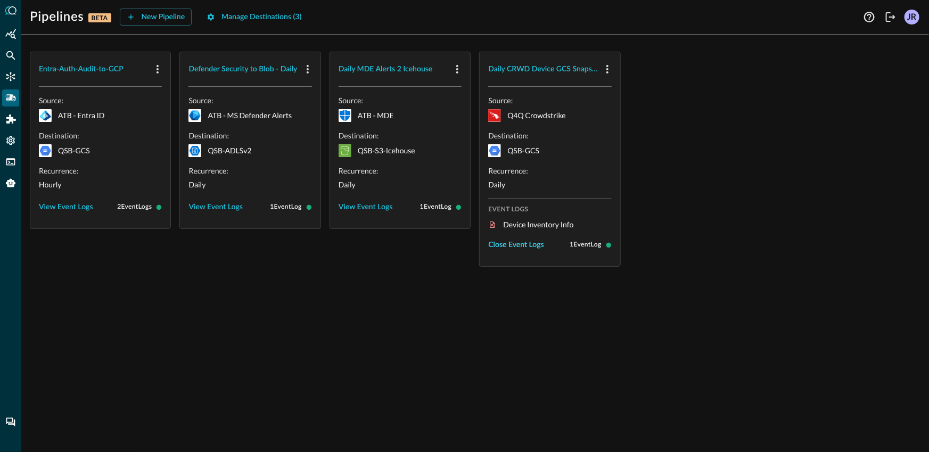
click at [508, 242] on button "Close Event Logs" at bounding box center [516, 244] width 56 height 17
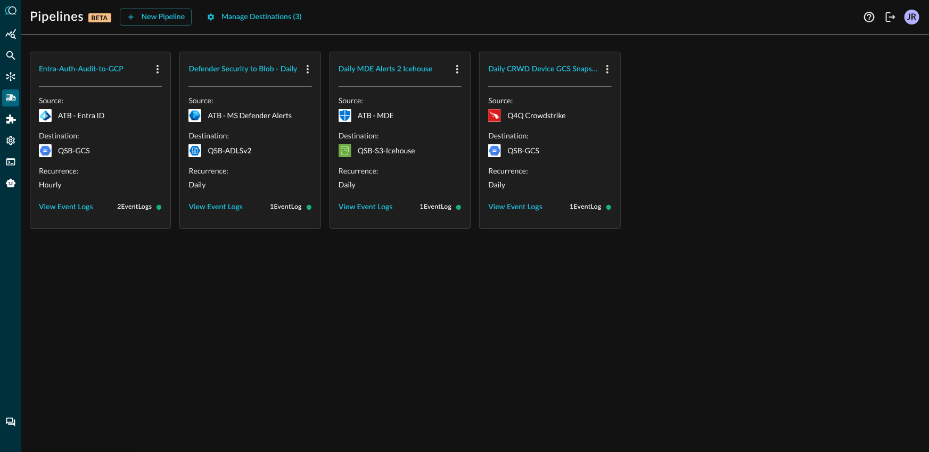
click at [440, 279] on div "Entra-Auth-Audit-to-GCP Source: ATB - Entra ID Destination: QSB-GCS Recurrence:…" at bounding box center [475, 247] width 908 height 409
click at [395, 309] on div "Entra-Auth-Audit-to-GCP Source: ATB - Entra ID Destination: QSB-GCS Recurrence:…" at bounding box center [475, 247] width 908 height 409
click at [418, 272] on div "Entra-Auth-Audit-to-GCP Source: ATB - Entra ID Destination: QSB-GCS Recurrence:…" at bounding box center [475, 247] width 908 height 409
click at [367, 264] on div "Entra-Auth-Audit-to-GCP Source: ATB - Entra ID Destination: QSB-GCS Recurrence:…" at bounding box center [475, 247] width 908 height 409
click at [571, 253] on div "Entra-Auth-Audit-to-GCP Source: ATB - Entra ID Destination: QSB-GCS Recurrence:…" at bounding box center [475, 247] width 908 height 409
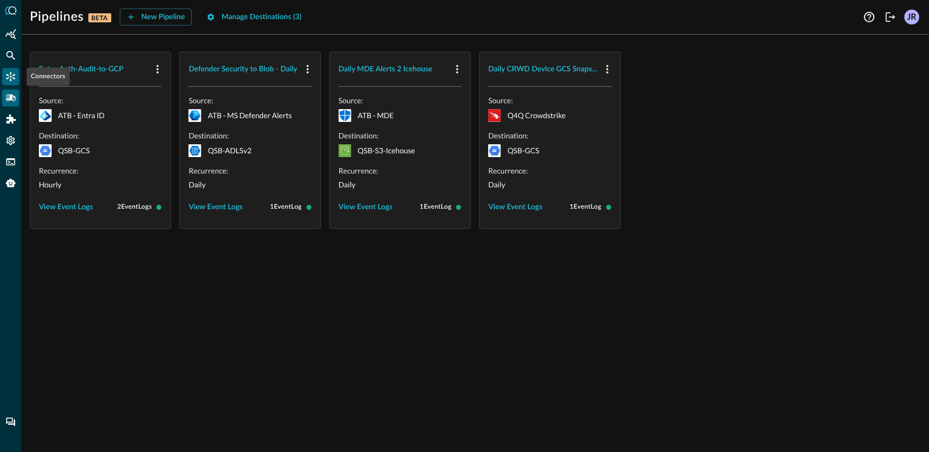
click at [9, 73] on icon "Connectors" at bounding box center [10, 76] width 11 height 11
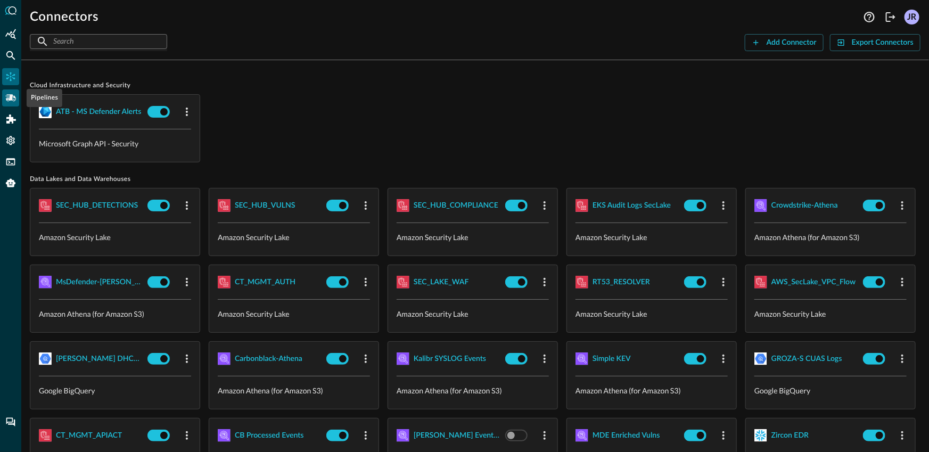
click at [9, 99] on icon "Pipelines" at bounding box center [10, 97] width 11 height 7
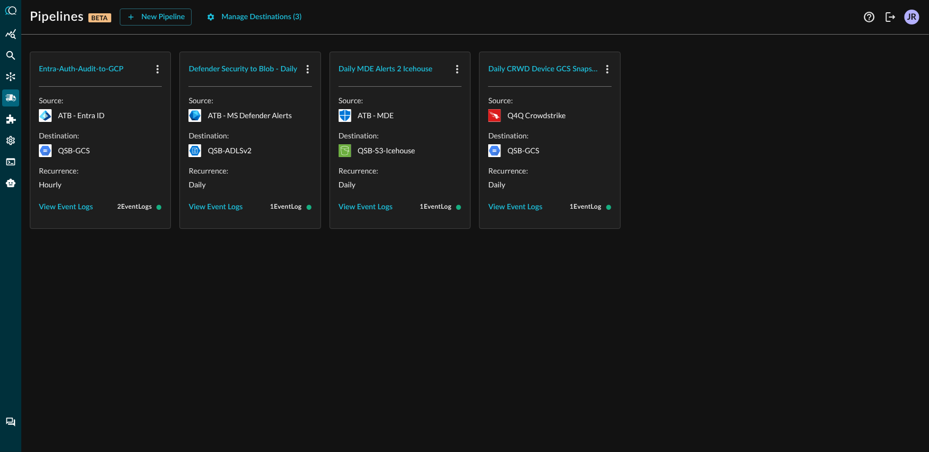
click at [425, 348] on div "Entra-Auth-Audit-to-GCP Source: ATB - Entra ID Destination: QSB-GCS Recurrence:…" at bounding box center [475, 247] width 908 height 409
click at [280, 17] on button "Manage Destinations ( 3 )" at bounding box center [254, 17] width 108 height 17
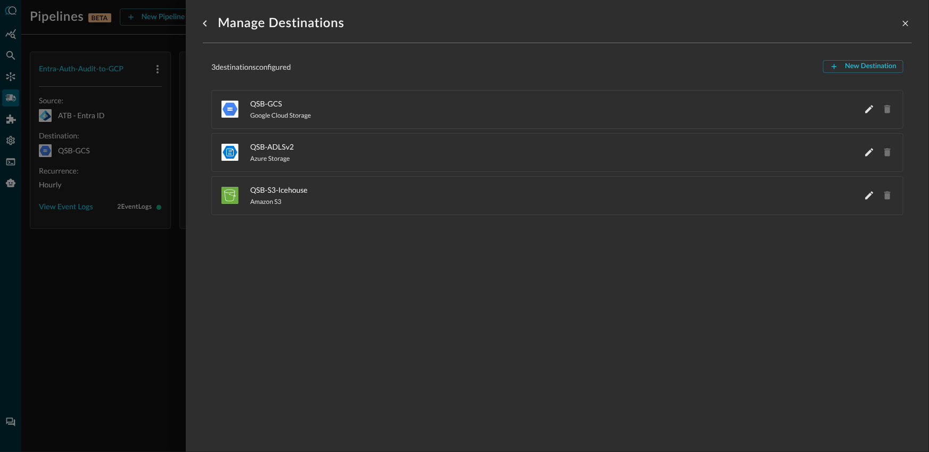
click at [105, 230] on div at bounding box center [464, 226] width 929 height 452
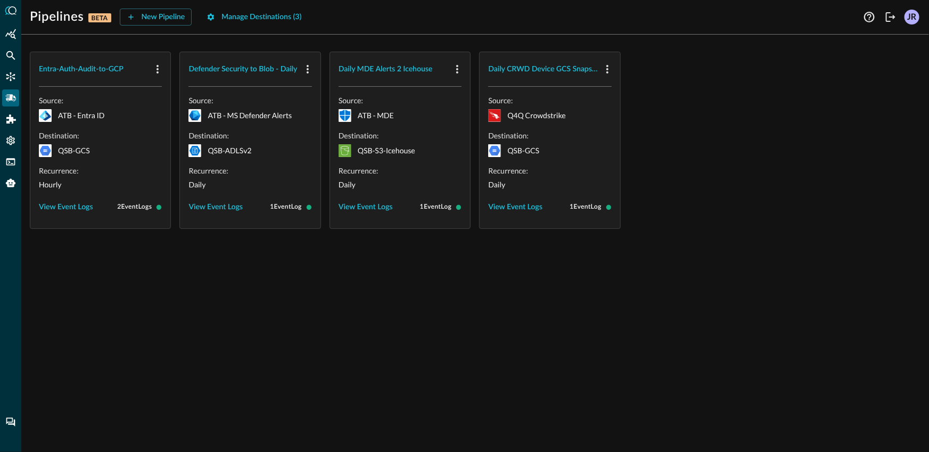
click at [160, 209] on icon at bounding box center [159, 206] width 5 height 5
click at [783, 254] on div "Entra-Auth-Audit-to-GCP Source: ATB - Entra ID Destination: QSB-GCS Recurrence:…" at bounding box center [475, 247] width 908 height 409
click at [306, 243] on div "Entra-Auth-Audit-to-GCP Source: ATB - Entra ID Destination: QSB-GCS Recurrence:…" at bounding box center [475, 247] width 908 height 409
click at [379, 285] on div "Entra-Auth-Audit-to-GCP Source: ATB - Entra ID Destination: QSB-GCS Recurrence:…" at bounding box center [475, 247] width 908 height 409
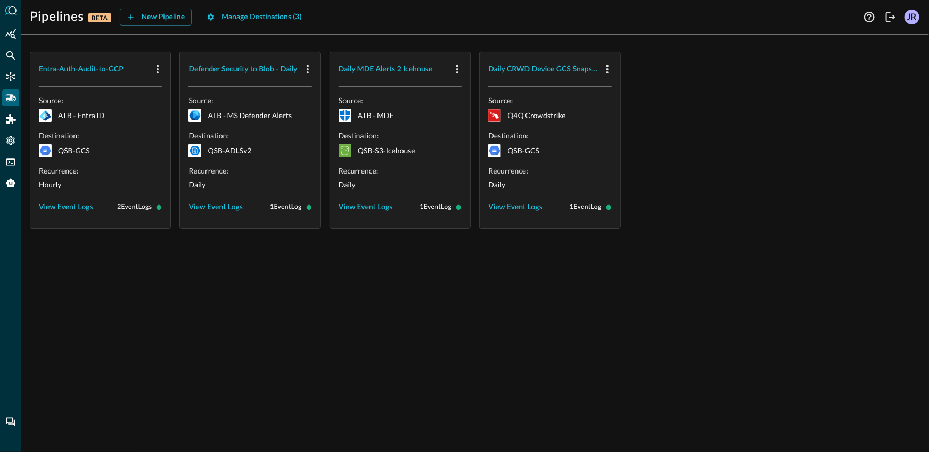
click at [11, 170] on div at bounding box center [10, 226] width 21 height 452
click at [12, 159] on icon "FSQL" at bounding box center [10, 161] width 9 height 7
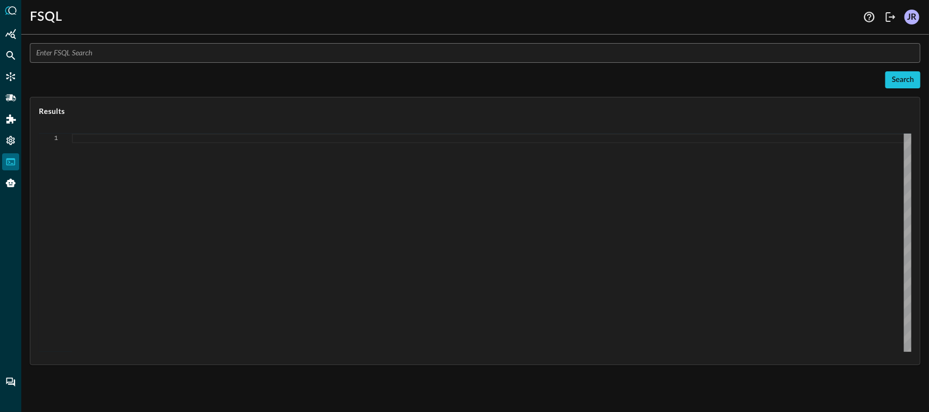
click at [111, 60] on input "text" at bounding box center [478, 53] width 884 height 20
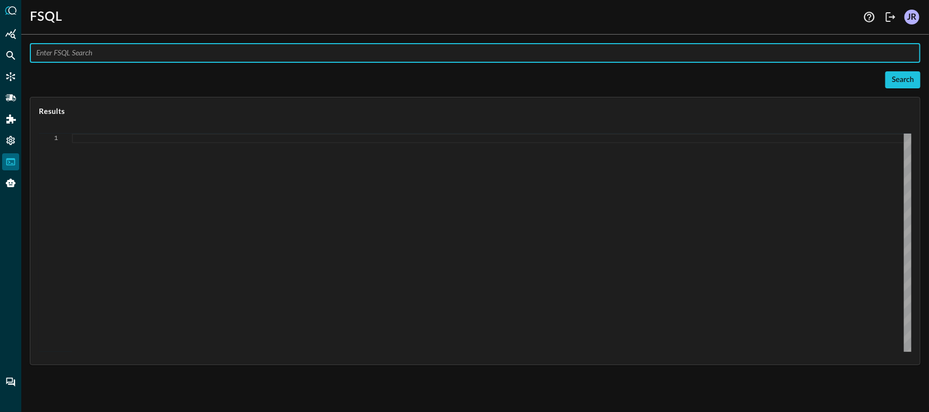
paste input "SUMMARIZE COUNT DISTINCT process_activity WITH %process_name ICONTAINS 'taskkil…"
type input "SUMMARIZE COUNT DISTINCT process_activity WITH %process_name ICONTAINS 'taskkil…"
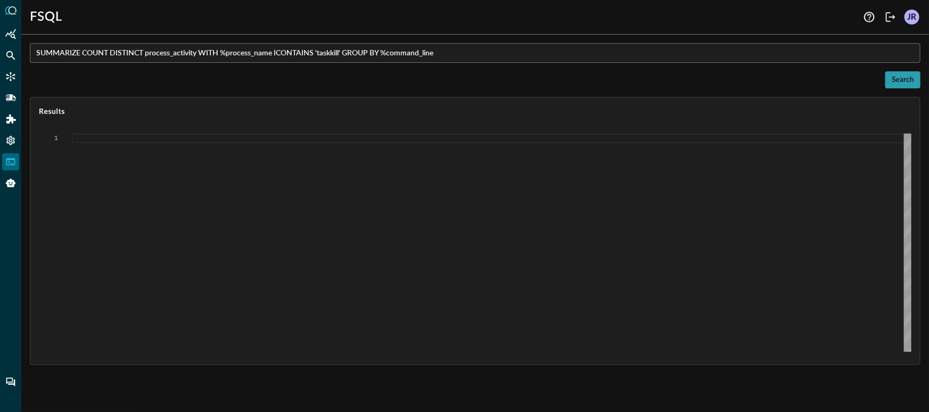
click at [906, 79] on button "Search" at bounding box center [902, 79] width 35 height 17
type textarea "{ "response": [ { "status": "connected" }, { "error": "Failed to execute comman…"
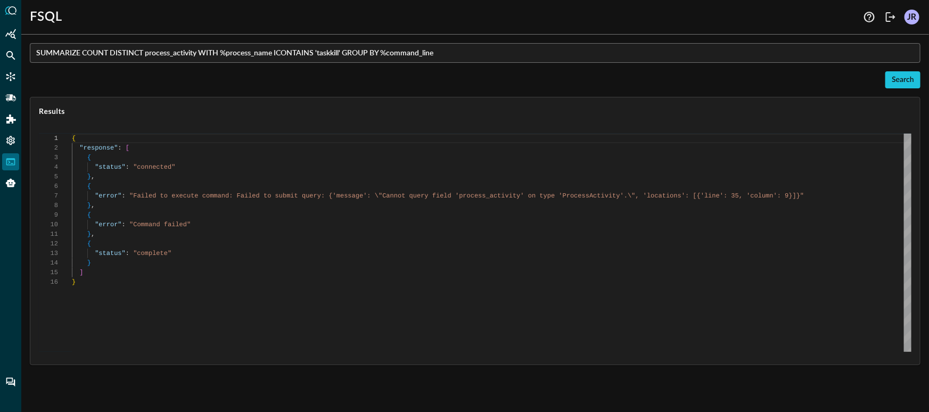
scroll to position [96, 0]
click at [196, 54] on input "SUMMARIZE COUNT DISTINCT process_activity WITH %process_name ICONTAINS 'taskkil…" at bounding box center [478, 53] width 884 height 20
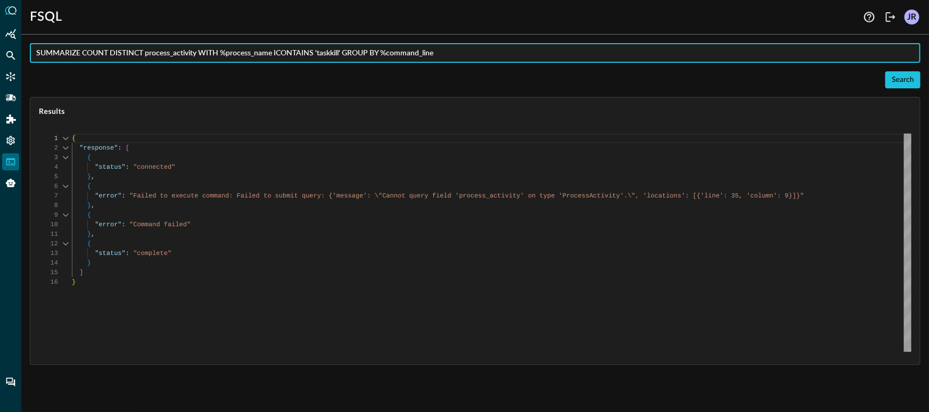
click at [324, 54] on input "SUMMARIZE COUNT DISTINCT process_activity WITH %process_name ICONTAINS 'taskkil…" at bounding box center [478, 53] width 884 height 20
paste input "python3"
type input "SUMMARIZE COUNT DISTINCT process_activity WITH %process_name ICONTAINS 'python3…"
click at [305, 81] on div "Search" at bounding box center [475, 79] width 891 height 17
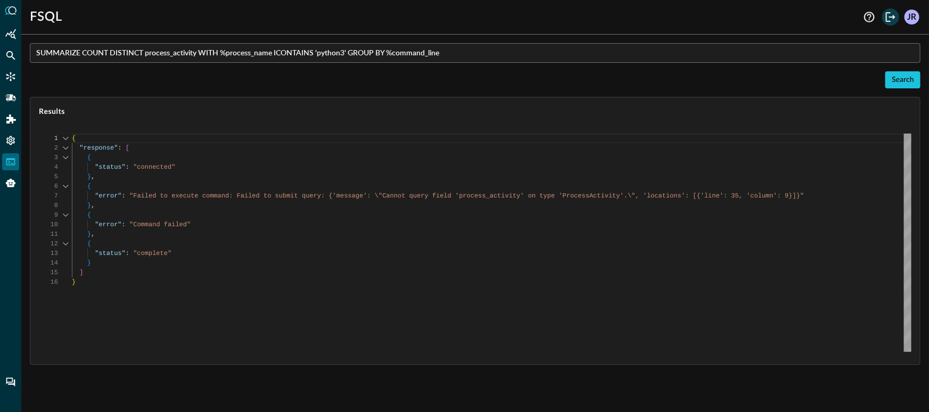
click at [888, 19] on icon "Logout" at bounding box center [890, 17] width 13 height 13
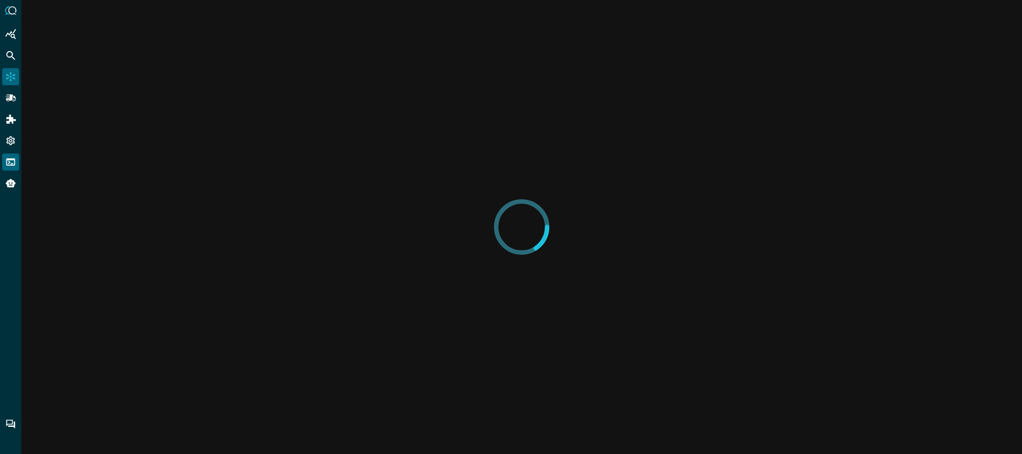
click at [7, 166] on icon "FSQL" at bounding box center [10, 162] width 11 height 11
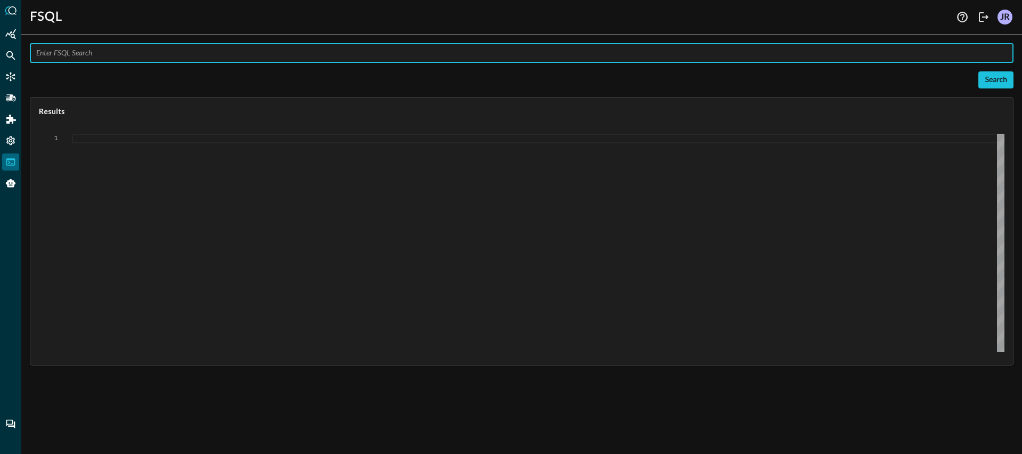
click at [114, 50] on input "text" at bounding box center [525, 53] width 978 height 20
paste input "SUMMARIZE COUNT DISTINCT process_activity WITH %process_name ICONTAINS 'taskkil…"
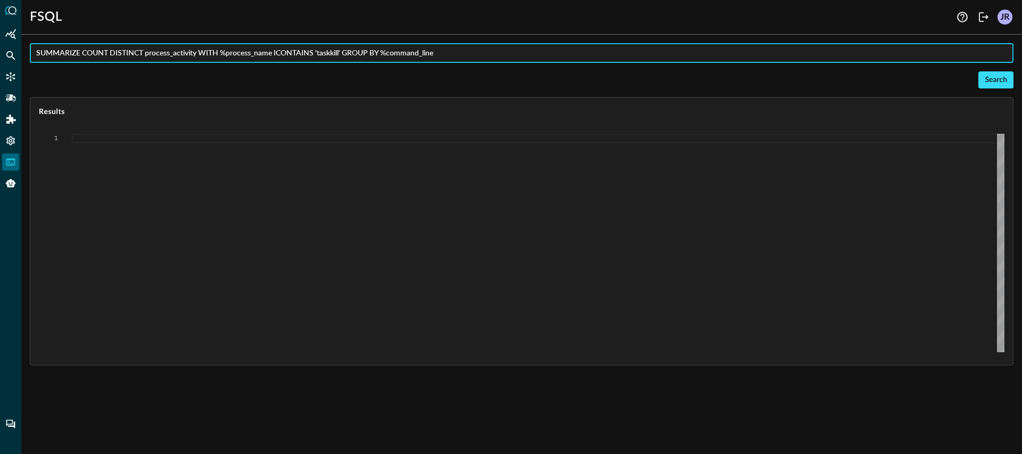
type input "SUMMARIZE COUNT DISTINCT process_activity WITH %process_name ICONTAINS 'taskkil…"
click at [998, 83] on button "Search" at bounding box center [996, 79] width 35 height 17
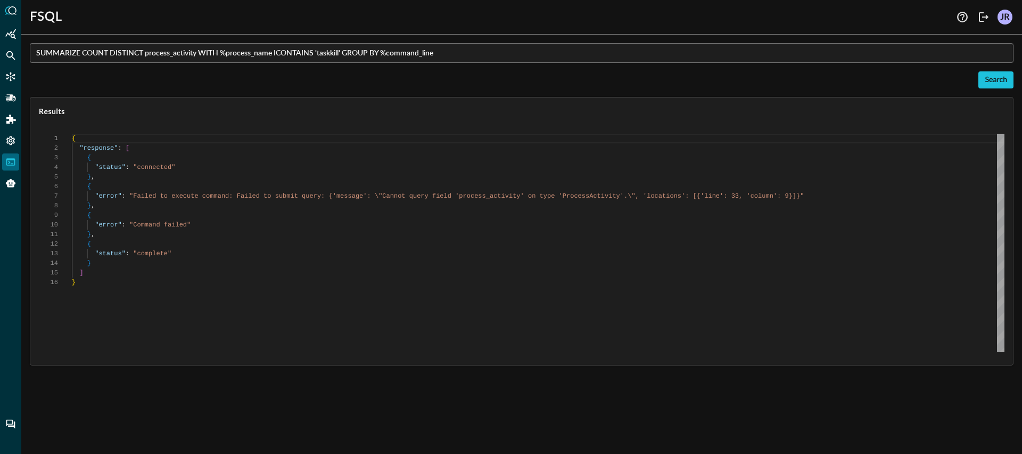
scroll to position [96, 0]
click at [450, 56] on input "SUMMARIZE COUNT DISTINCT process_activity WITH %process_name ICONTAINS 'taskkil…" at bounding box center [525, 53] width 978 height 20
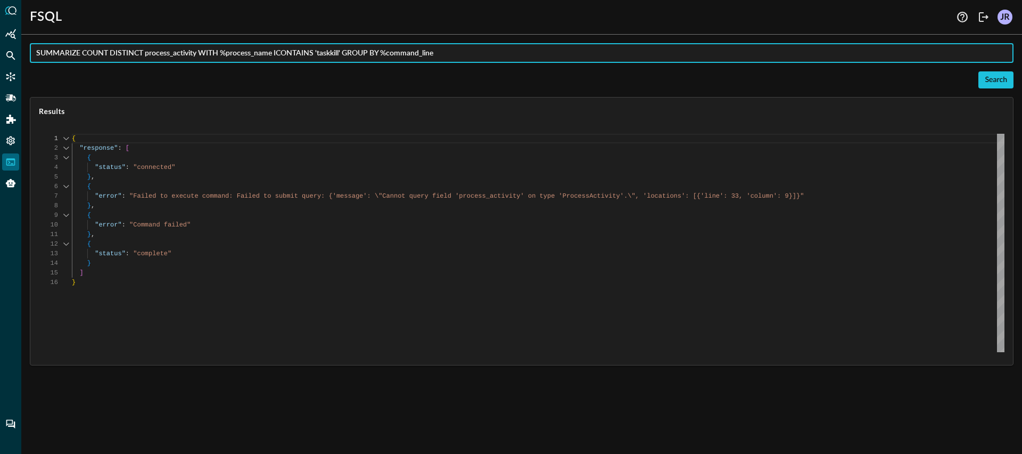
click at [450, 56] on input "SUMMARIZE COUNT DISTINCT process_activity WITH %process_name ICONTAINS 'taskkil…" at bounding box center [525, 53] width 978 height 20
click at [180, 290] on div "{ "response" : [ { "status" : "connected" } , { "error" : "Failed to execute co…" at bounding box center [538, 243] width 933 height 218
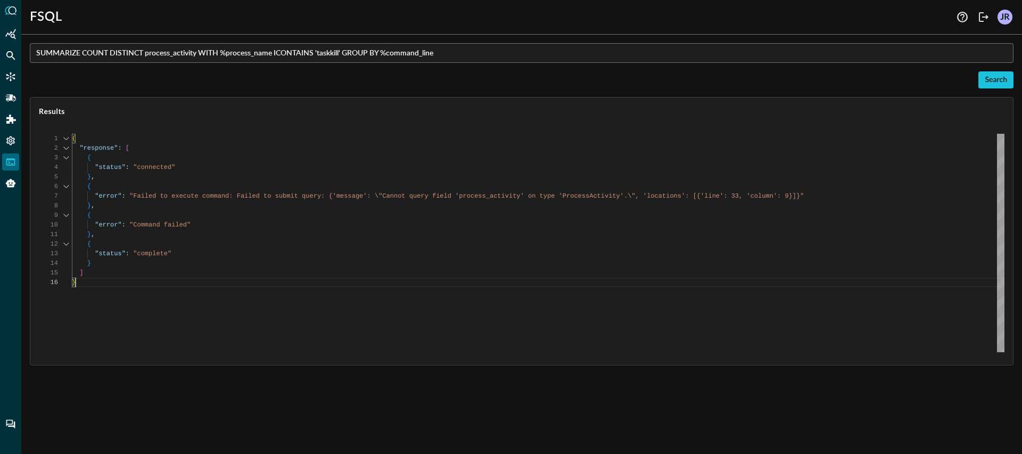
scroll to position [0, 0]
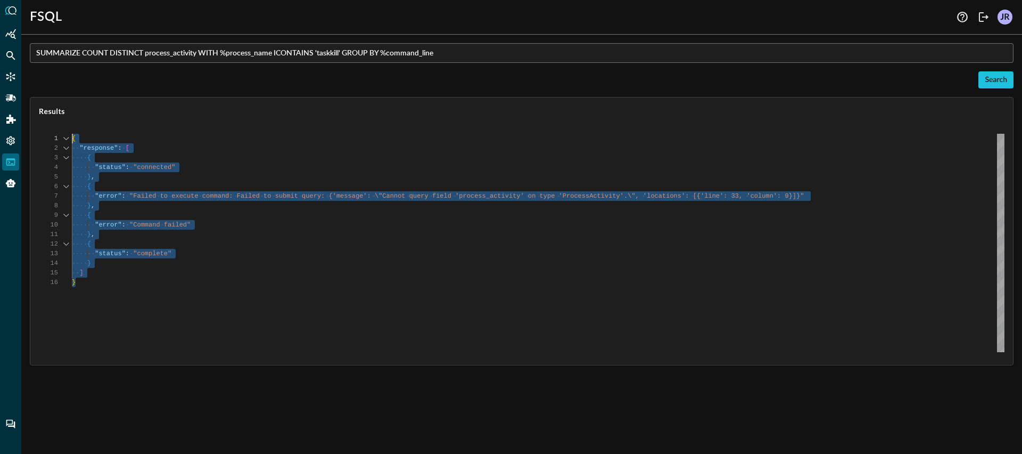
drag, startPoint x: 129, startPoint y: 286, endPoint x: 24, endPoint y: 120, distance: 196.0
click at [72, 134] on div "{ "response" : [ { "status" : "connected" } , { "error" : "Failed to execute co…" at bounding box center [538, 243] width 933 height 218
click at [450, 70] on div "SUMMARIZE COUNT DISTINCT process_activity WITH %process_name ICONTAINS 'taskkil…" at bounding box center [522, 204] width 984 height 322
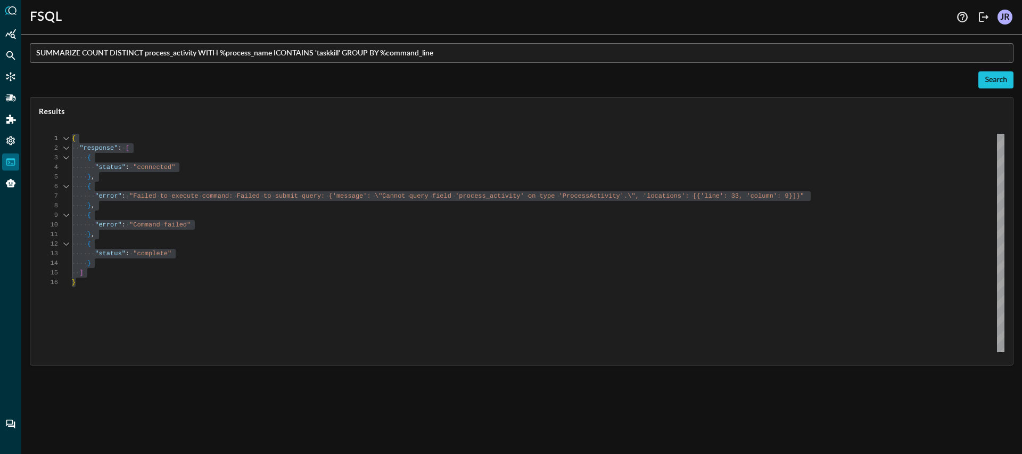
type textarea "}, { "status": "complete" } ] }"
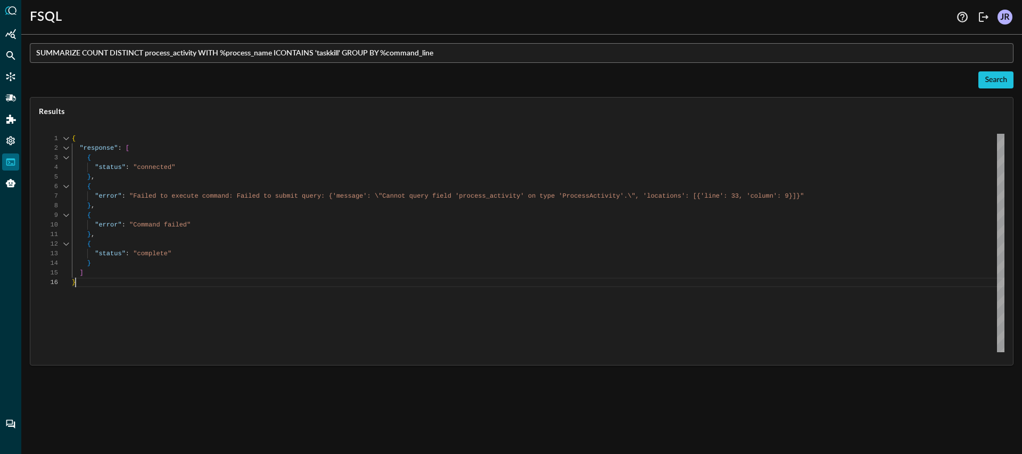
click at [188, 281] on div "{ "response" : [ { "status" : "connected" } , { "error" : "Failed to execute co…" at bounding box center [538, 243] width 933 height 218
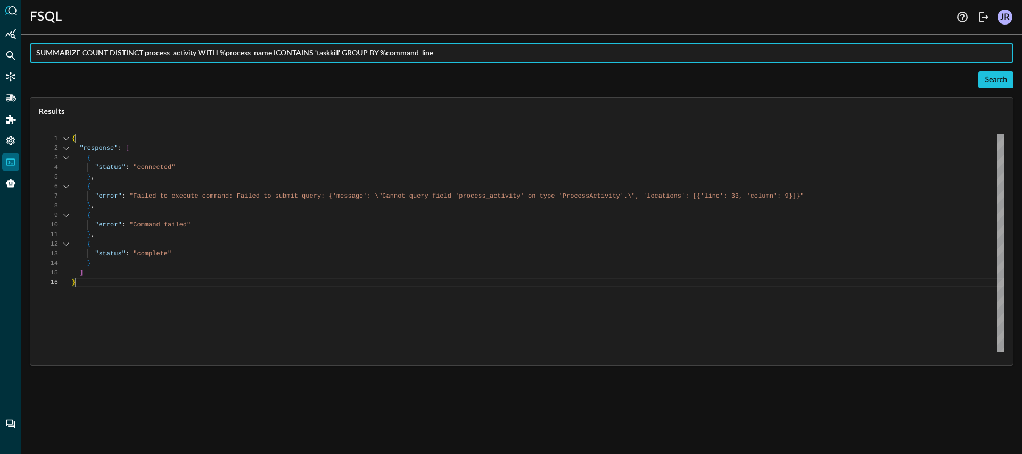
drag, startPoint x: 198, startPoint y: 53, endPoint x: 209, endPoint y: 73, distance: 23.1
click at [198, 53] on input "SUMMARIZE COUNT DISTINCT process_activity WITH %process_name ICONTAINS 'taskkil…" at bounding box center [525, 53] width 978 height 20
type input "SUMMARIZE COUNT DISTINCT process_activity.message WITH %process_name ICONTAINS …"
type textarea "Loading results..."
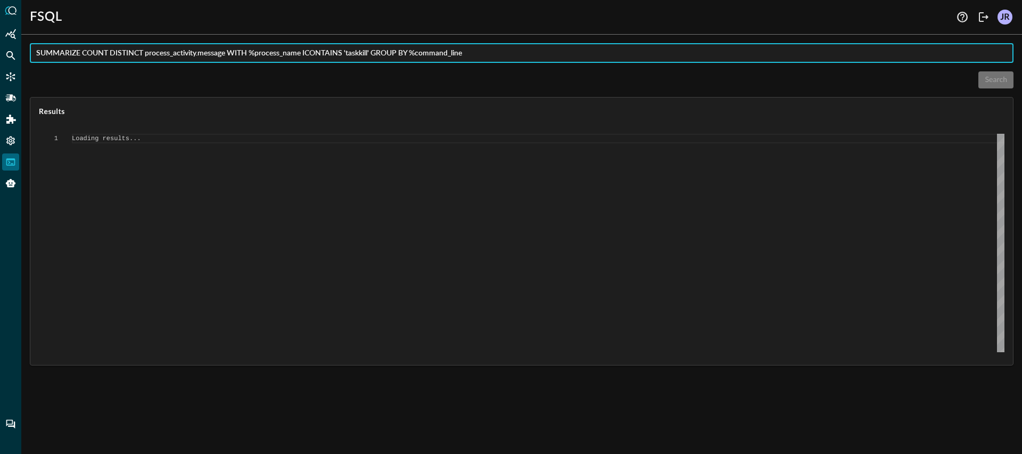
scroll to position [0, 0]
click at [444, 55] on input "SUMMARIZE COUNT DISTINCT process_activity.message WITH %process_name ICONTAINS …" at bounding box center [525, 53] width 978 height 20
type input "SUMMARIZE COUNT DISTINCT process_activity.message WITH %process_name ICONTAINS …"
type textarea "{ "response": [ { "status": "connected" }, { "command": "ANALYZE" }, { "operati…"
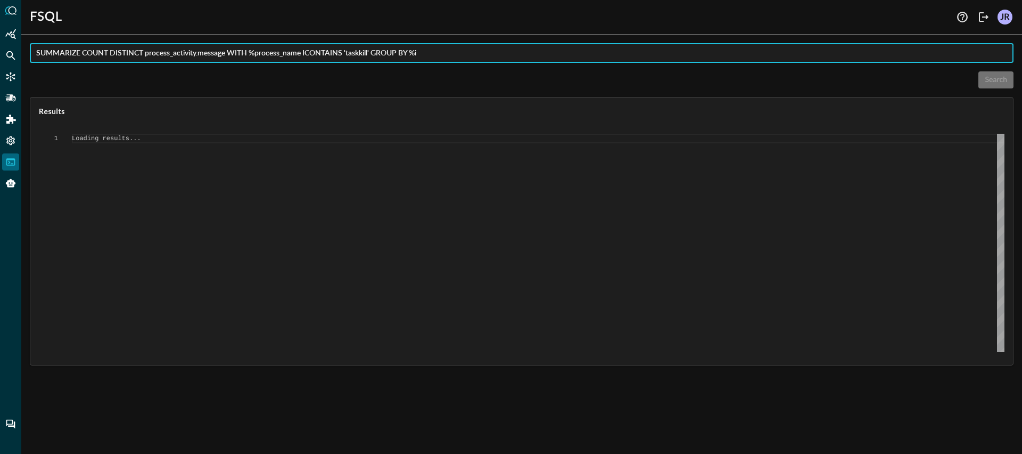
scroll to position [96, 0]
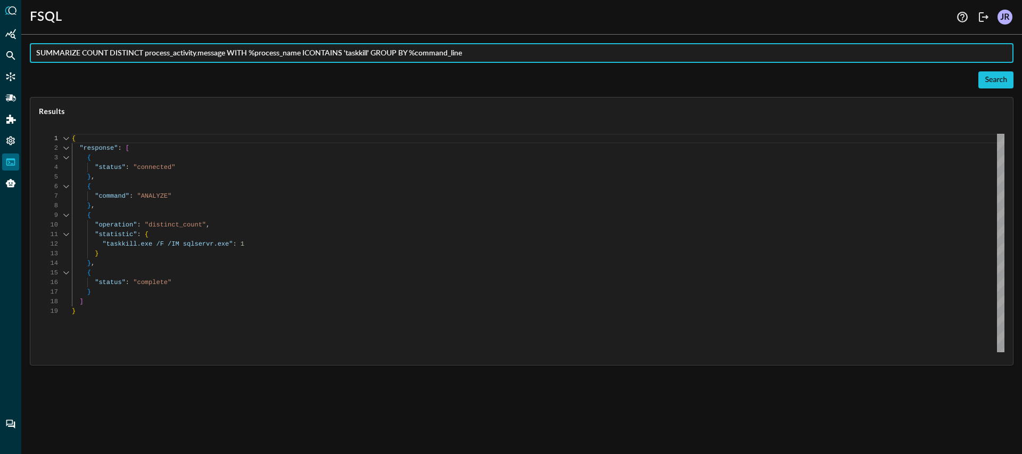
type input "SUMMARIZE COUNT DISTINCT process_activity.message WITH %process_name ICONTAINS …"
click at [461, 73] on div "Search" at bounding box center [522, 79] width 984 height 17
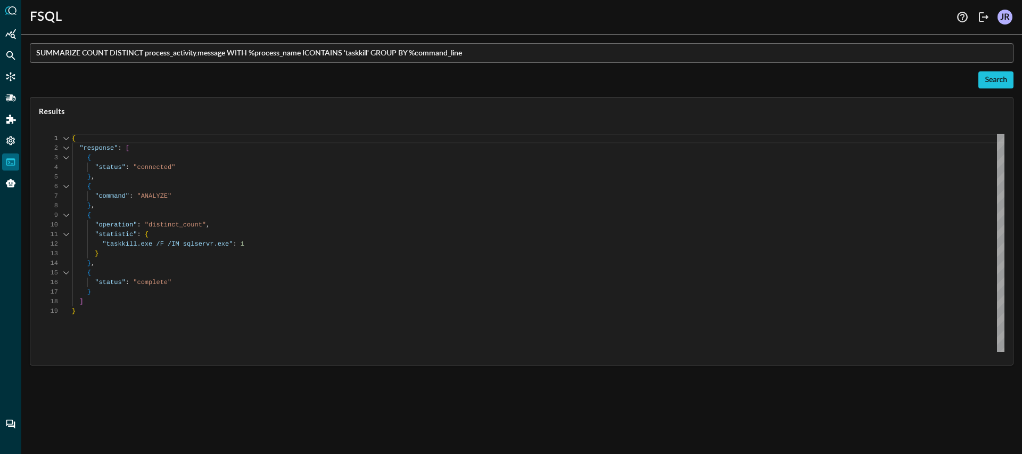
scroll to position [77, 0]
click at [277, 321] on div "{ "response" : [ { "status" : "connected" } , { "command" : "ANALYZE" } , { "op…" at bounding box center [538, 243] width 933 height 218
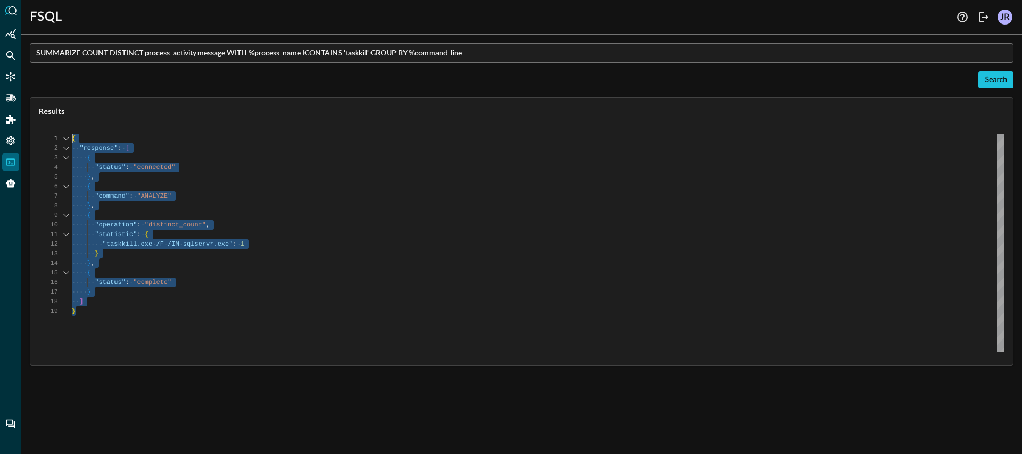
drag, startPoint x: 154, startPoint y: 308, endPoint x: 49, endPoint y: 116, distance: 219.0
click at [72, 134] on div "{ "response" : [ { "status" : "connected" } , { "command" : "ANALYZE" } , { "op…" at bounding box center [538, 243] width 933 height 218
click at [459, 53] on input "SUMMARIZE COUNT DISTINCT process_activity.message WITH %process_name ICONTAINS …" at bounding box center [525, 53] width 978 height 20
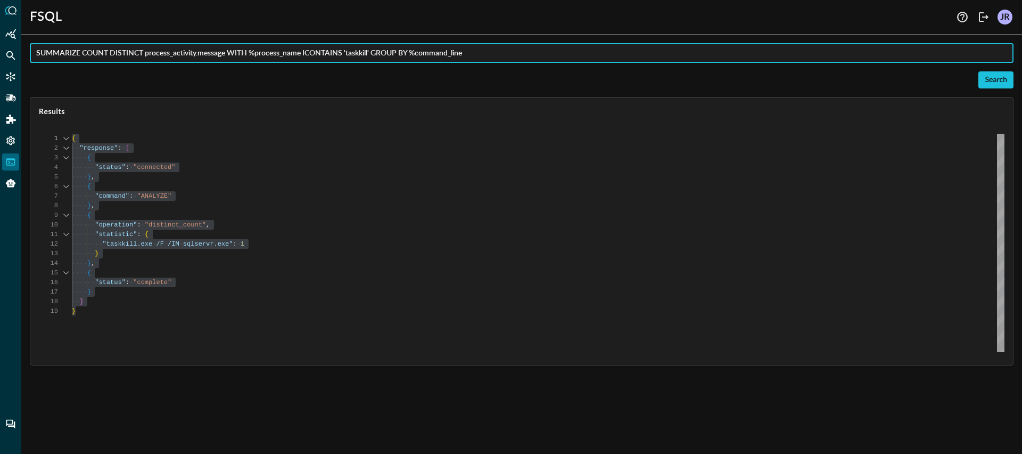
click at [459, 53] on input "SUMMARIZE COUNT DISTINCT process_activity.message WITH %process_name ICONTAINS …" at bounding box center [525, 53] width 978 height 20
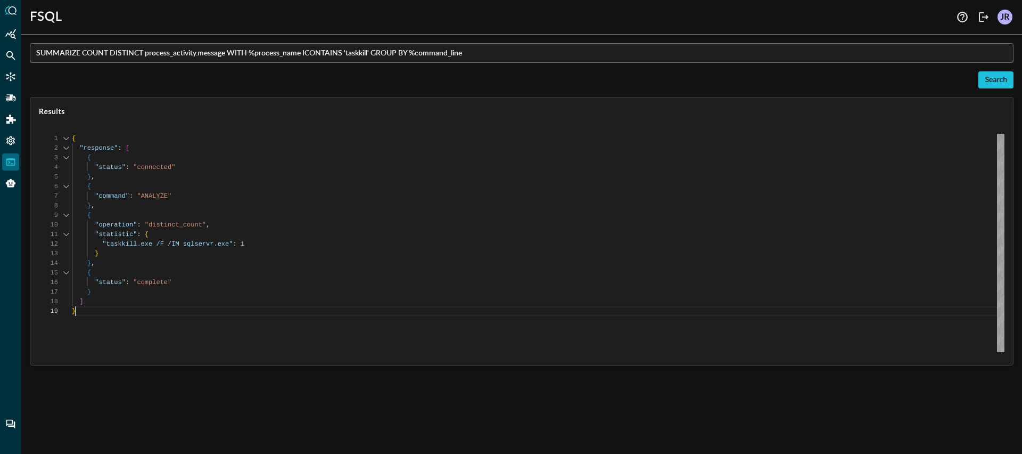
click at [144, 321] on div "{ "response" : [ { "status" : "connected" } , { "command" : "ANALYZE" } , { "op…" at bounding box center [538, 243] width 933 height 218
type textarea "{ "response": [ { "status": "connected" }, { "command": "ANALYZE" }, { "operati…"
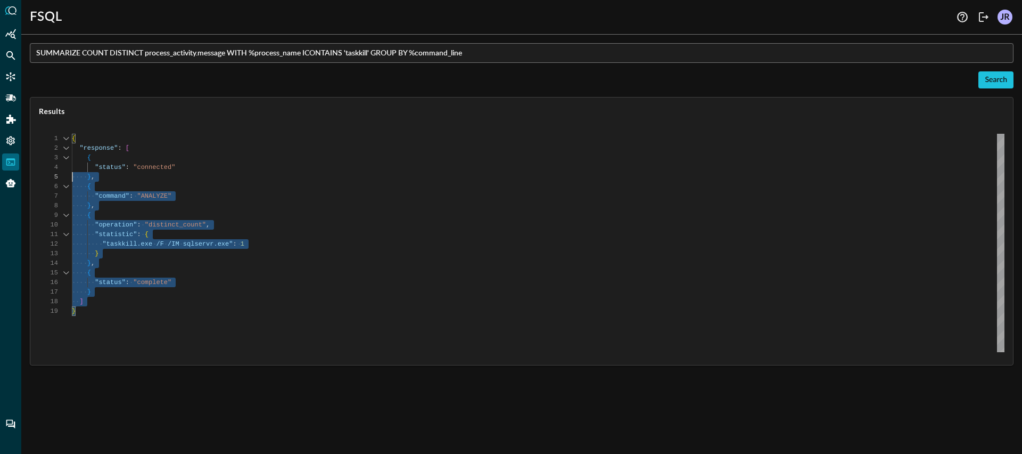
scroll to position [0, 0]
drag, startPoint x: 91, startPoint y: 313, endPoint x: 50, endPoint y: 135, distance: 182.4
click at [72, 135] on div "{ "response" : [ { "status" : "connected" } , { "command" : "ANALYZE" } , { "op…" at bounding box center [538, 243] width 933 height 218
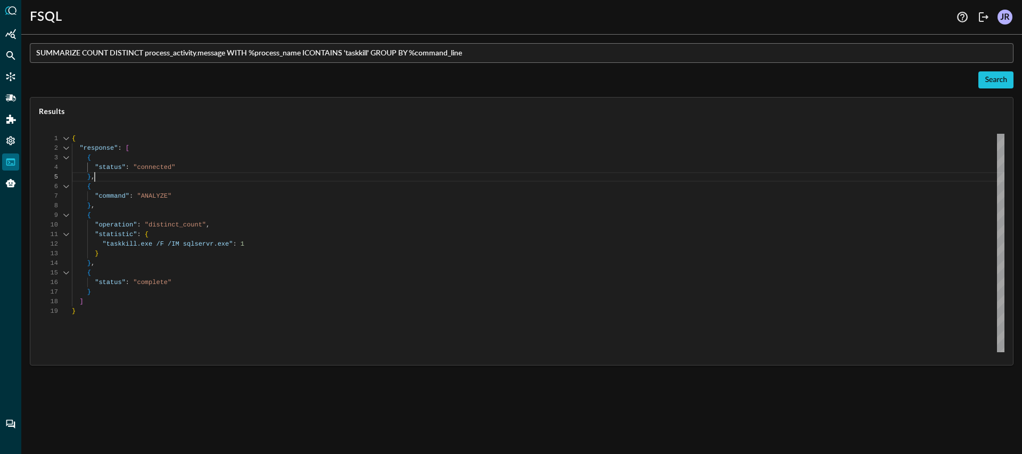
click at [247, 179] on div "{ "response" : [ { "status" : "connected" } , { "command" : "ANALYZE" } , { "op…" at bounding box center [538, 243] width 933 height 218
click at [126, 54] on input "SUMMARIZE COUNT DISTINCT process_activity.message WITH %process_name ICONTAINS …" at bounding box center [525, 53] width 978 height 20
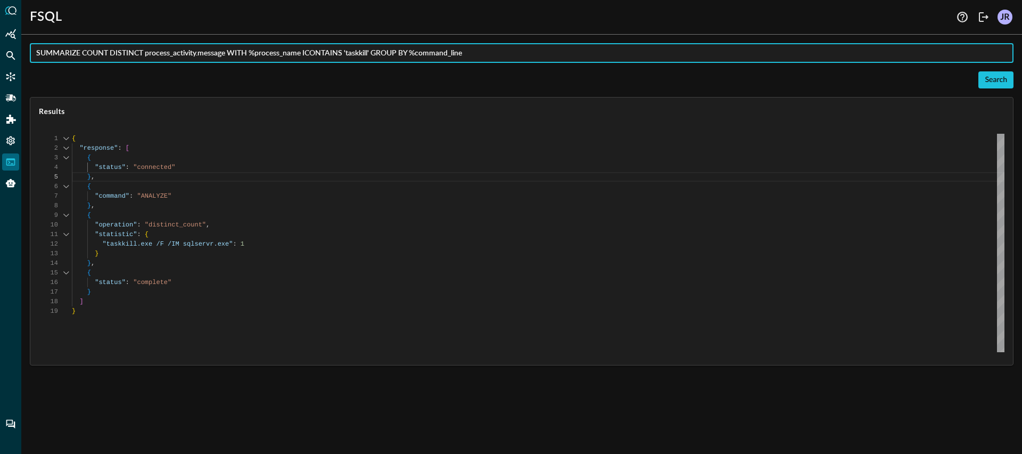
click at [126, 54] on input "SUMMARIZE COUNT DISTINCT process_activity.message WITH %process_name ICONTAINS …" at bounding box center [525, 53] width 978 height 20
drag, startPoint x: 111, startPoint y: 54, endPoint x: 193, endPoint y: 56, distance: 82.0
click at [192, 56] on input "SUMMARIZE COUNT process_activity.message WITH %process_name ICONTAINS 'taskkill…" at bounding box center [525, 53] width 978 height 20
drag, startPoint x: 201, startPoint y: 54, endPoint x: 323, endPoint y: 57, distance: 122.0
click at [323, 57] on input "SUMMARIZE COUNT vulnerability_finding WITH %process_name ICONTAINS 'taskkill' G…" at bounding box center [525, 53] width 978 height 20
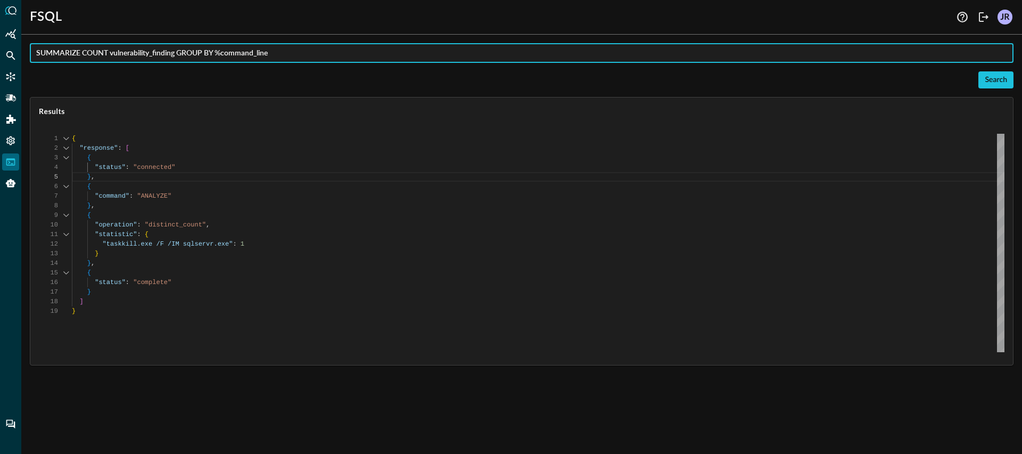
drag, startPoint x: 285, startPoint y: 56, endPoint x: 225, endPoint y: 56, distance: 60.7
click at [225, 56] on input "SUMMARIZE COUNT vulnerability_finding GROUP BY %command_line" at bounding box center [525, 53] width 978 height 20
click at [227, 55] on input "SUMMARIZE COUNT vulnerability_finding GROUP BY %command_line" at bounding box center [525, 53] width 978 height 20
click at [175, 54] on input "SUMMARIZE COUNT vulnerability_finding GROUP BY %hostname" at bounding box center [525, 53] width 978 height 20
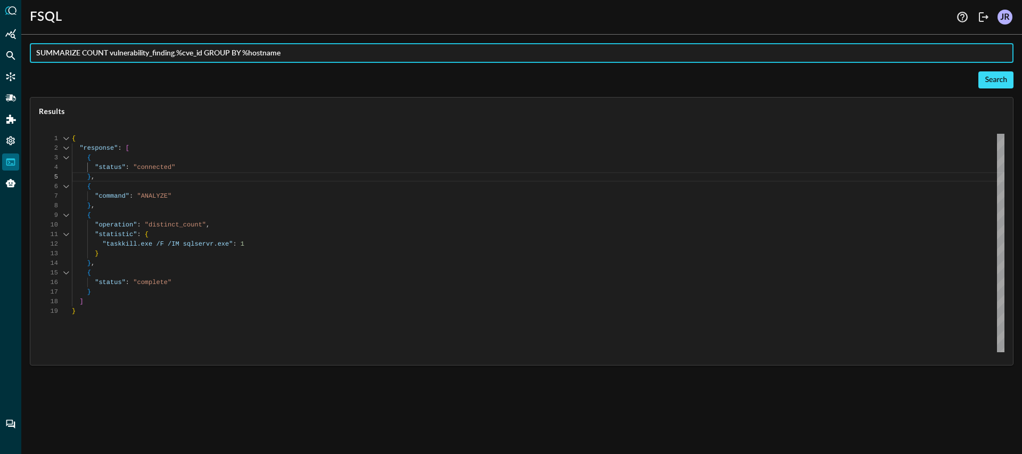
type input "SUMMARIZE COUNT vulnerability_finding.%cve_id GROUP BY %hostname"
click at [991, 84] on button "Search" at bounding box center [996, 79] width 35 height 17
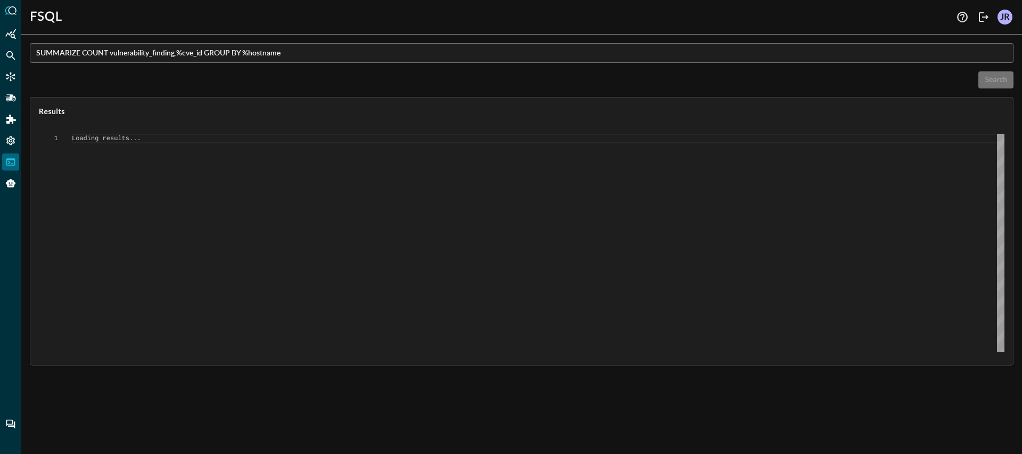
type textarea "{ "response": [ { "status": "connected" }, { "error": "Failed to execute comman…"
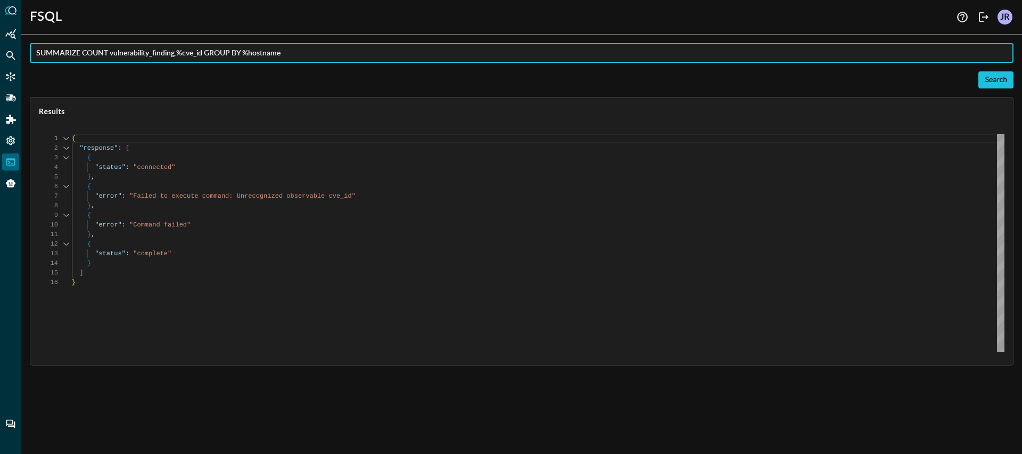
click at [188, 58] on input "SUMMARIZE COUNT vulnerability_finding.%cve_id GROUP BY %hostname" at bounding box center [525, 53] width 978 height 20
type input "SUMMARIZE COUNT vulnerability_finding.vulnerabilities.cve.uid GROUP BY %hostname"
click at [1001, 85] on button "Search" at bounding box center [996, 79] width 35 height 17
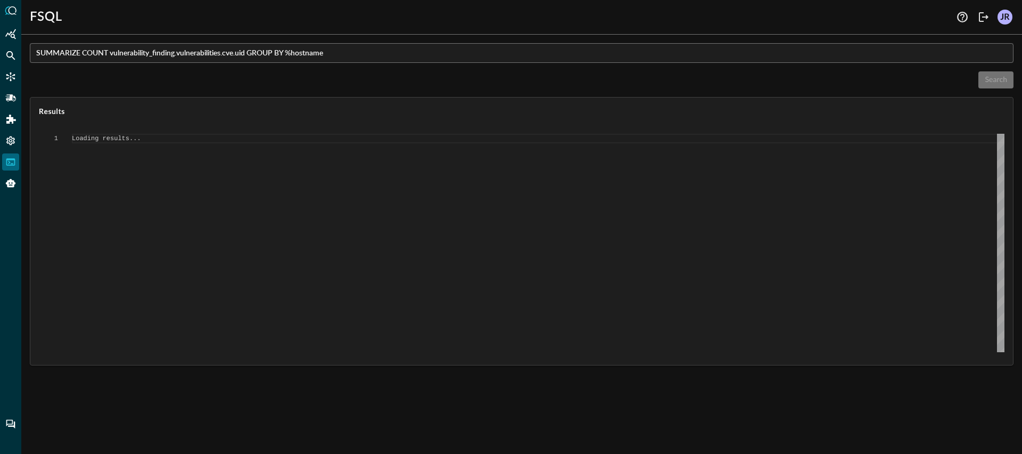
type textarea "{ "response": [ { "status": "connected" }, { "command": "ANALYZE" }, { "operati…"
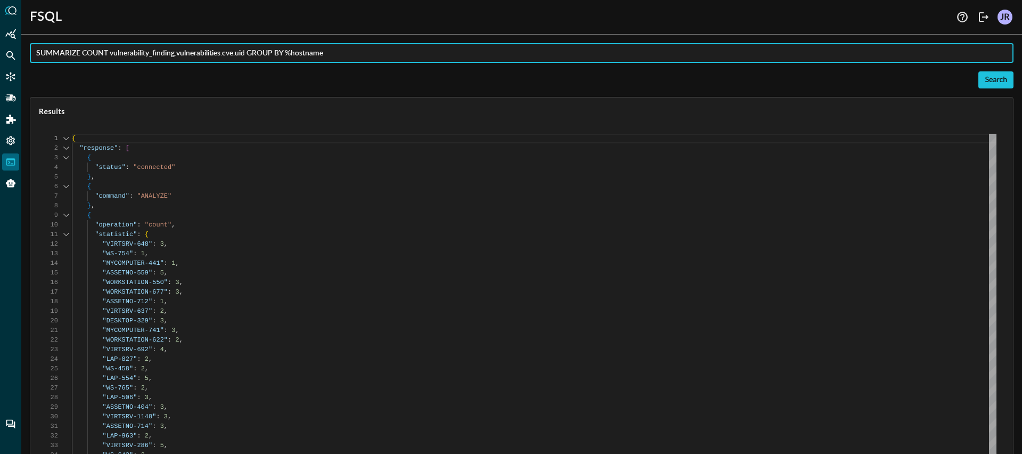
click at [359, 52] on input "SUMMARIZE COUNT vulnerability_finding.vulnerabilities.cve.uid GROUP BY %hostname" at bounding box center [525, 53] width 978 height 20
type input "SUMMARIZE COUNT vulnerability_finding.vulnerabilities.cve.uid GROUP BY %hostnam…"
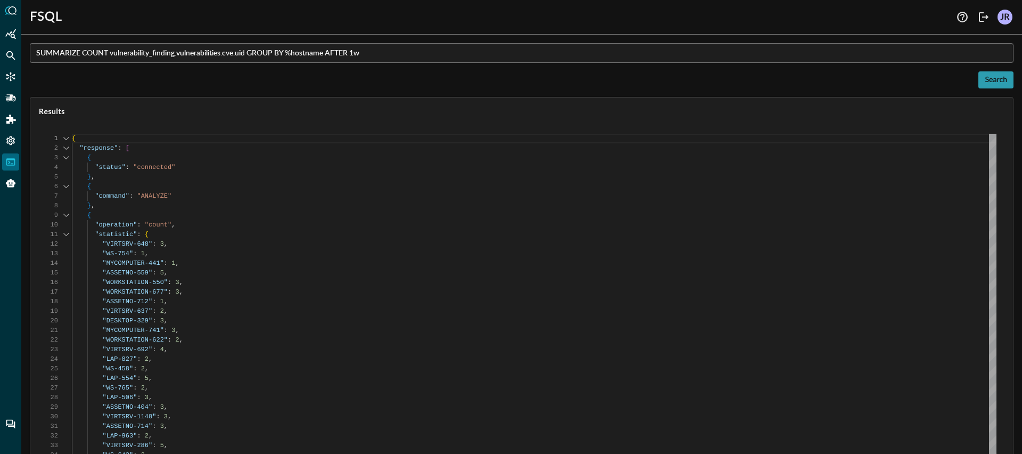
click at [986, 84] on button "Search" at bounding box center [996, 79] width 35 height 17
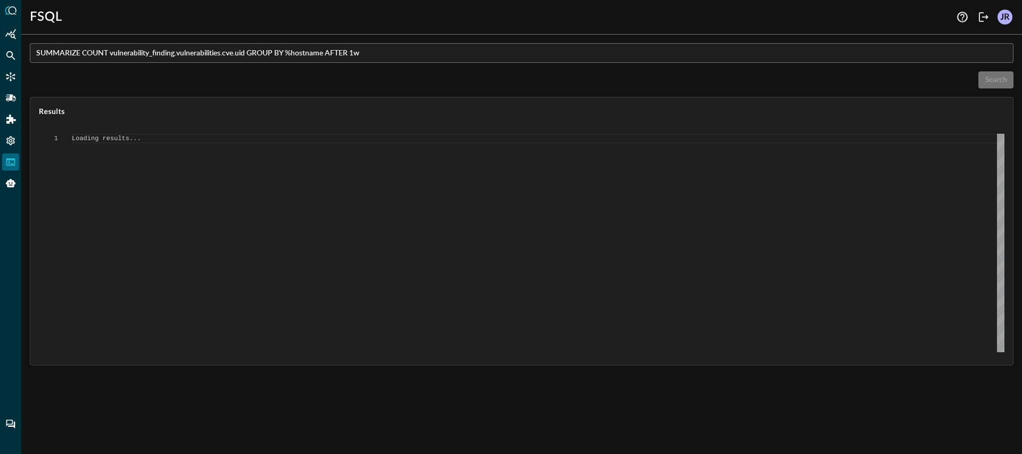
type textarea "{ "response": [ { "status": "connected" }, { "command": "ANALYZE" }, { "operati…"
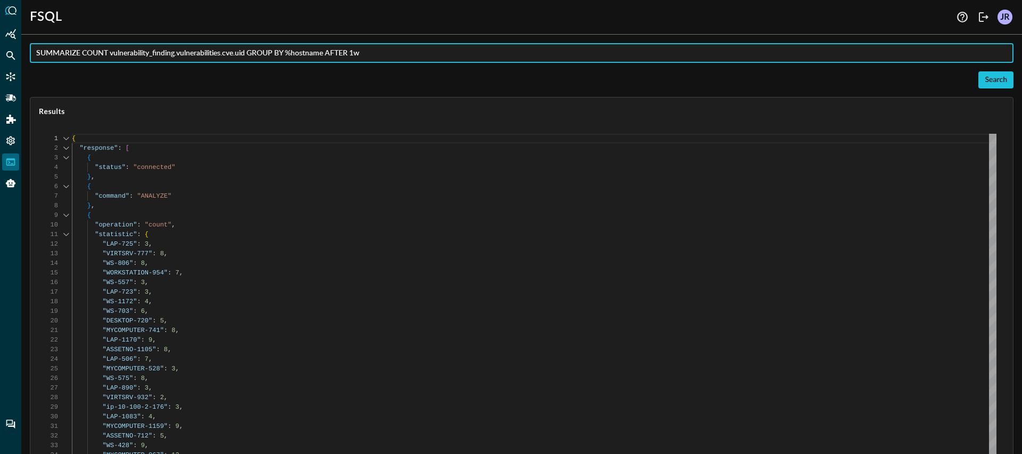
click at [250, 54] on input "SUMMARIZE COUNT vulnerability_finding.vulnerabilities.cve.uid GROUP BY %hostnam…" at bounding box center [525, 53] width 978 height 20
type input "SUMMARIZE COUNT vulnerability_finding.vulnerabilities.cve.uid WITH vulnerabilit…"
type textarea "Loading results..."
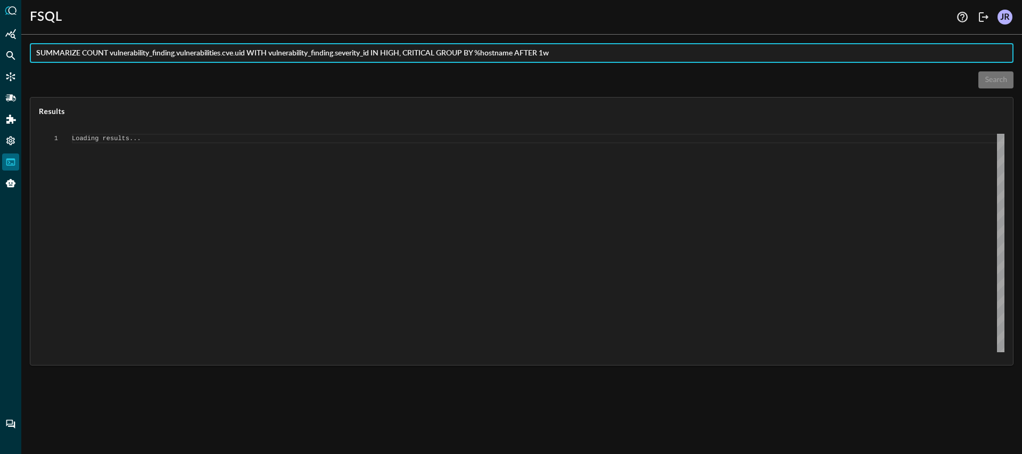
click at [336, 54] on input "SUMMARIZE COUNT vulnerability_finding.vulnerabilities.cve.uid WITH vulnerabilit…" at bounding box center [525, 53] width 978 height 20
type input "SUMMARIZE COUNT vulnerability_finding.vulnerabilities.cve.uid WITH vulnerabilit…"
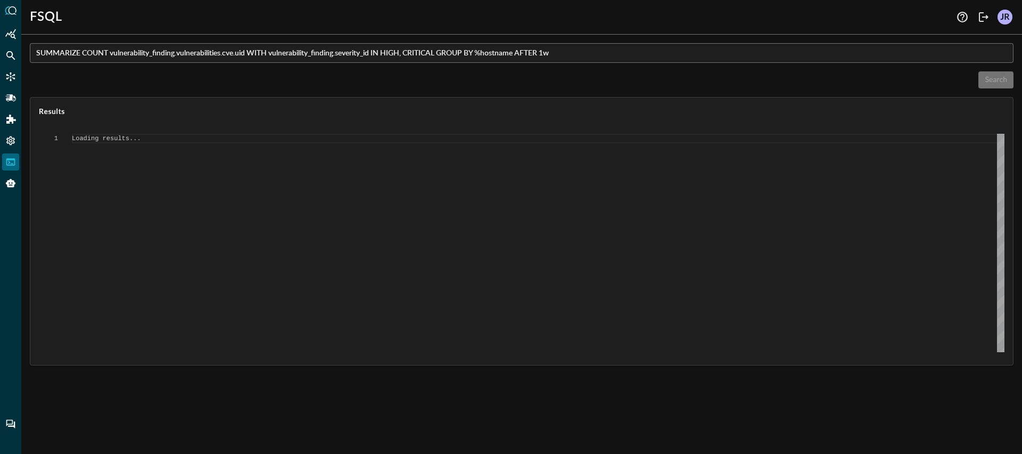
scroll to position [96, 0]
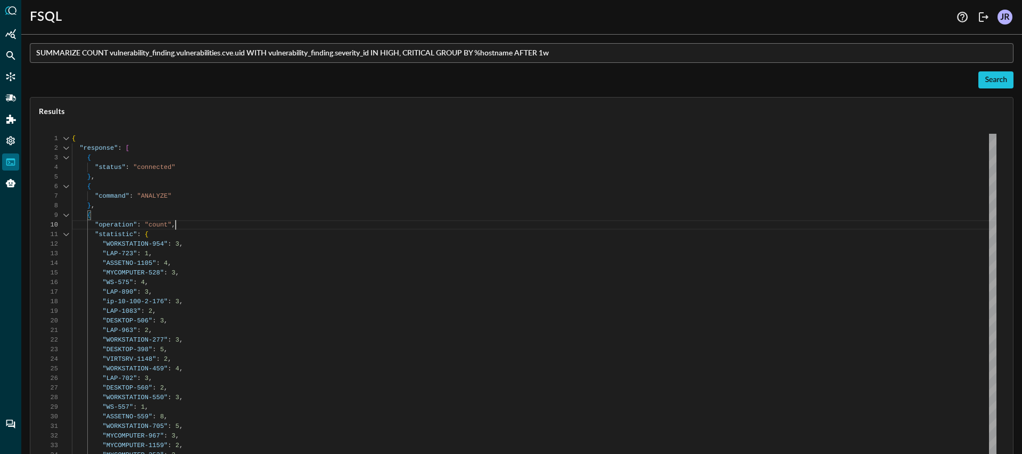
scroll to position [0, 0]
click at [598, 72] on div "Search" at bounding box center [522, 79] width 984 height 17
click at [585, 60] on input "SUMMARIZE COUNT vulnerability_finding.vulnerabilities.cve.uid WITH vulnerabilit…" at bounding box center [525, 53] width 978 height 20
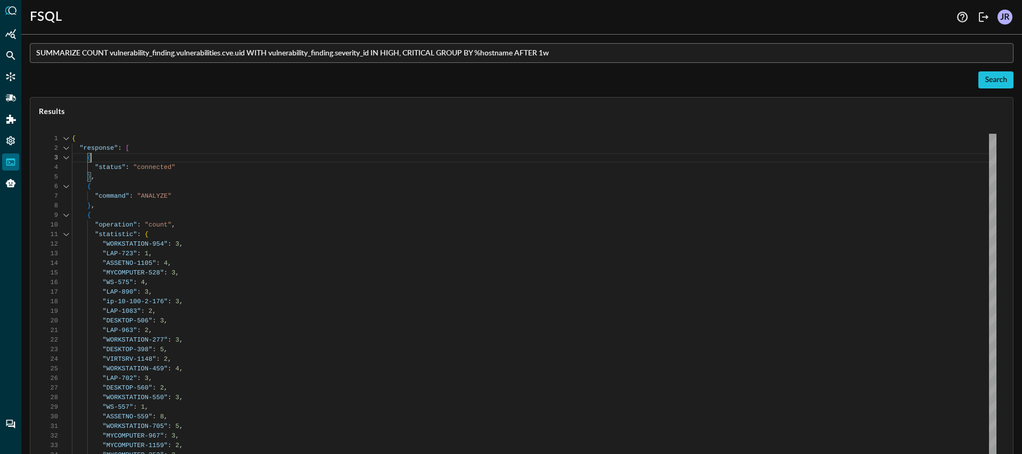
scroll to position [19, 0]
type textarea "{ "response": [ { "status": "connected" }, { "command": "ANALYZE" }, { "operati…"
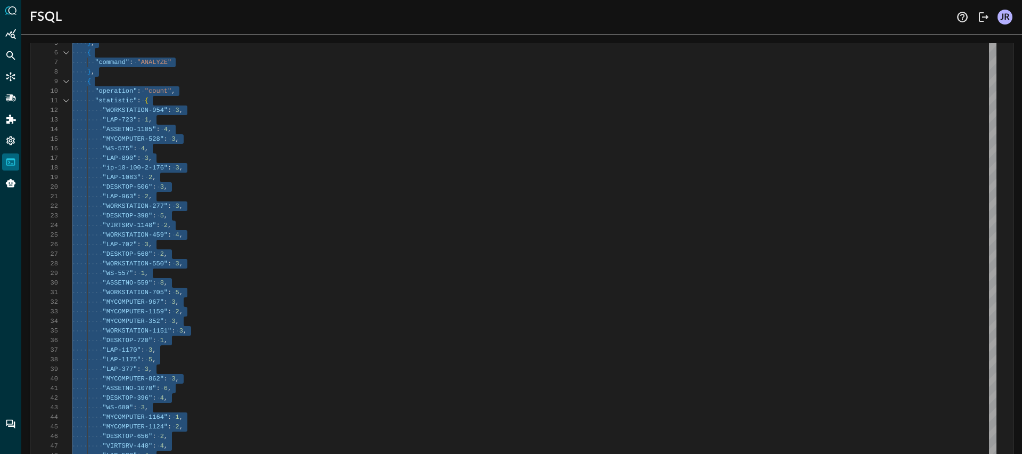
scroll to position [0, 0]
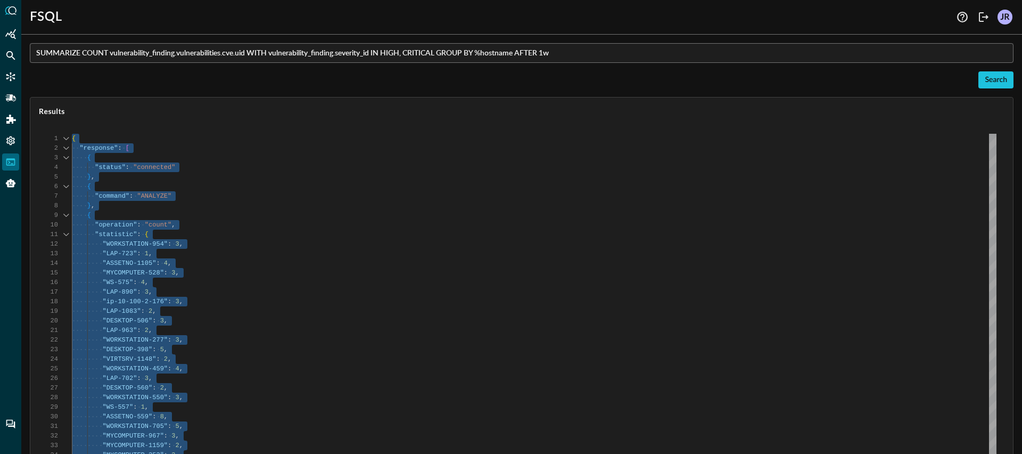
click at [430, 61] on input "SUMMARIZE COUNT vulnerability_finding.vulnerabilities.cve.uid WITH vulnerabilit…" at bounding box center [525, 53] width 978 height 20
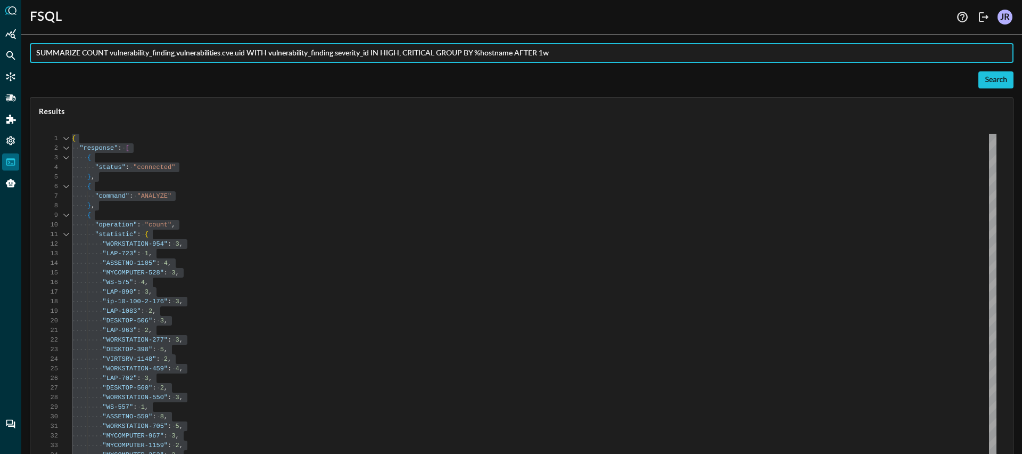
paste input "authentication WITH authentication.status_id = FAILURE AND ( authentication.is_…"
type input "SUMMARIZE COUNT authentication WITH authentication.status_id = FAILURE AND ( au…"
click at [980, 81] on button "Search" at bounding box center [996, 79] width 35 height 17
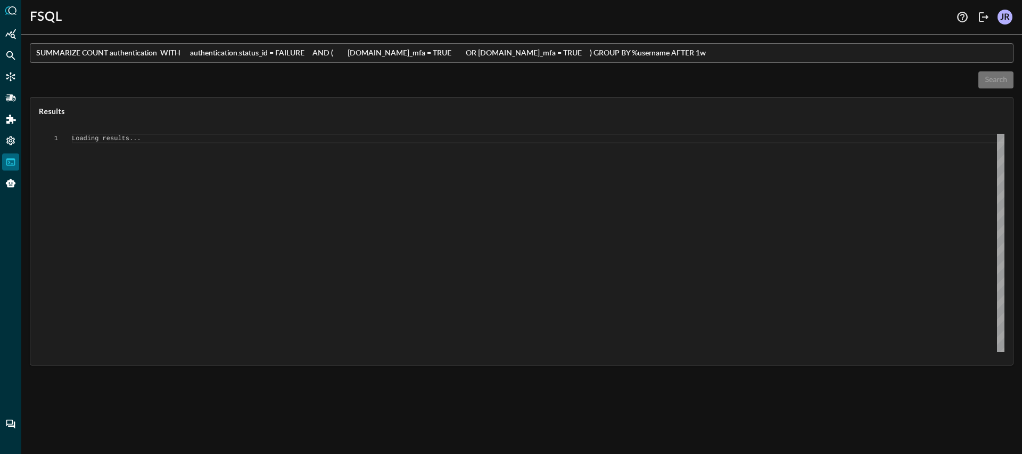
type textarea "{ "response": [ { "status": "connected" }, { "command": "ANALYZE" }, { "operati…"
click at [703, 56] on input "SUMMARIZE COUNT authentication WITH authentication.status_id = FAILURE AND ( au…" at bounding box center [525, 53] width 978 height 20
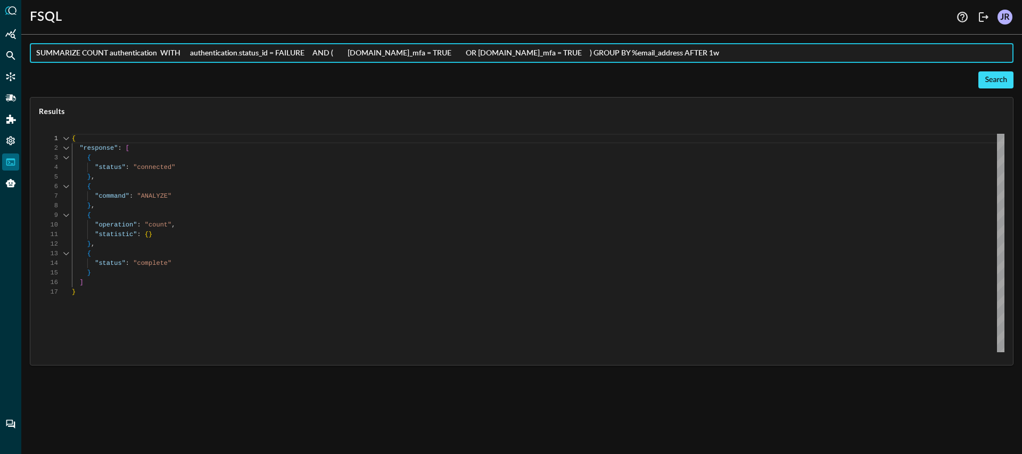
type input "SUMMARIZE COUNT authentication WITH authentication.status_id = FAILURE AND ( au…"
click at [996, 82] on button "Search" at bounding box center [996, 79] width 35 height 17
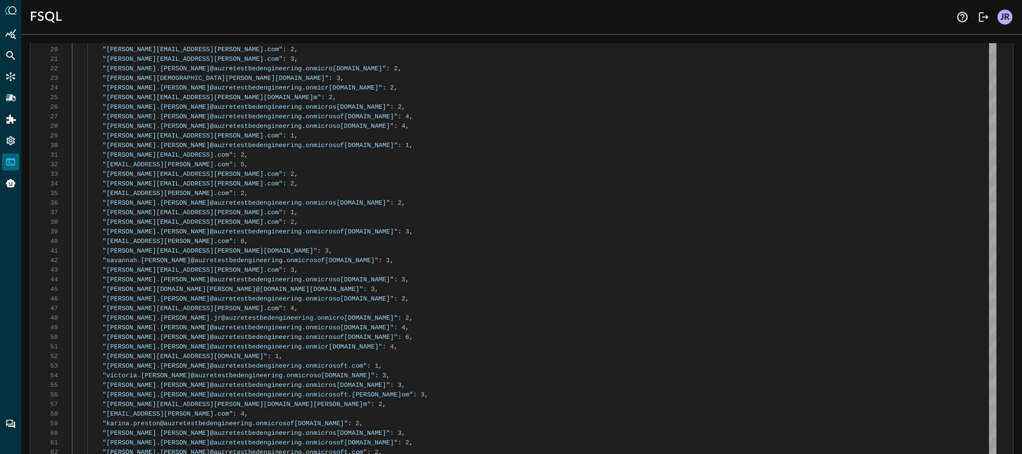
scroll to position [0, 0]
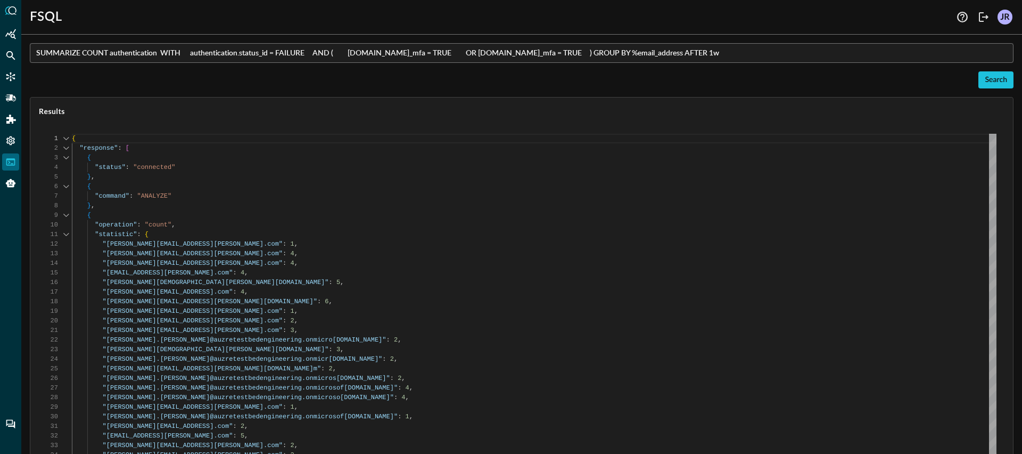
click at [710, 52] on input "SUMMARIZE COUNT authentication WITH authentication.status_id = FAILURE AND ( au…" at bounding box center [525, 53] width 978 height 20
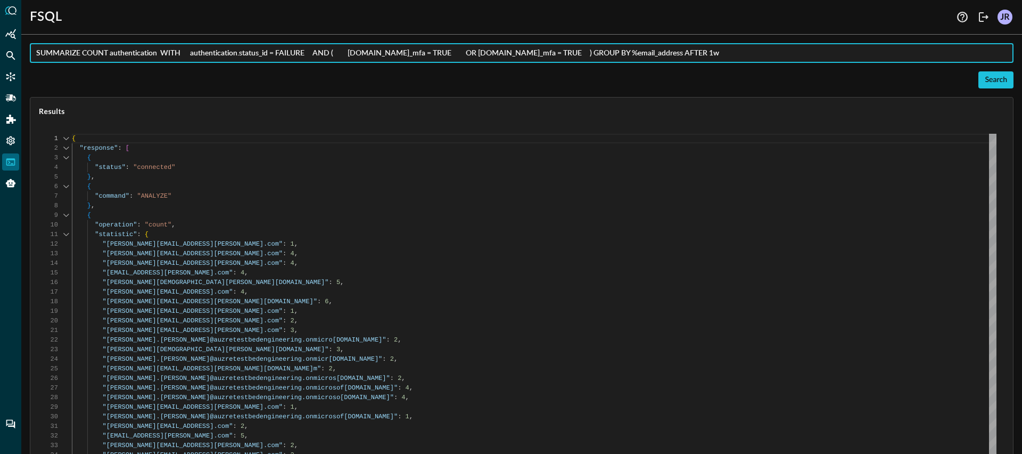
click at [710, 52] on input "SUMMARIZE COUNT authentication WITH authentication.status_id = FAILURE AND ( au…" at bounding box center [525, 53] width 978 height 20
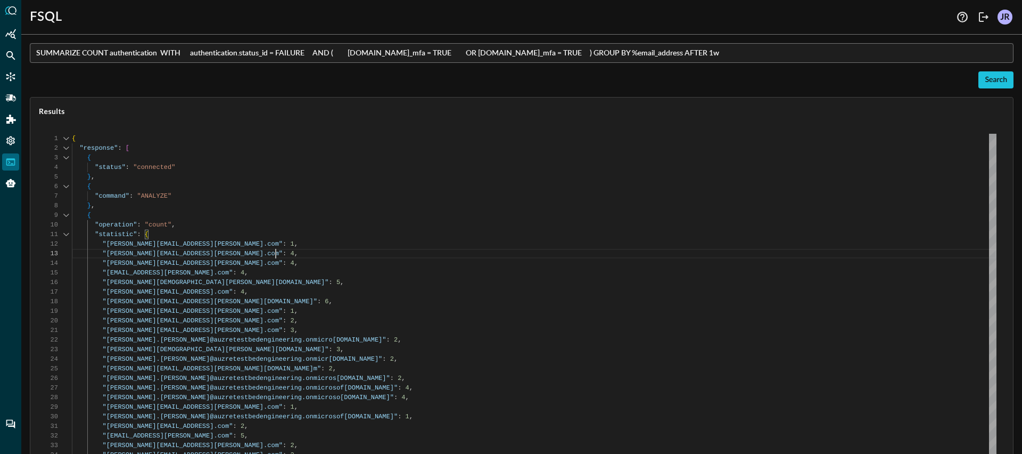
scroll to position [19, 0]
type textarea "{ "response": [ { "status": "connected" }, { "command": "ANALYZE" }, { "operati…"
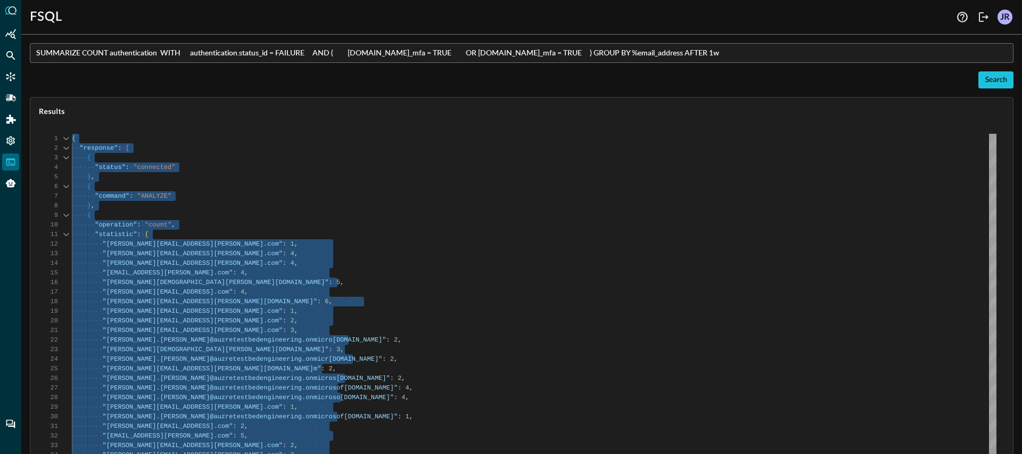
scroll to position [0, 0]
click at [456, 62] on input "SUMMARIZE COUNT authentication WITH authentication.status_id = FAILURE AND ( au…" at bounding box center [525, 53] width 978 height 20
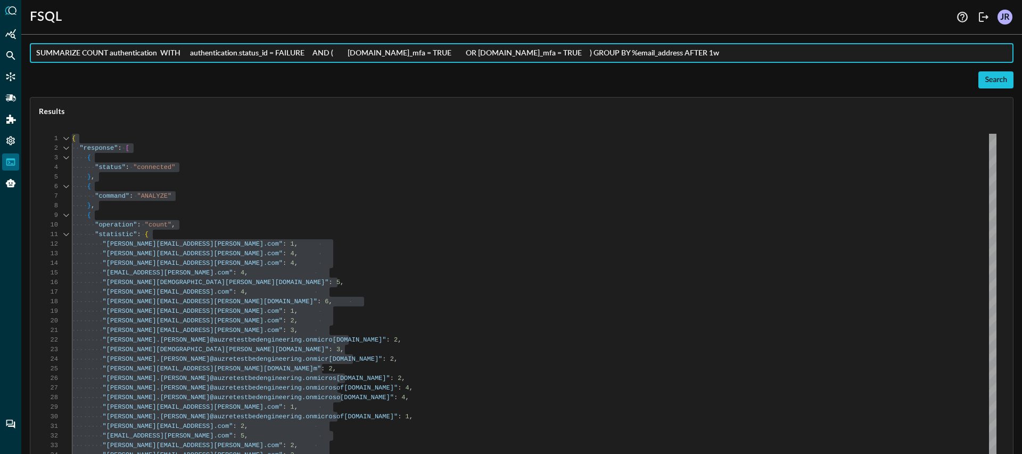
paste input "QUERY (ssh_activity + http_activity + network_activity).(device + dst_endpoint …"
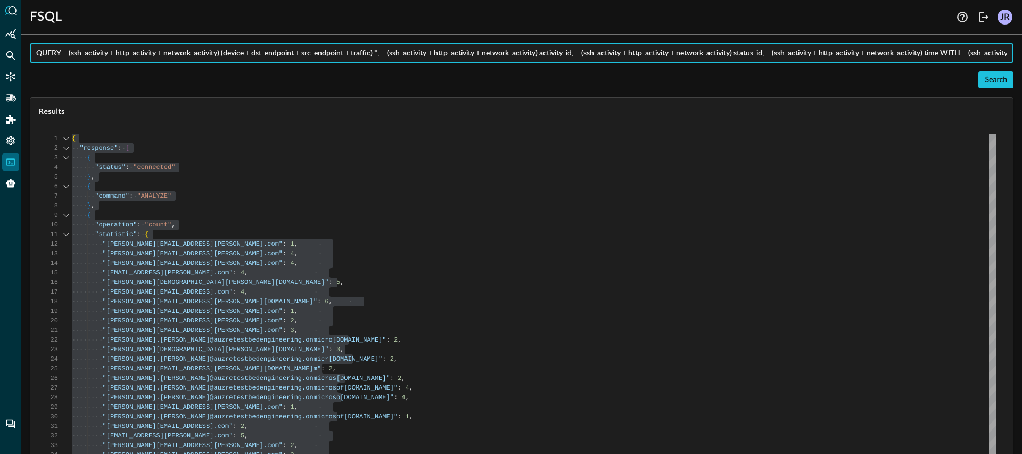
scroll to position [0, 537]
type input "QUERY (ssh_activity + http_activity + network_activity).(device + dst_endpoint …"
click at [979, 76] on button "Search" at bounding box center [996, 79] width 35 height 17
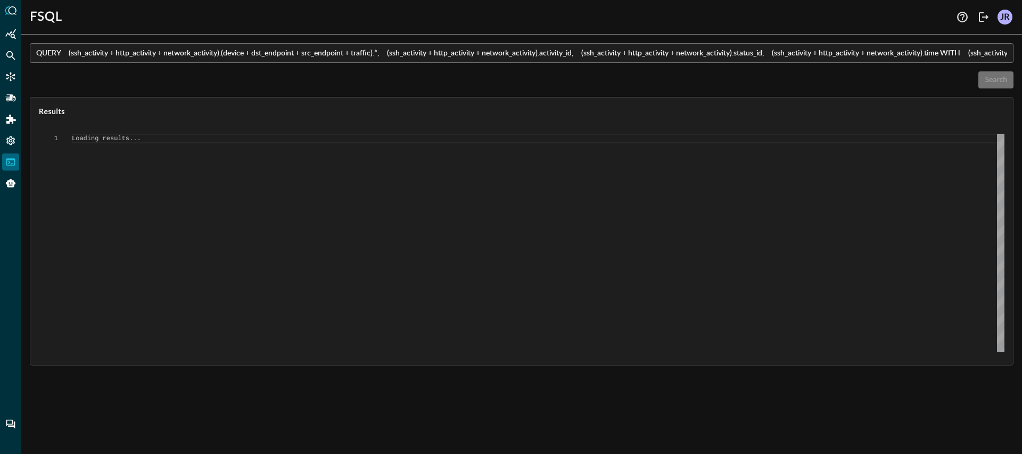
type textarea "{ "response": [ { "status": "connected" }, { "error": "Failed to execute comman…"
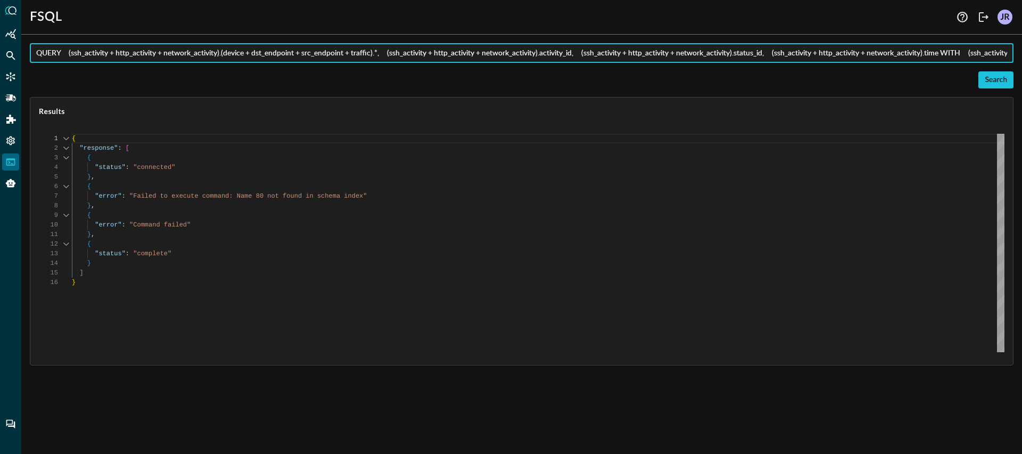
click at [387, 54] on input "QUERY (ssh_activity + http_activity + network_activity).(device + dst_endpoint …" at bounding box center [525, 53] width 978 height 20
paste input "(ssh_activity + http_activity + network_activity).dst_endpoint.port != 80 OR (s…"
type input "QUERY (ssh_activity + http_activity + network_activity).(device + dst_endpoint …"
click at [991, 83] on button "Search" at bounding box center [996, 79] width 35 height 17
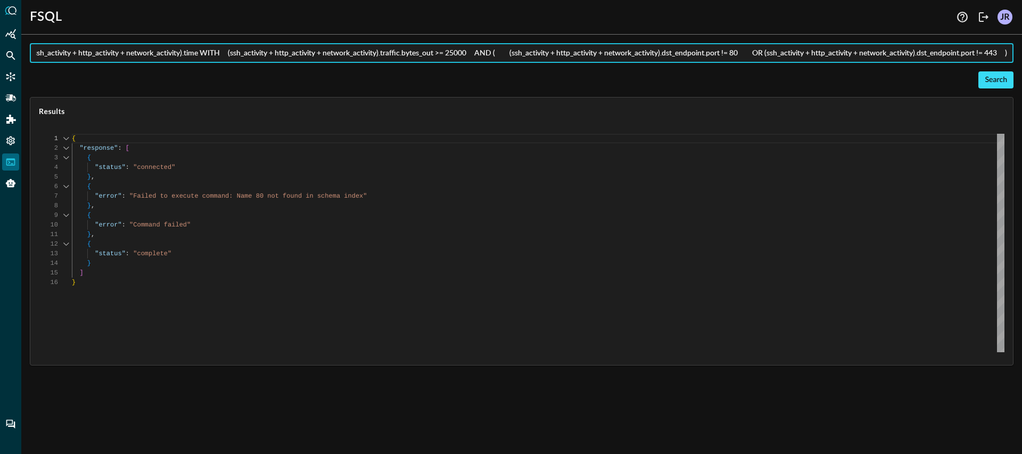
type textarea "Loading results..."
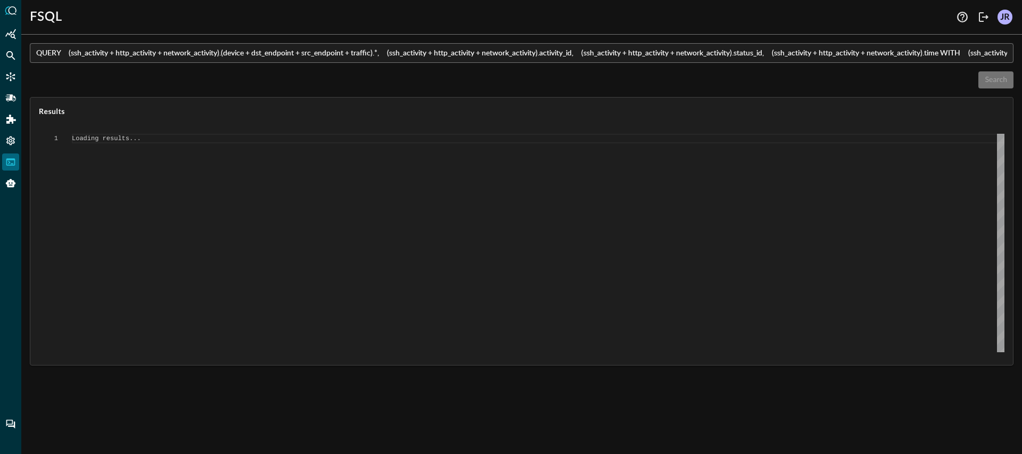
scroll to position [0, 0]
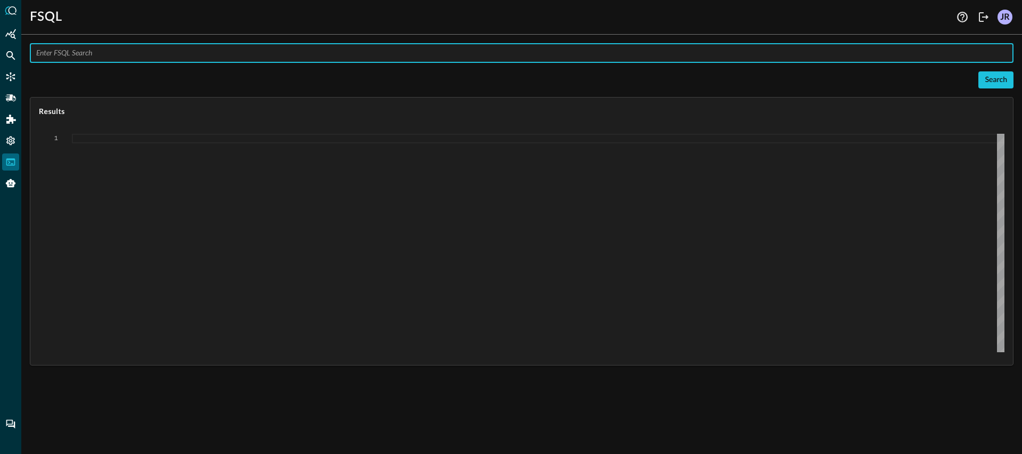
click at [291, 46] on input "text" at bounding box center [525, 53] width 978 height 20
paste input "QUERY (ssh_activity + http_activity + network_activity).(device + dst_endpoint …"
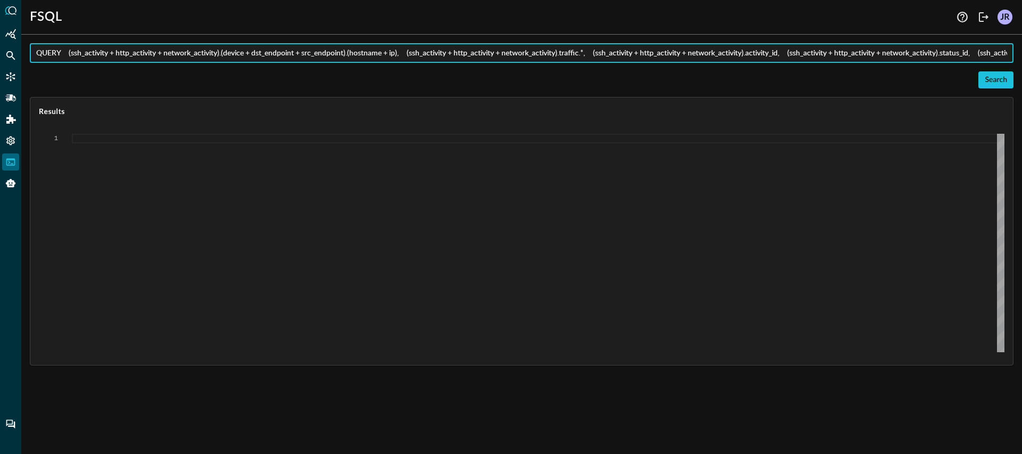
scroll to position [0, 1003]
type input "QUERY (ssh_activity + http_activity + network_activity).(device + dst_endpoint …"
click at [1004, 81] on button "Search" at bounding box center [996, 79] width 35 height 17
type textarea "Loading results..."
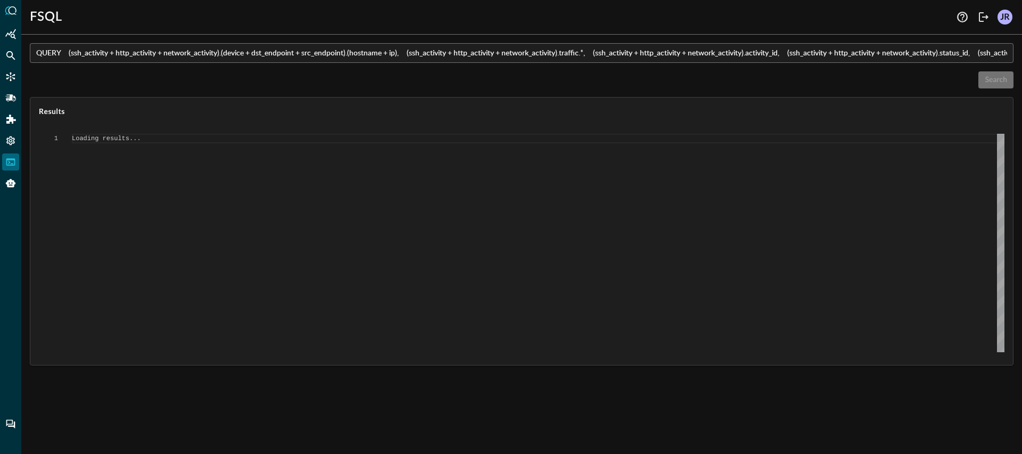
click at [327, 129] on div "1 Loading results... Loading results..." at bounding box center [521, 245] width 983 height 240
click at [328, 144] on div "Loading results..." at bounding box center [538, 243] width 933 height 218
click at [337, 155] on div "Loading results..." at bounding box center [538, 243] width 933 height 218
click at [339, 85] on div "Search" at bounding box center [522, 79] width 984 height 17
click at [365, 77] on div "Search" at bounding box center [522, 79] width 984 height 17
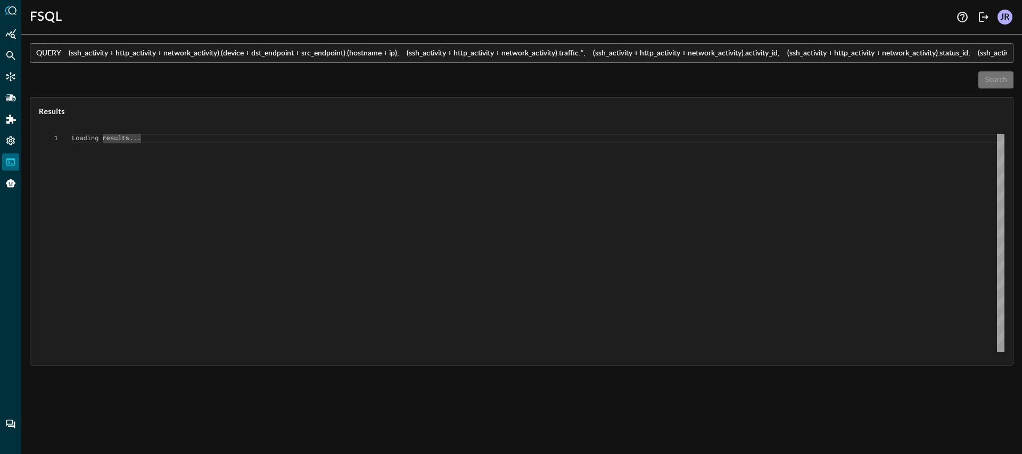
click at [655, 118] on div "Results" at bounding box center [521, 111] width 983 height 28
click at [486, 107] on span "Results" at bounding box center [522, 111] width 966 height 11
click at [139, 137] on div "Loading results..." at bounding box center [538, 243] width 933 height 218
click at [130, 141] on div "Loading results..." at bounding box center [538, 243] width 933 height 218
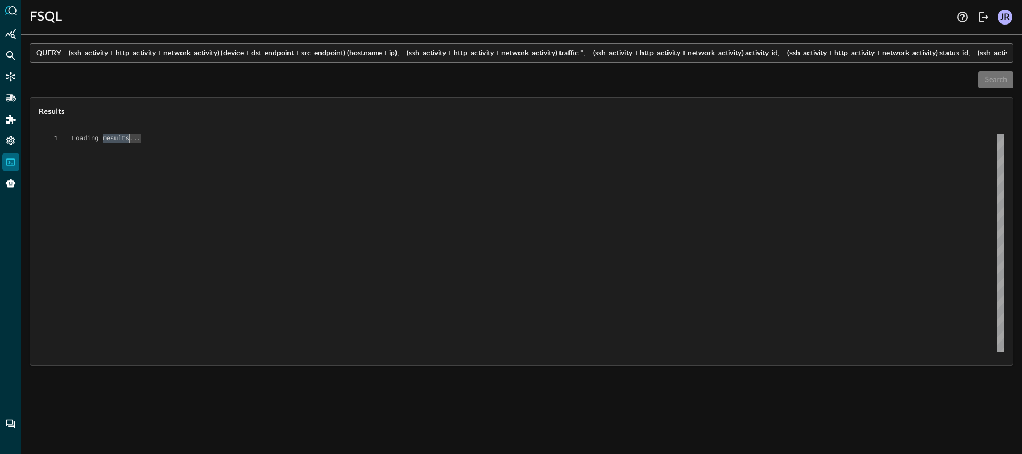
click at [143, 143] on div "Loading results..." at bounding box center [538, 243] width 933 height 218
click at [169, 79] on div "Search" at bounding box center [522, 79] width 984 height 17
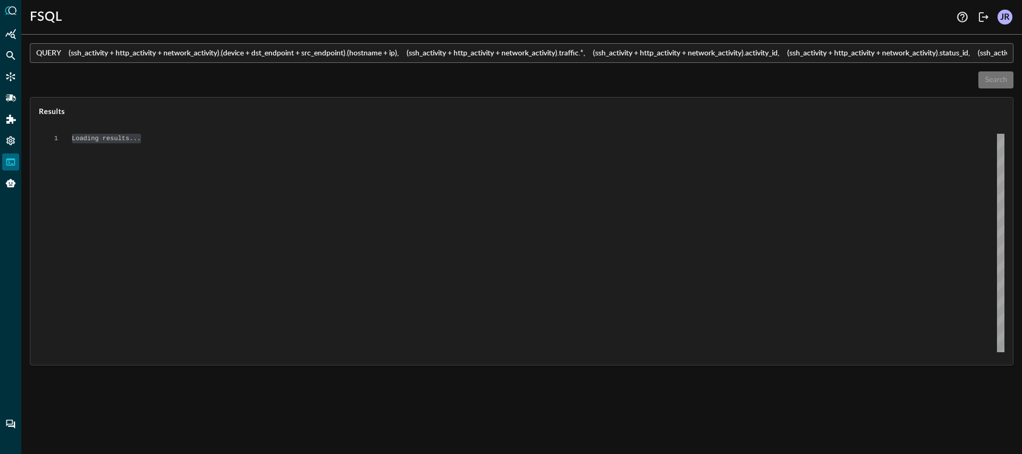
click at [175, 76] on div "Search" at bounding box center [522, 79] width 984 height 17
click at [239, 13] on div "FSQL" at bounding box center [492, 17] width 924 height 17
